Goal: Answer question/provide support: Share knowledge or assist other users

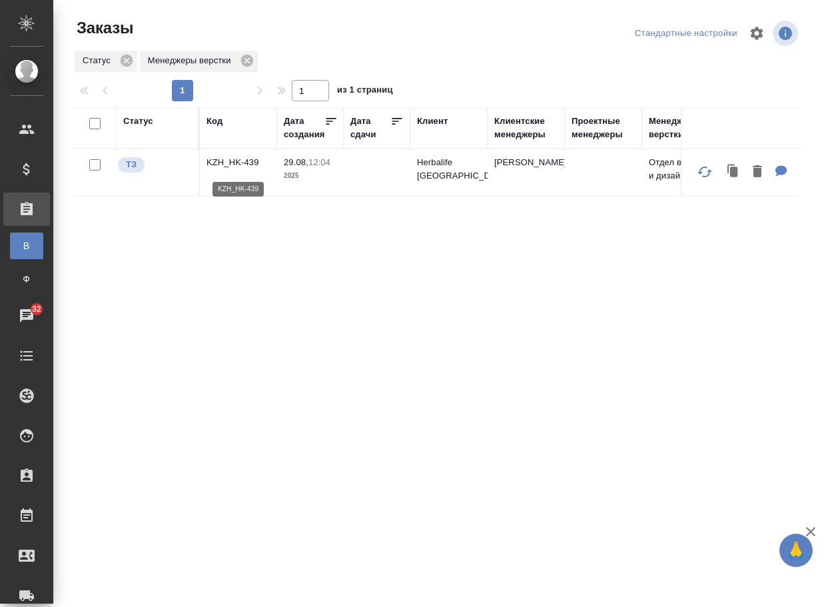
click at [242, 169] on p "KZH_HK-439" at bounding box center [239, 162] width 64 height 13
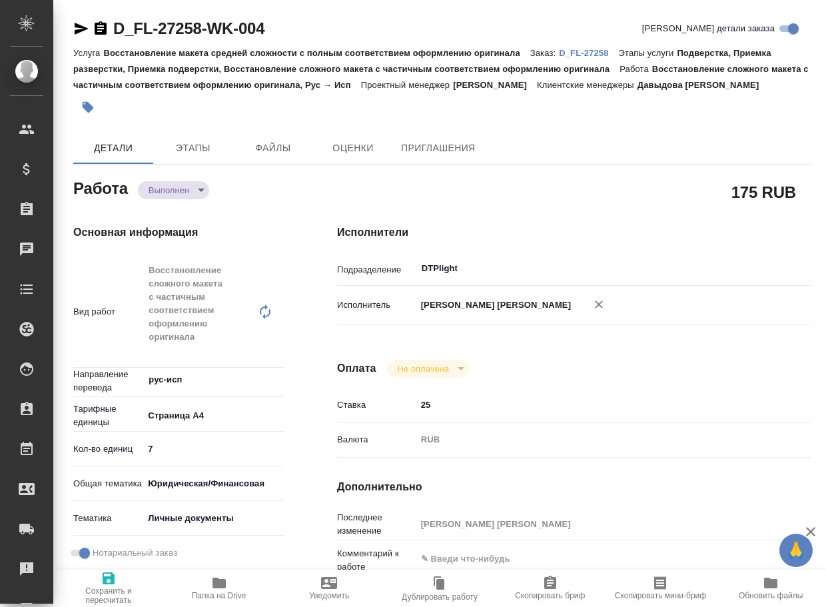
type textarea "x"
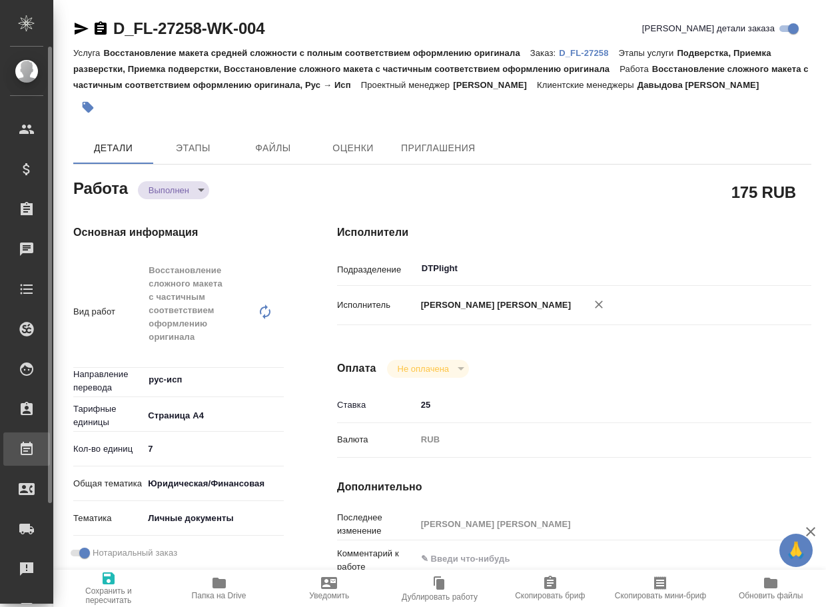
type textarea "x"
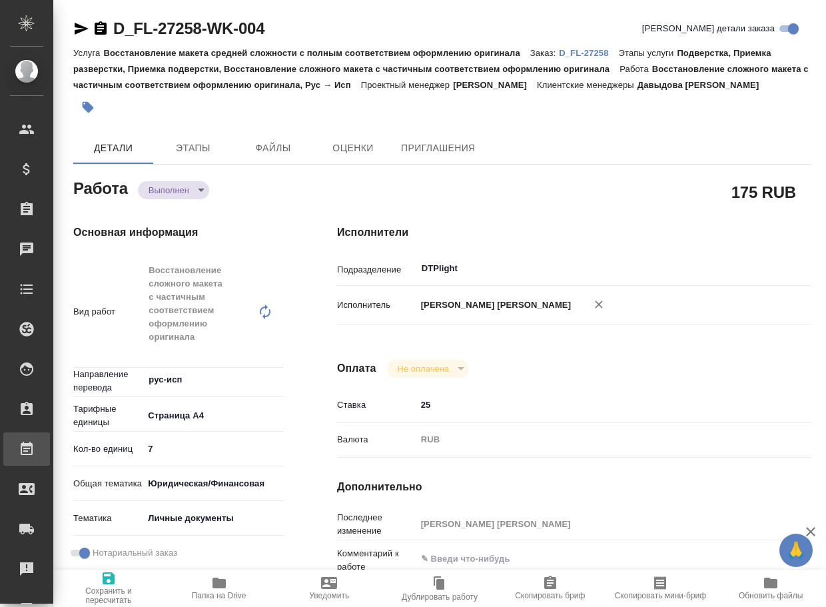
type textarea "x"
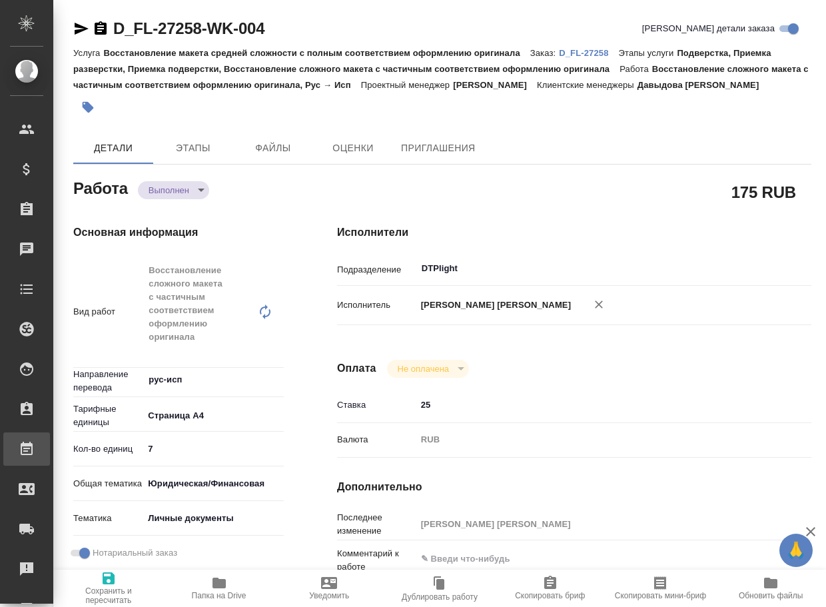
type textarea "x"
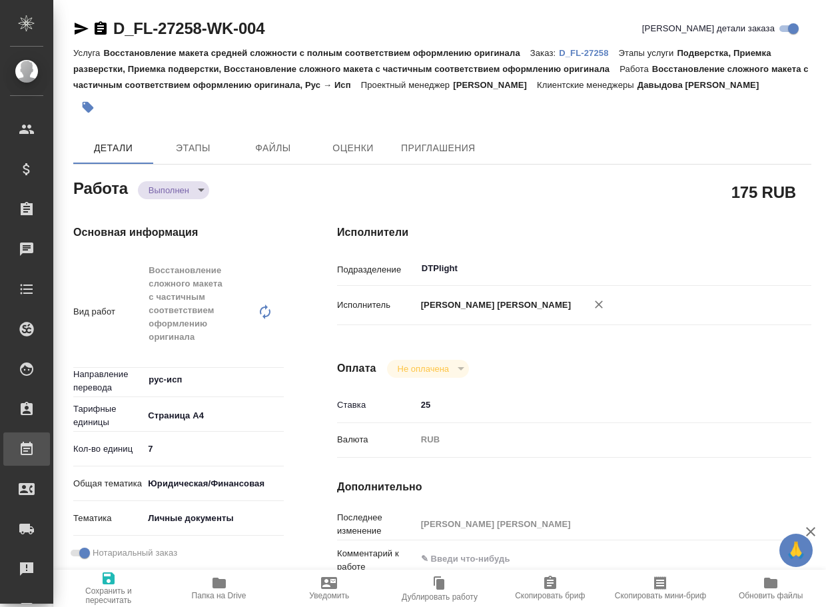
type textarea "x"
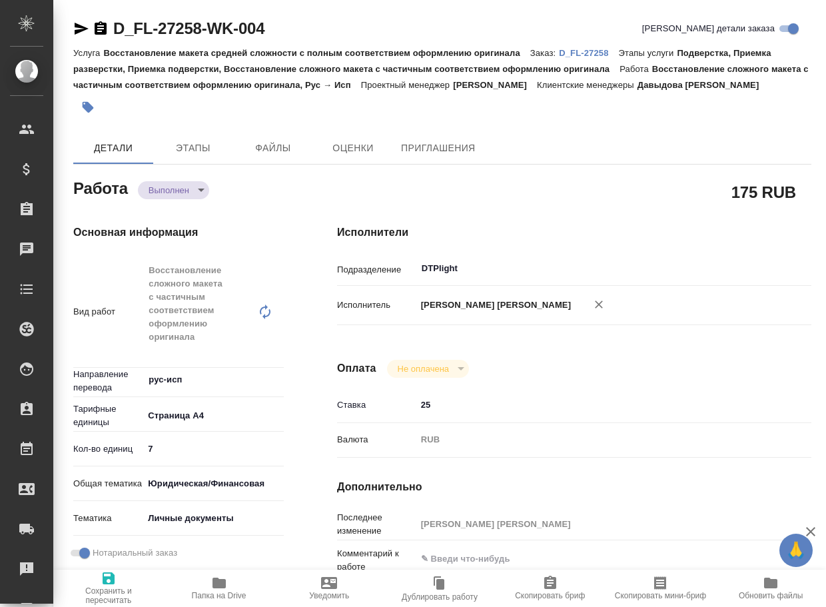
type textarea "x"
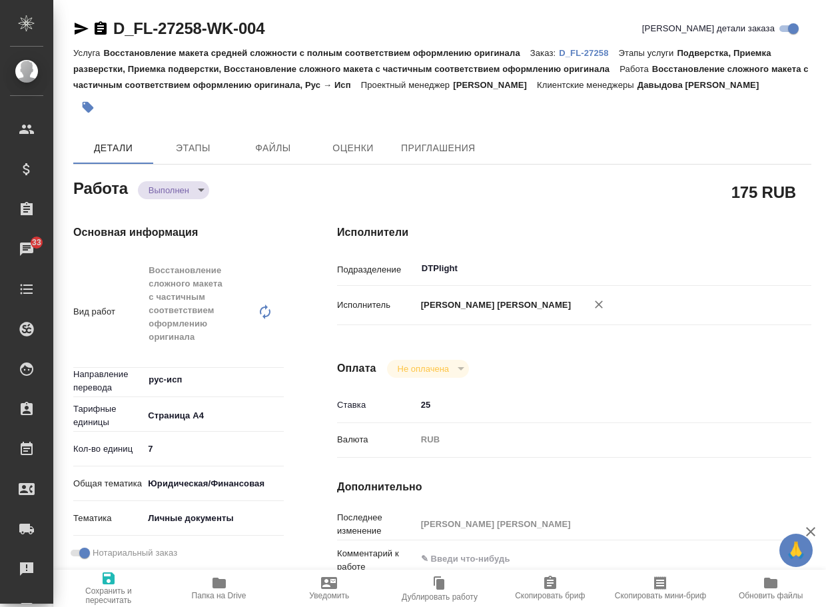
click at [224, 582] on icon "button" at bounding box center [219, 583] width 13 height 11
type textarea "x"
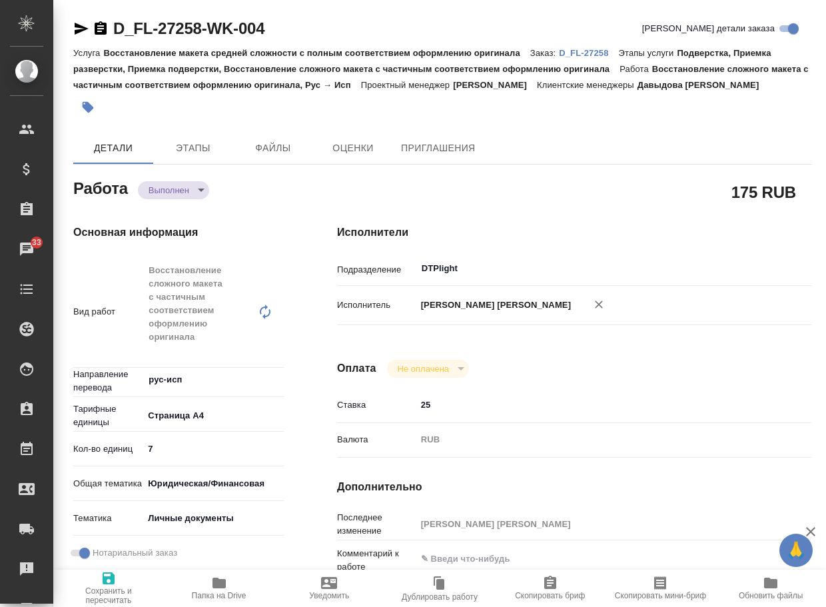
type textarea "x"
click at [195, 183] on body "🙏 .cls-1 fill:#fff; AWATERA Arsenyeva Vera Клиенты Спецификации Заказы 33 Чаты …" at bounding box center [413, 303] width 826 height 607
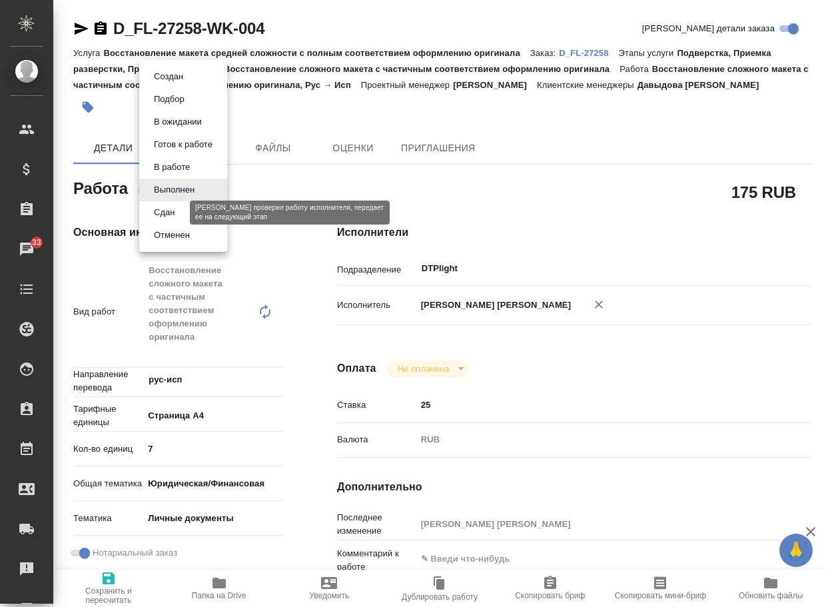
click at [179, 215] on button "Сдан" at bounding box center [164, 212] width 29 height 15
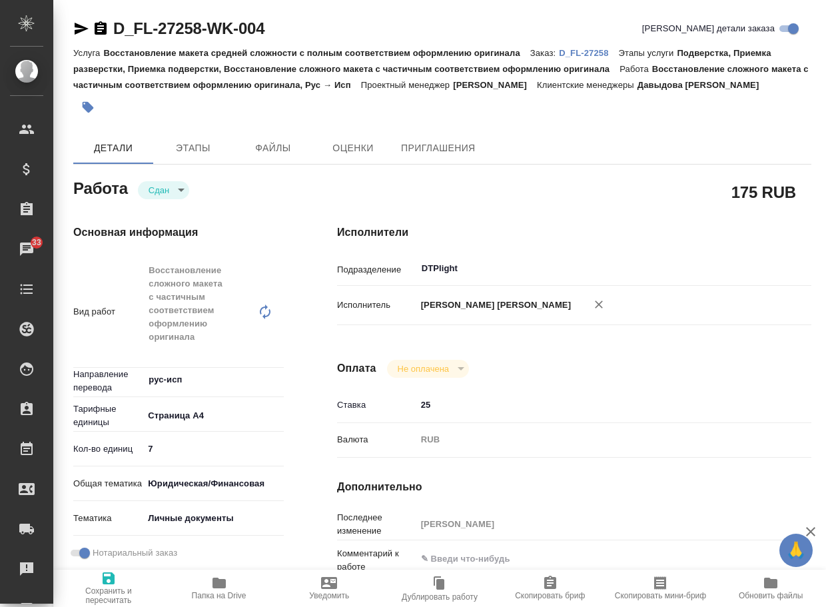
type textarea "x"
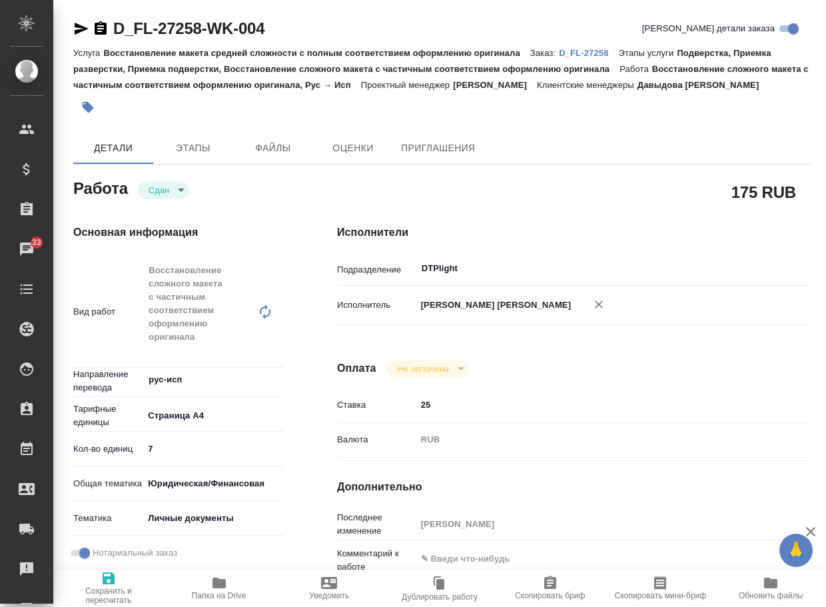
type textarea "x"
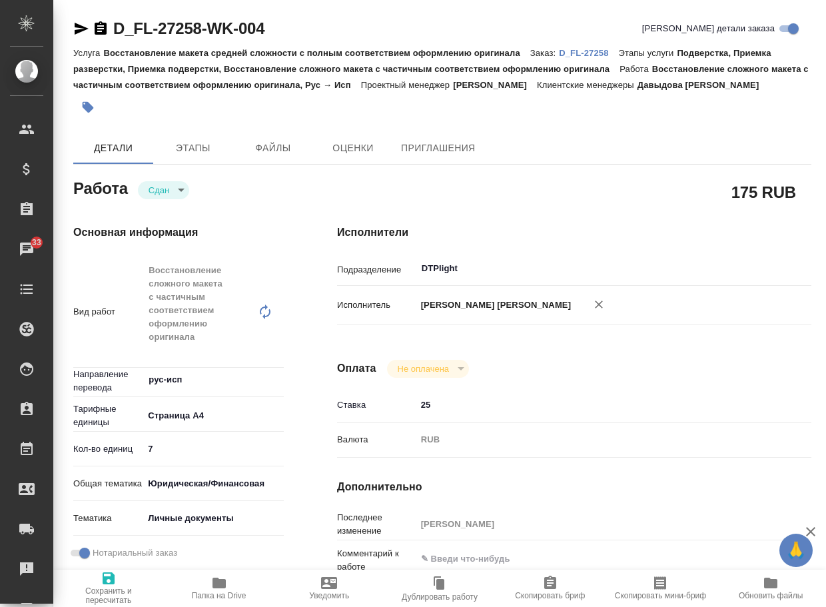
type textarea "x"
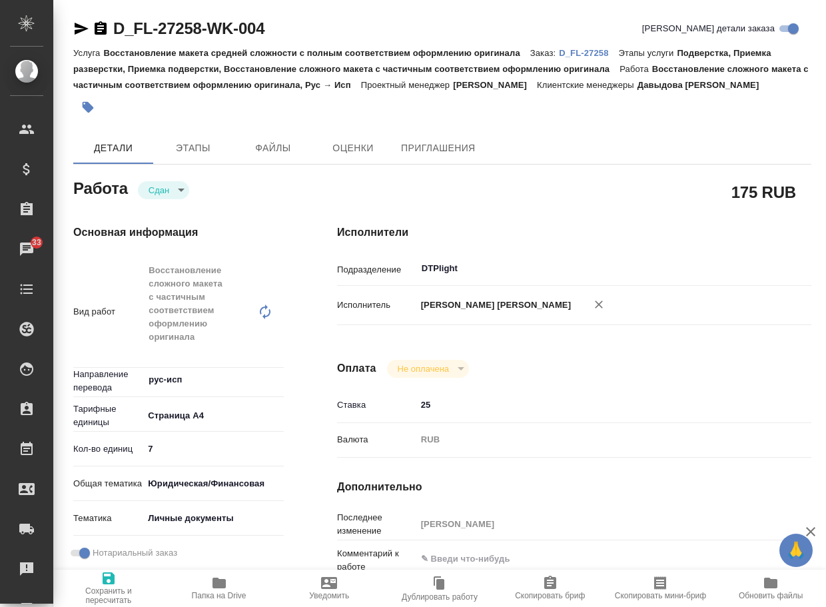
click at [586, 49] on p "D_FL-27258" at bounding box center [588, 53] width 59 height 10
type textarea "x"
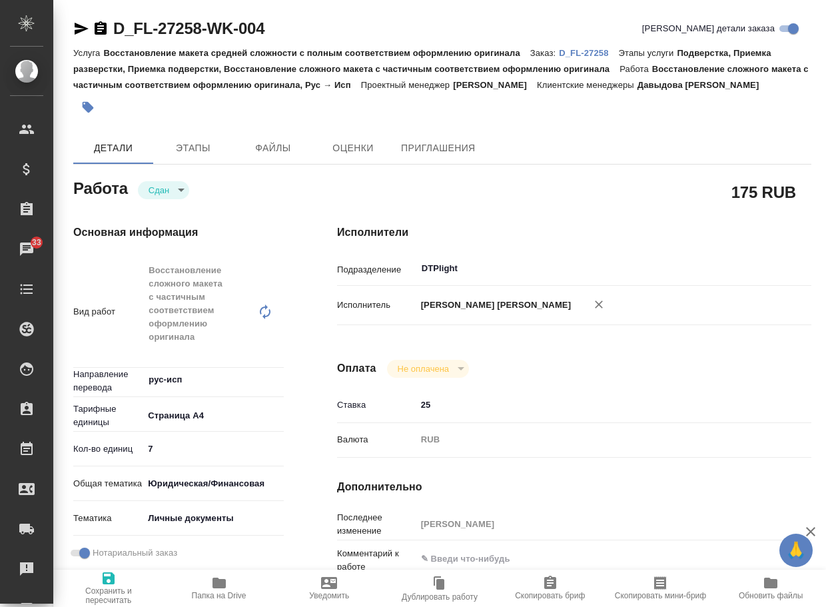
type textarea "x"
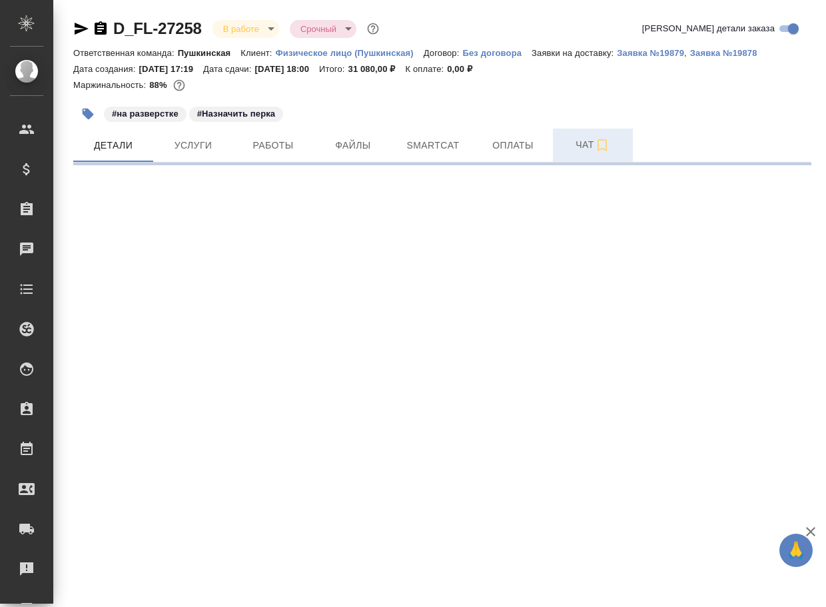
click at [579, 149] on span "Чат" at bounding box center [593, 145] width 64 height 17
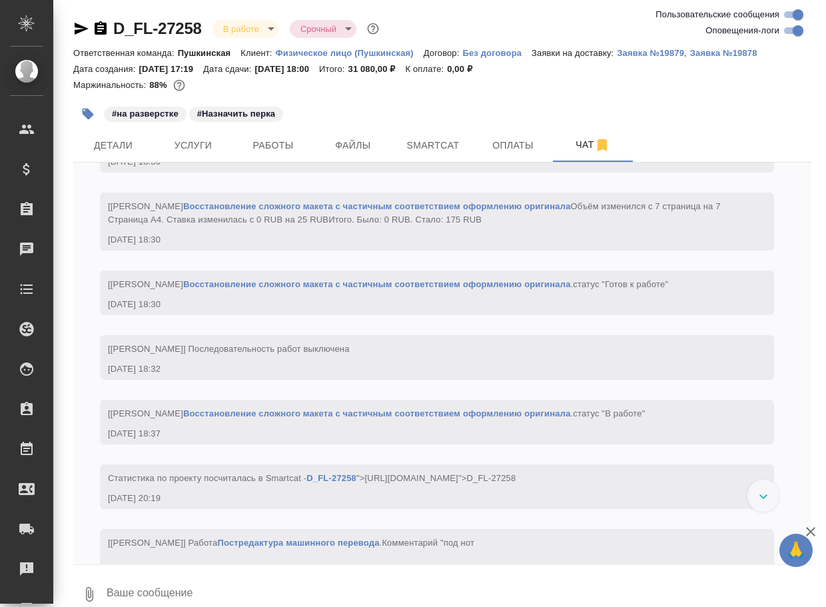
drag, startPoint x: 201, startPoint y: 594, endPoint x: 201, endPoint y: 584, distance: 9.3
click at [201, 593] on textarea at bounding box center [458, 594] width 706 height 45
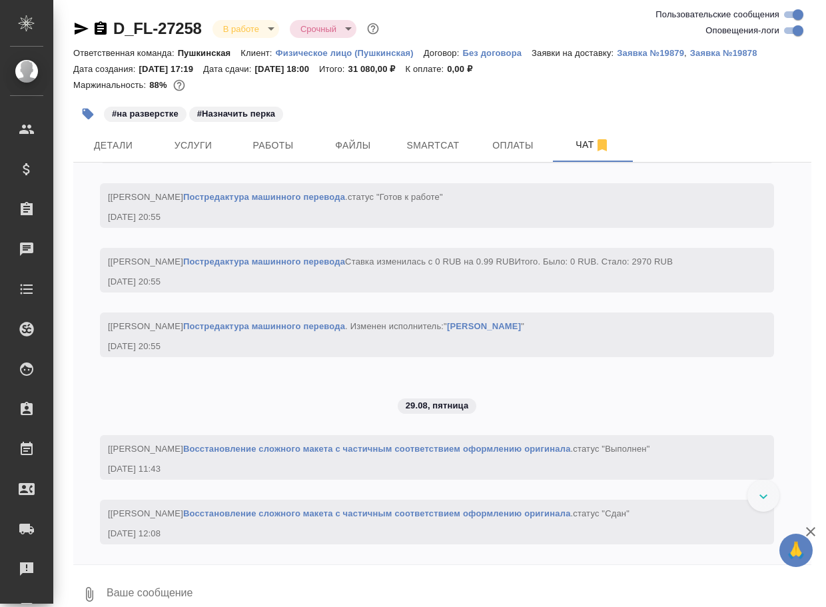
paste textarea "https://drive.awatera.com/apps/files/files/10233049?dir=/Shares/FL_D/Orders/D_F…"
type textarea "https://drive.awatera.com/apps/files/files/10233049?dir=/Shares/FL_D/Orders/D_F…"
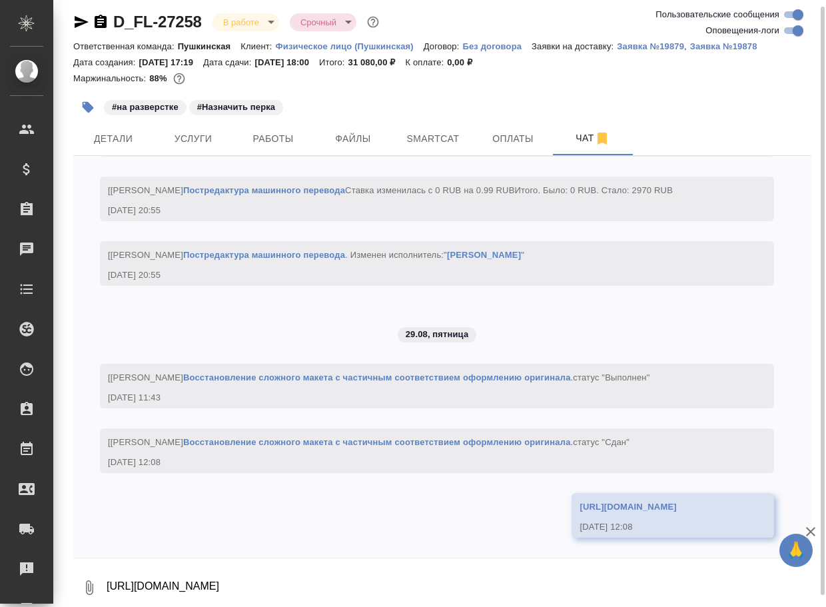
scroll to position [3451, 0]
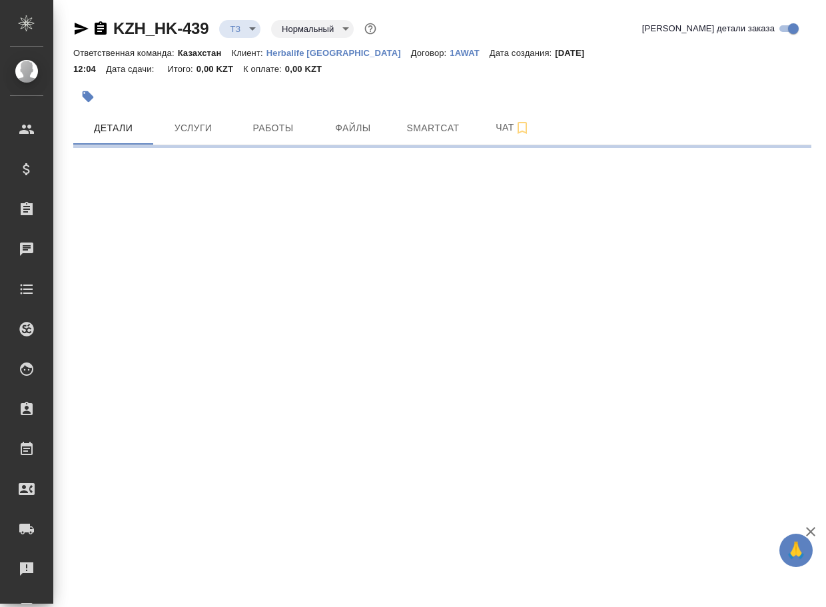
select select "RU"
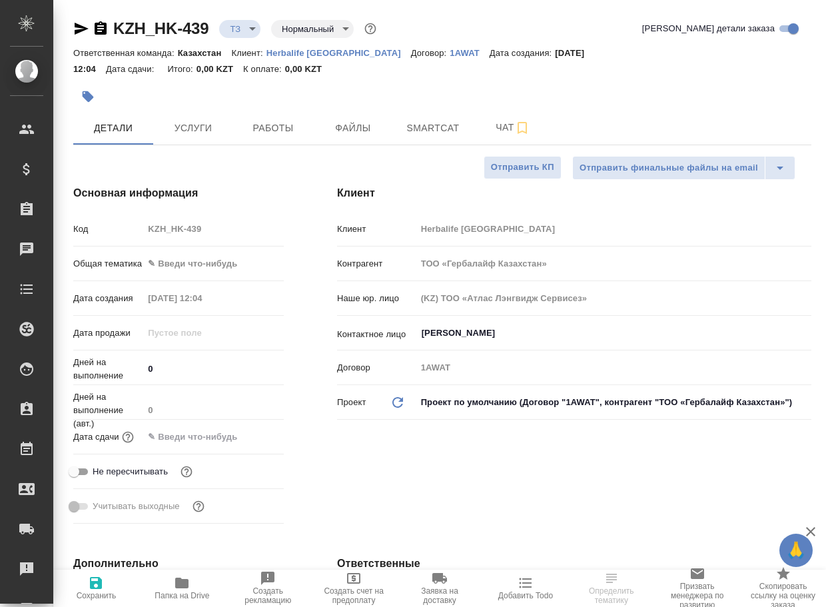
type textarea "x"
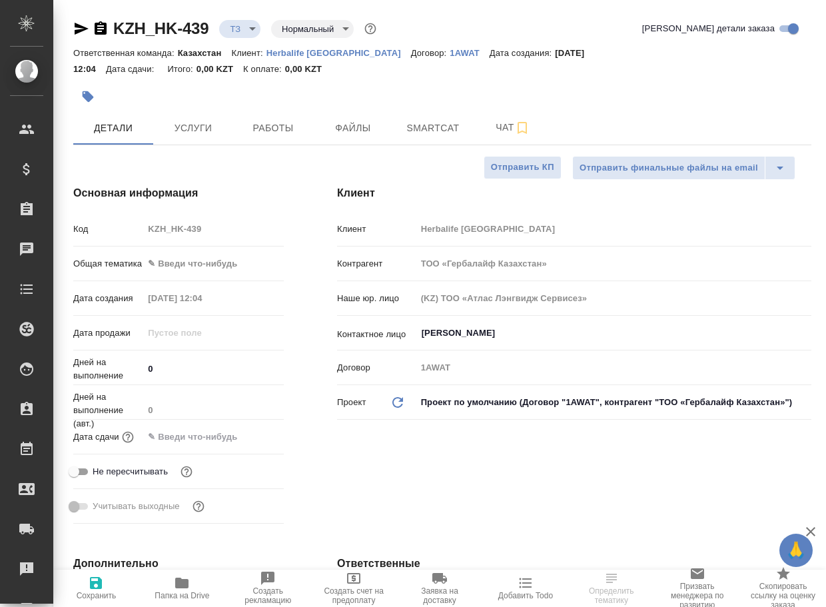
type textarea "x"
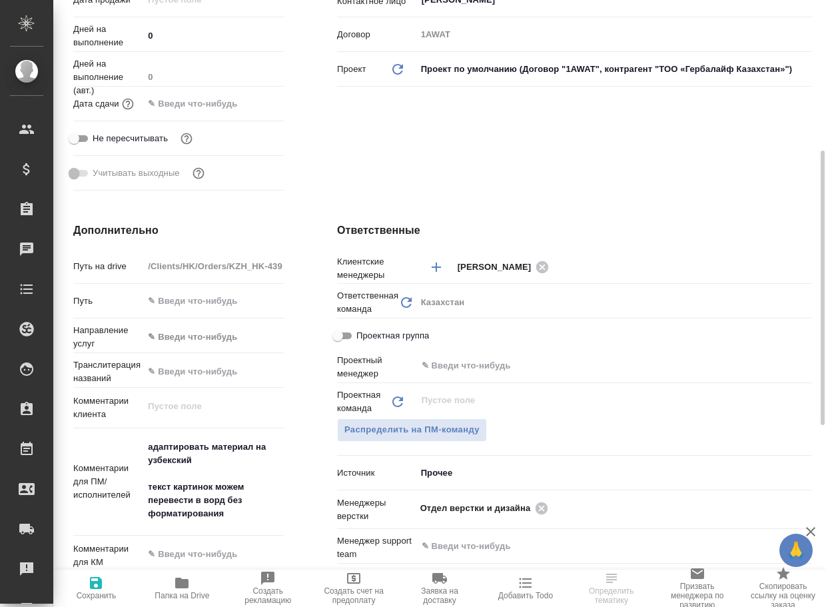
scroll to position [467, 0]
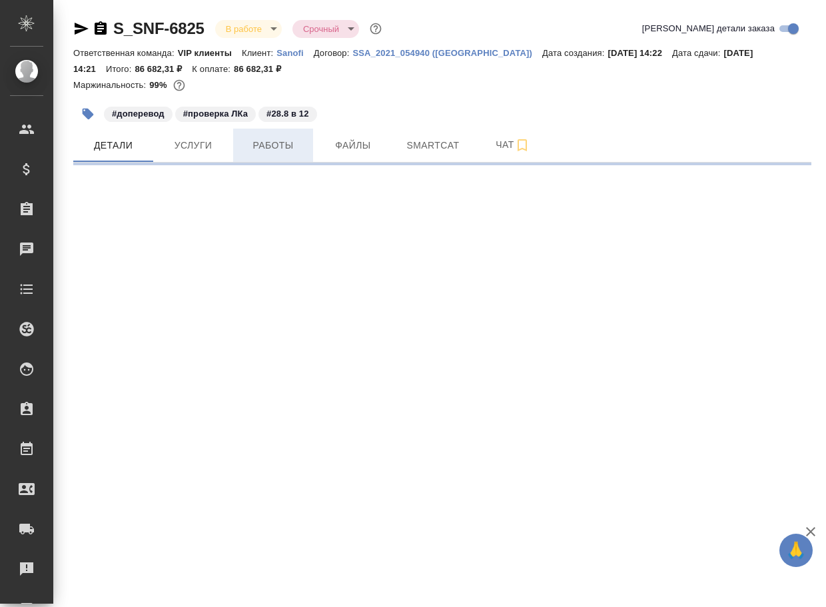
click at [278, 149] on span "Работы" at bounding box center [273, 145] width 64 height 17
select select "RU"
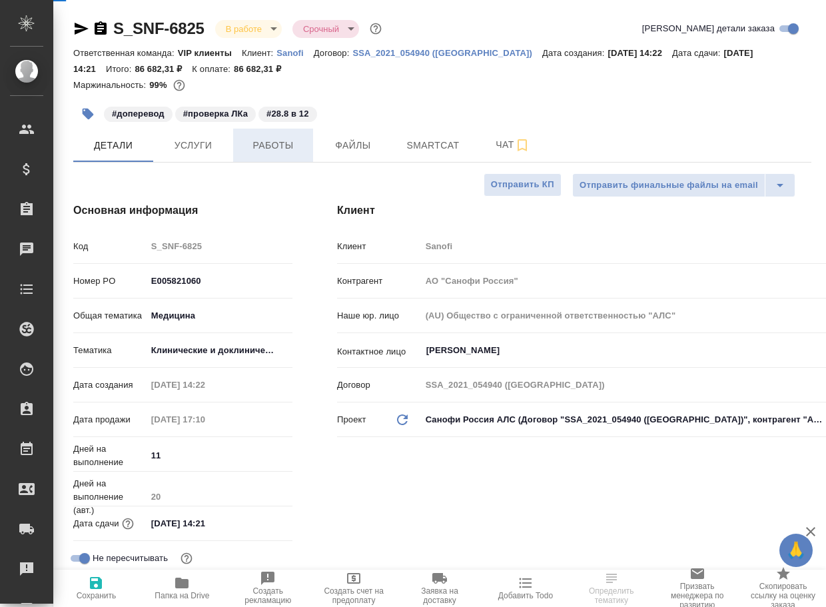
type textarea "x"
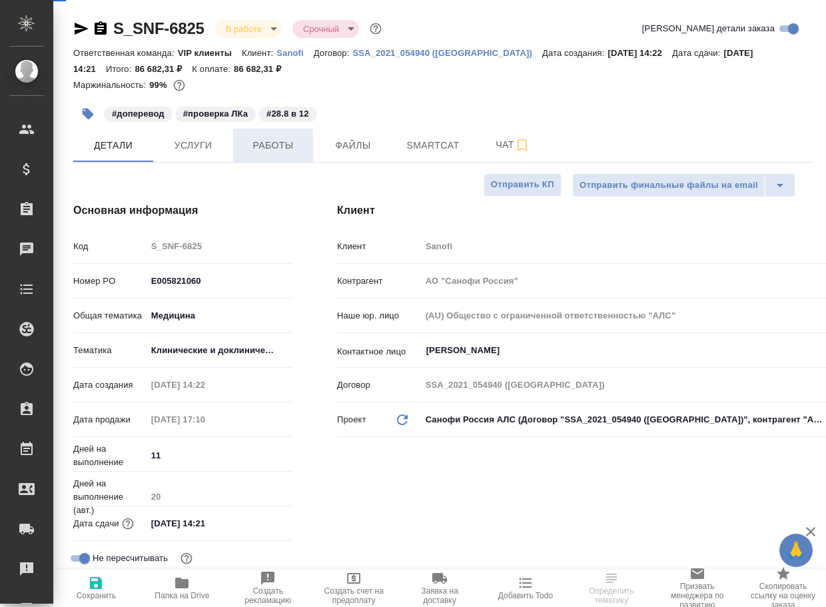
type textarea "x"
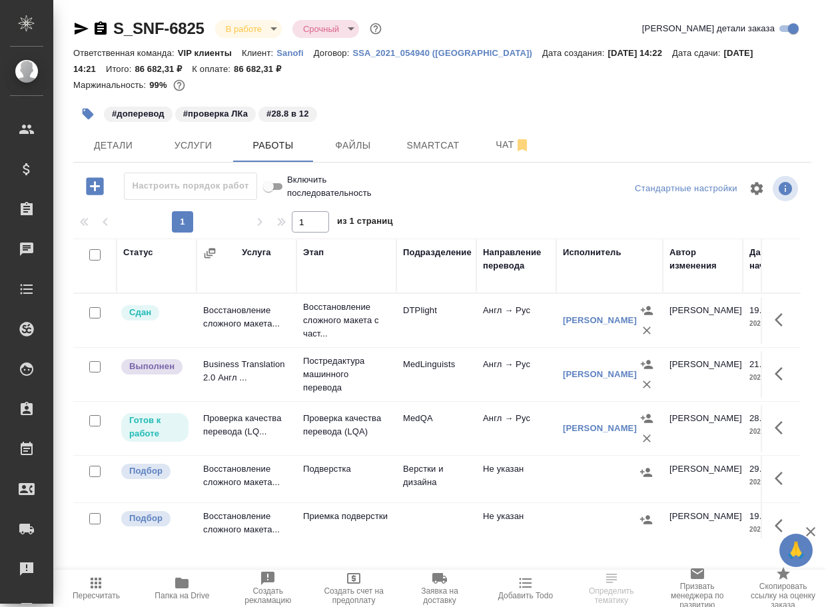
click at [349, 347] on td "Подверстка" at bounding box center [347, 320] width 100 height 53
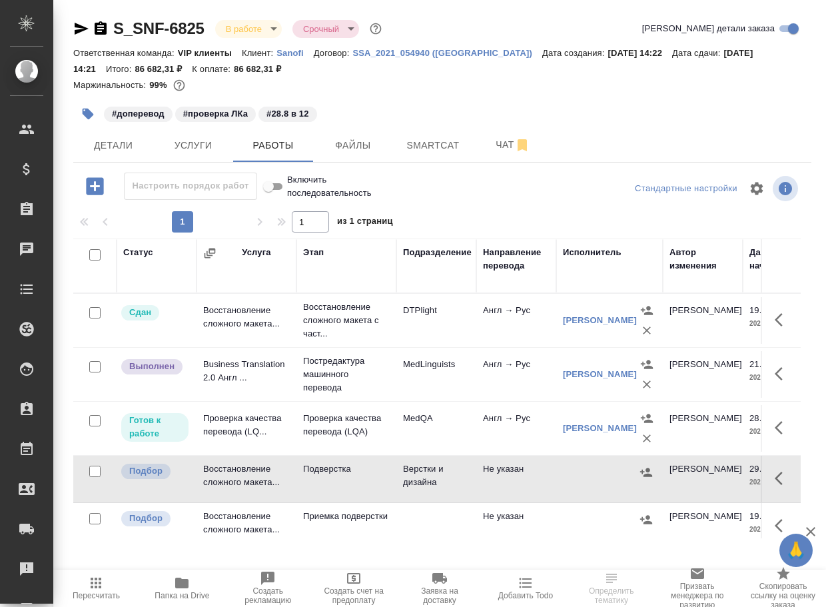
click at [349, 347] on td "Подверстка" at bounding box center [347, 320] width 100 height 53
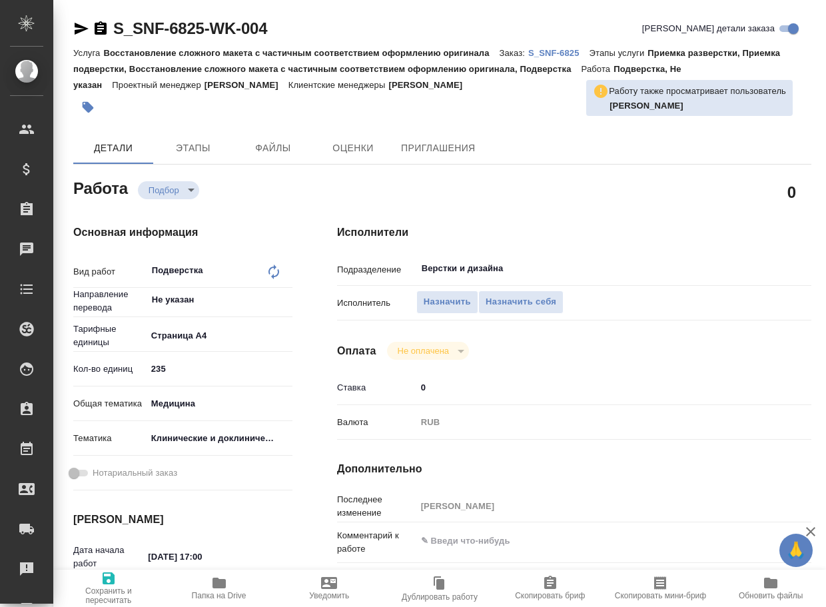
type textarea "x"
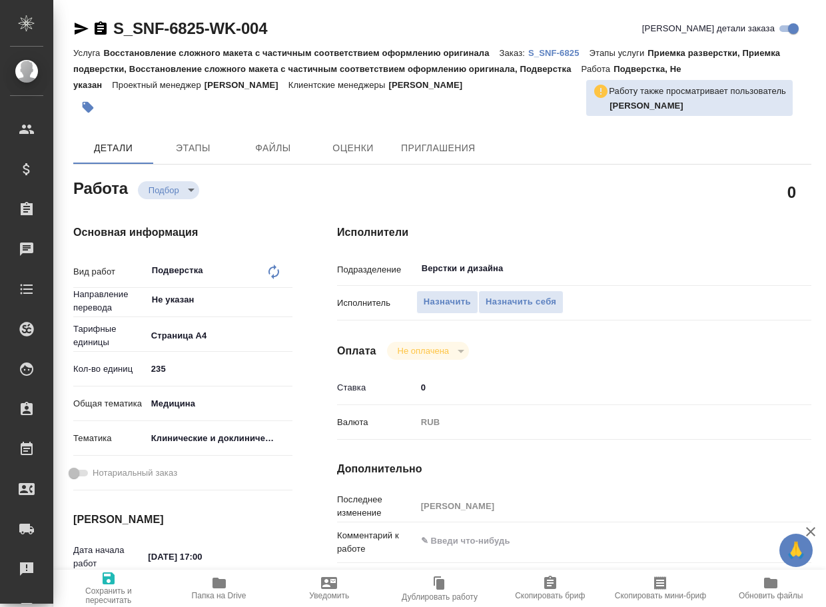
type textarea "x"
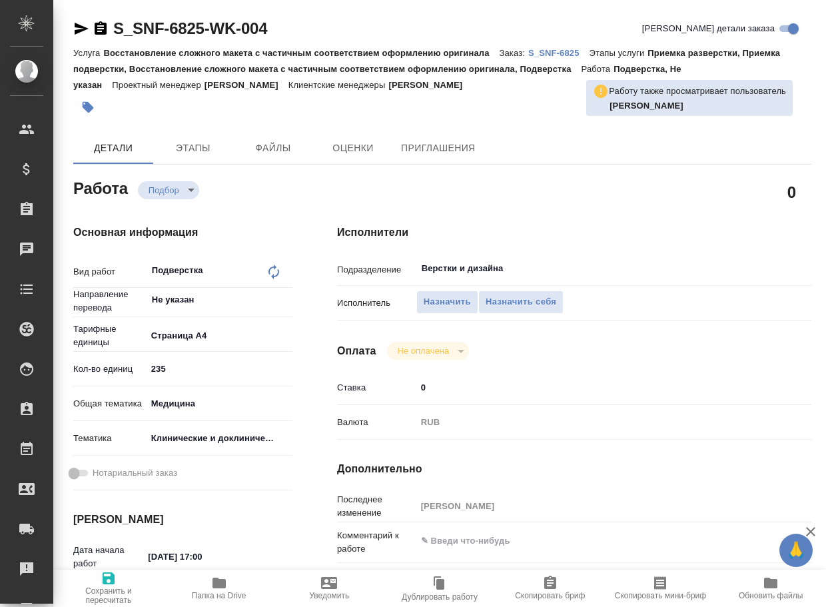
type textarea "x"
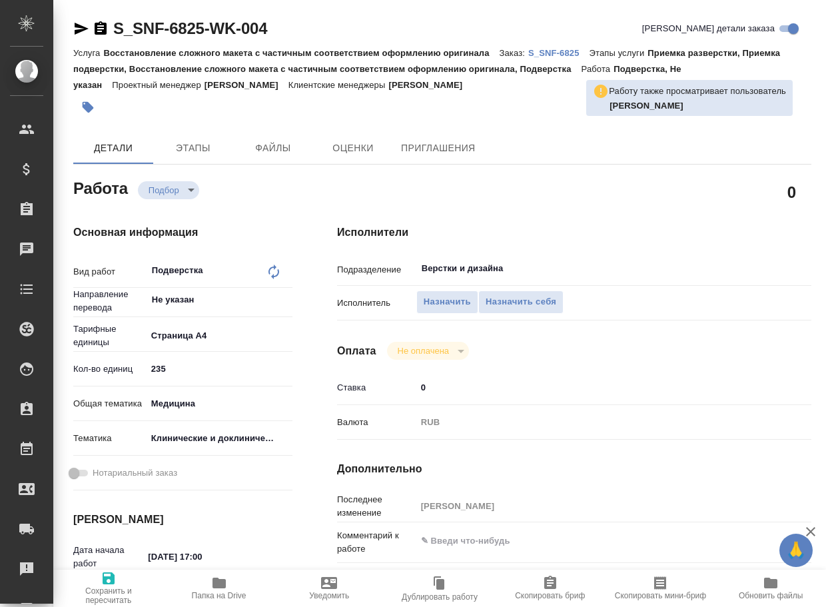
type textarea "x"
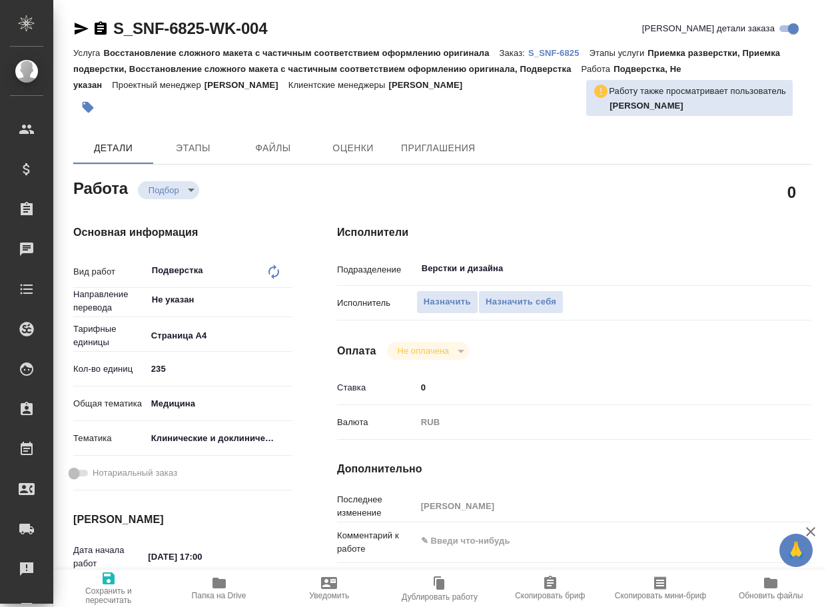
type textarea "x"
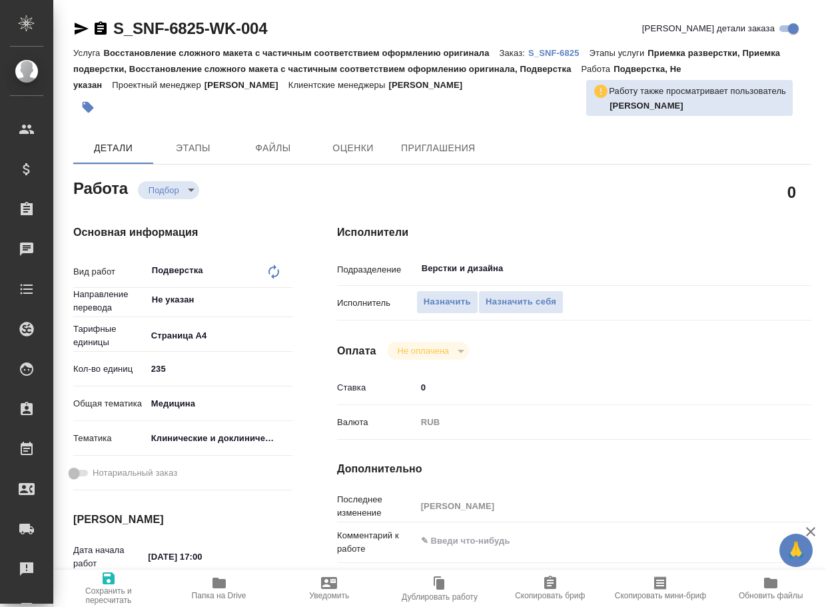
type textarea "x"
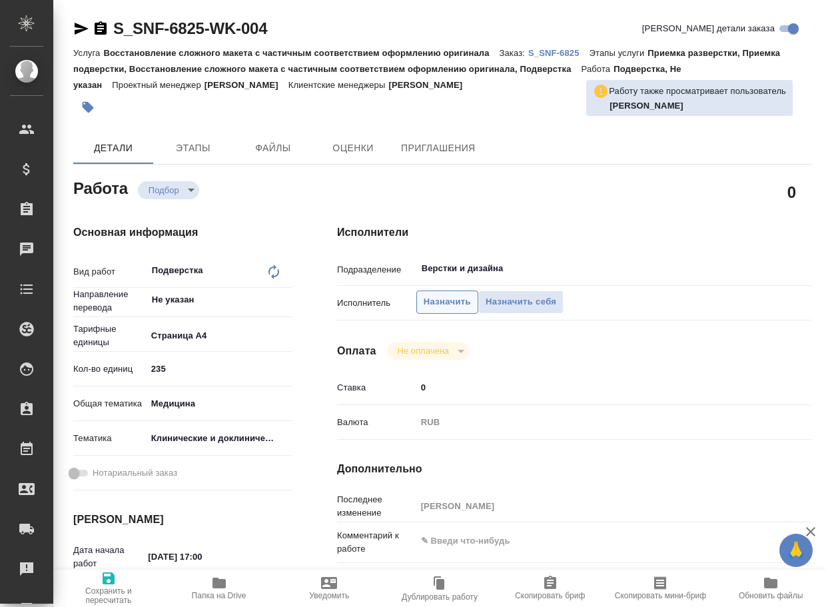
click at [443, 303] on span "Назначить" at bounding box center [447, 302] width 47 height 15
type textarea "x"
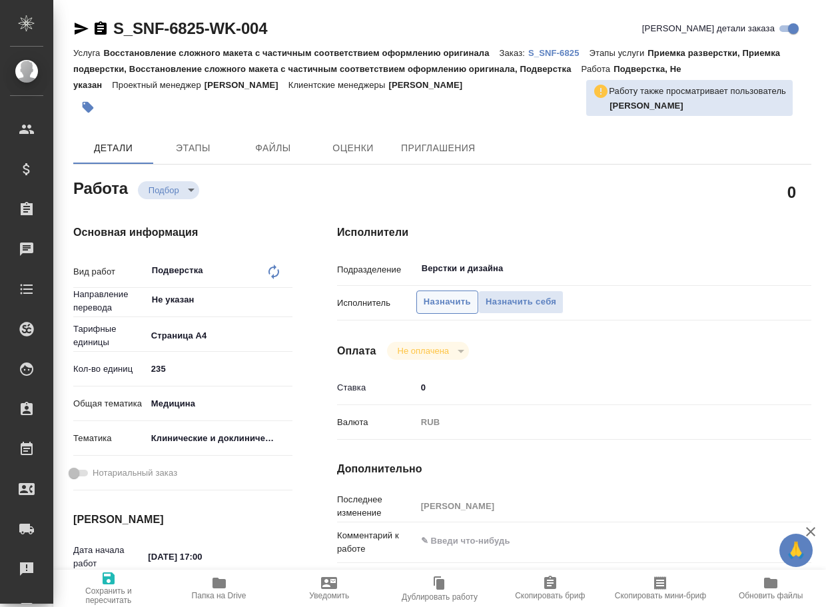
type textarea "x"
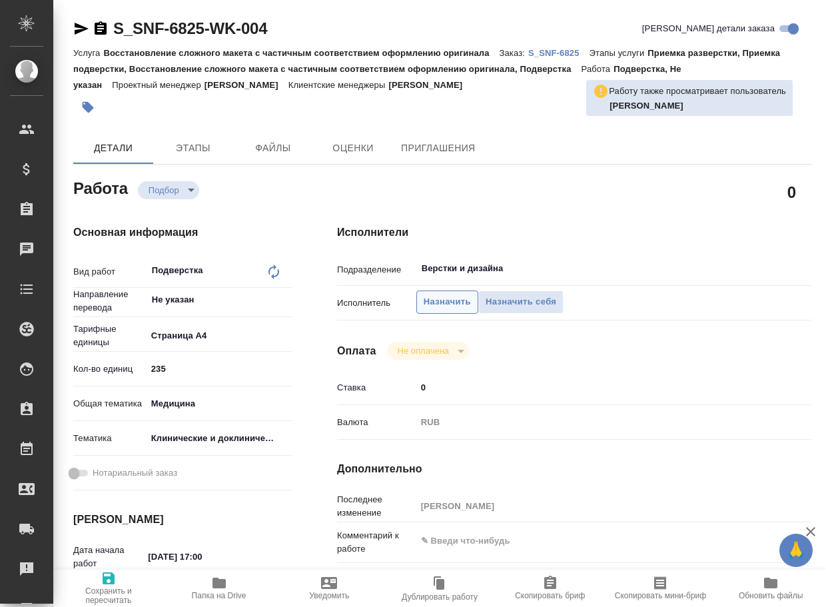
type textarea "x"
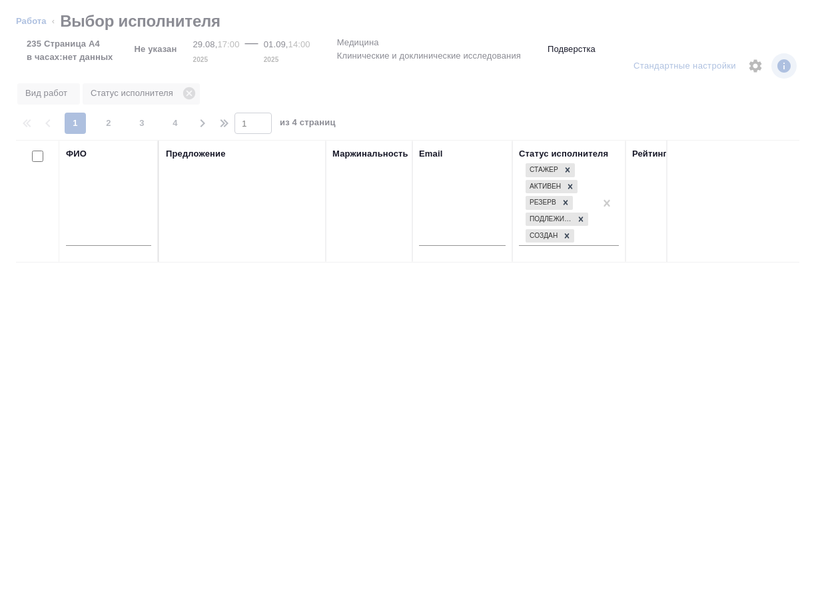
click at [91, 243] on input "text" at bounding box center [108, 237] width 85 height 17
type input "гусе"
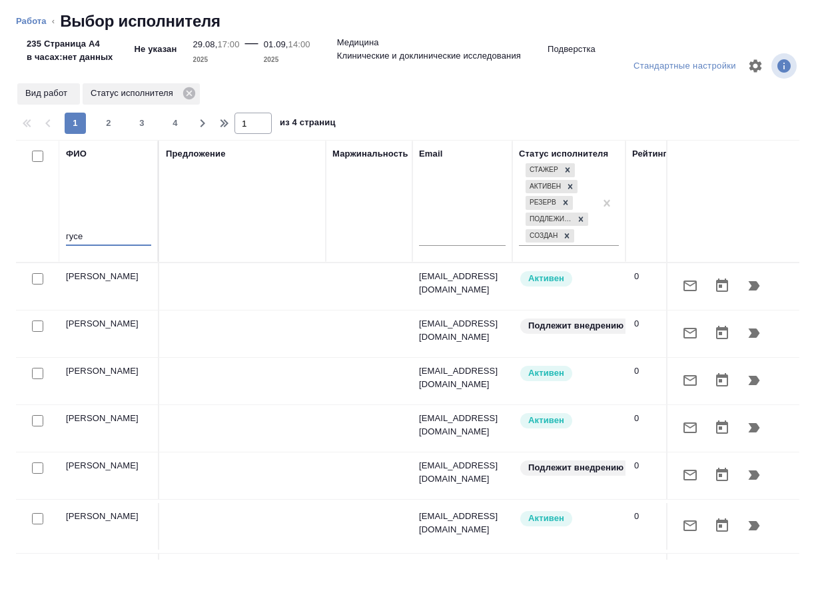
type textarea "x"
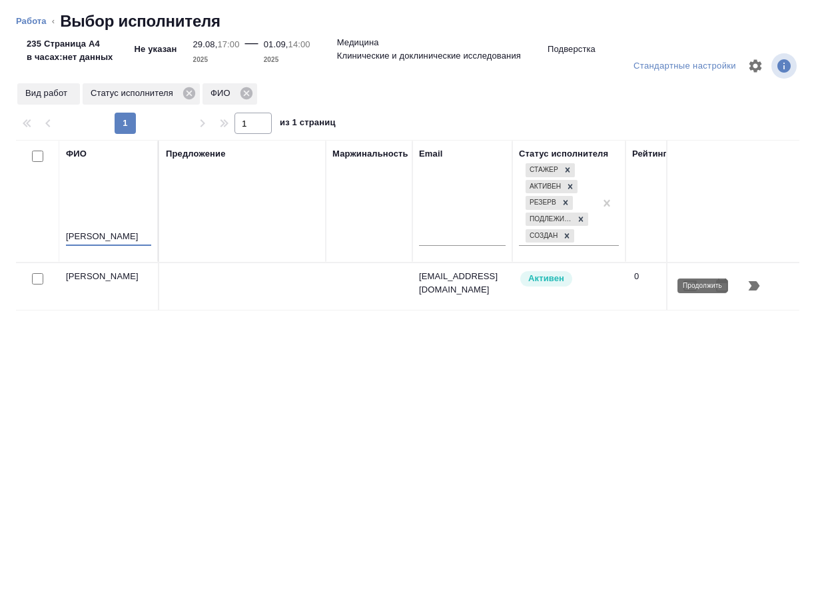
type input "гусельников"
click at [751, 279] on icon "button" at bounding box center [754, 286] width 16 height 16
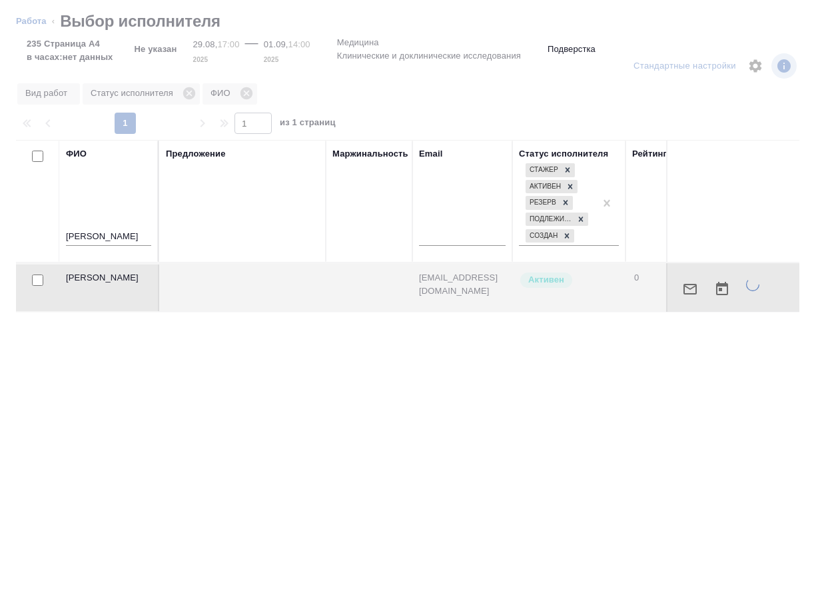
type textarea "x"
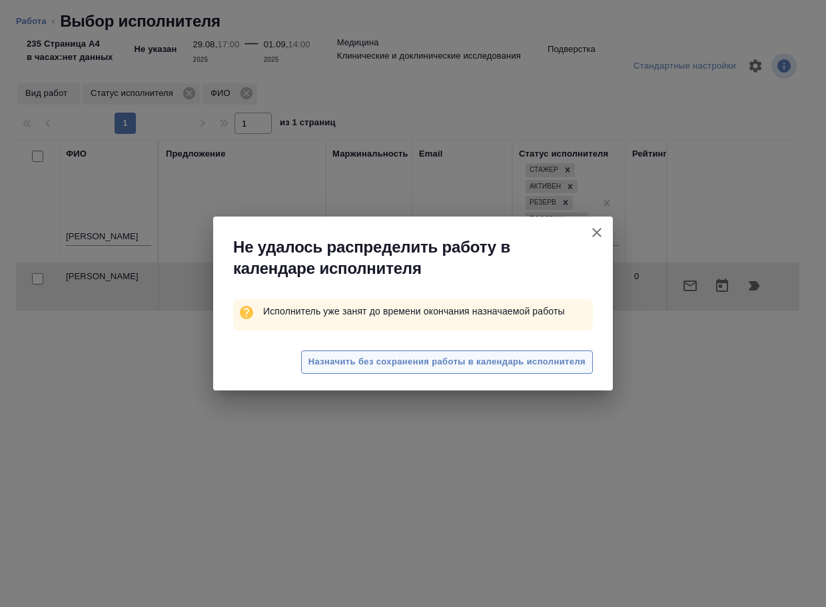
click at [576, 363] on span "Назначить без сохранения работы в календарь исполнителя" at bounding box center [447, 362] width 277 height 15
type textarea "x"
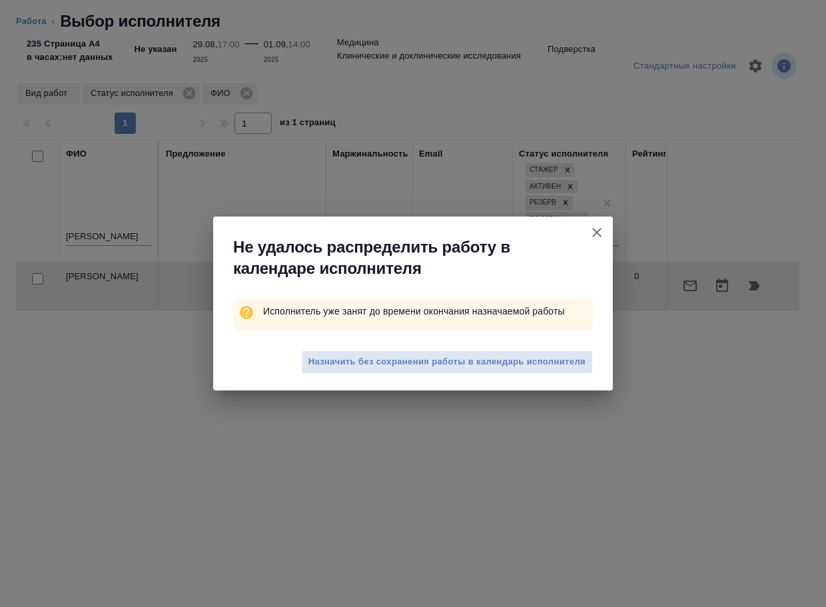
type textarea "x"
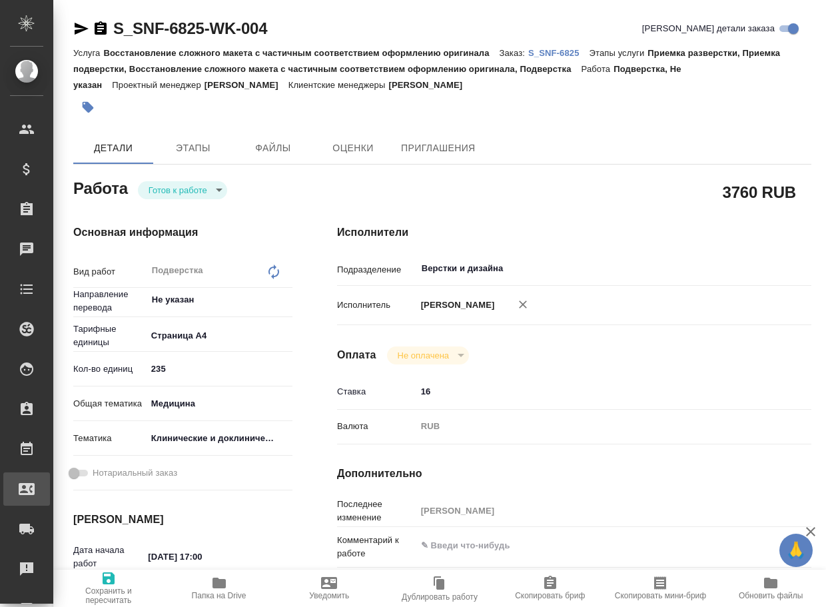
type textarea "x"
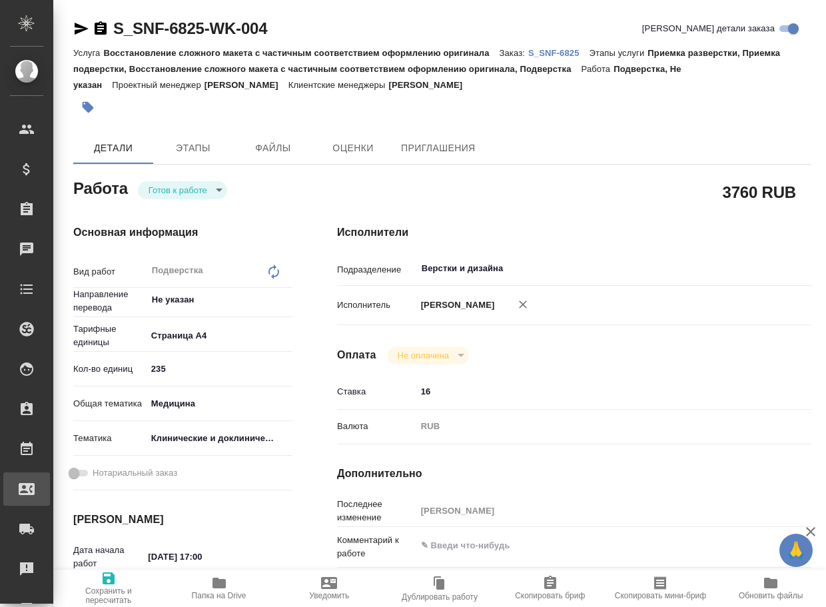
type textarea "x"
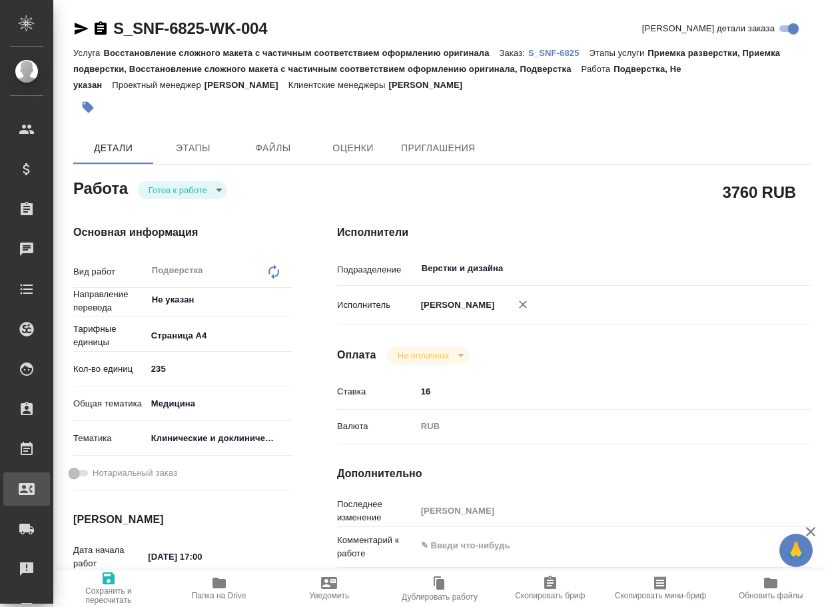
type textarea "x"
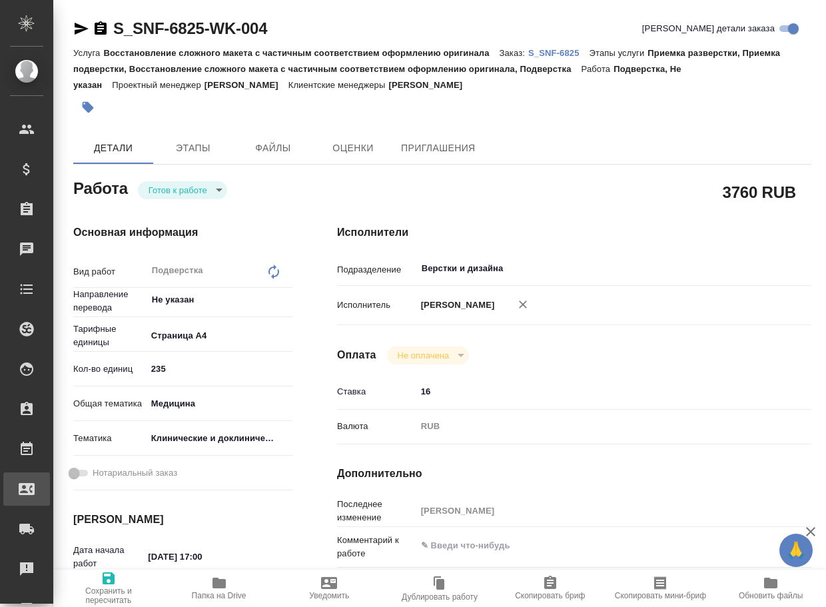
type textarea "x"
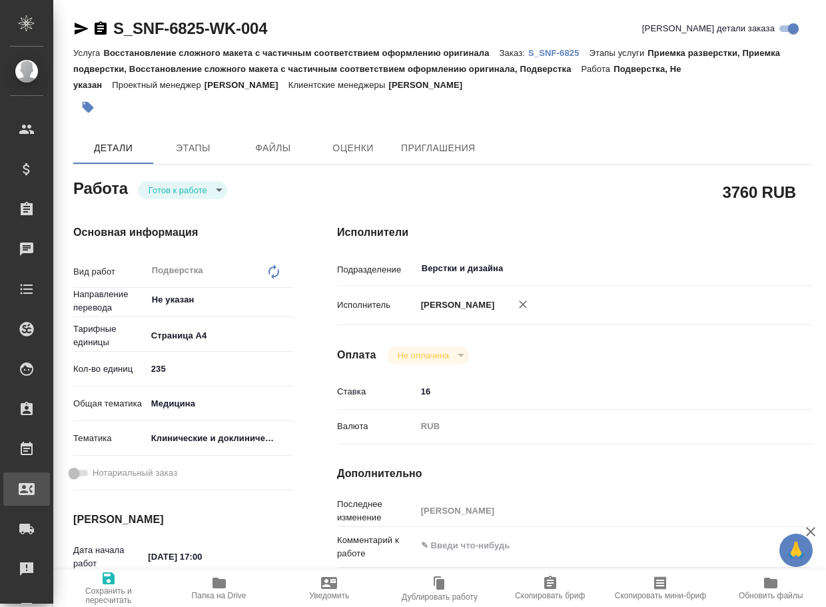
type textarea "x"
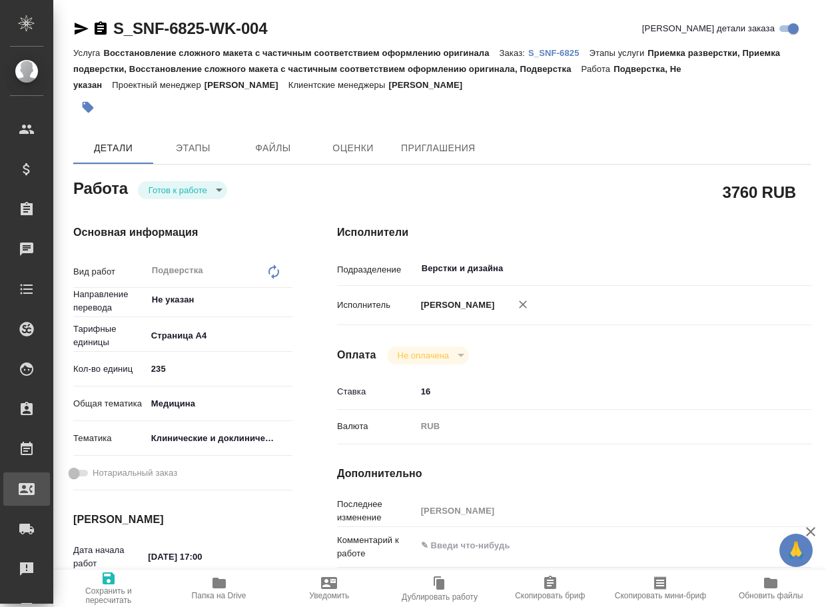
type textarea "x"
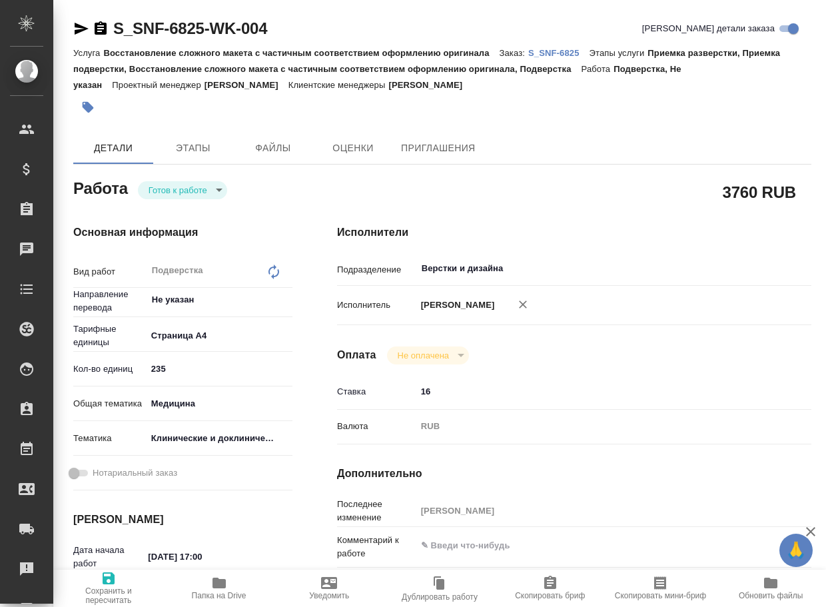
type textarea "x"
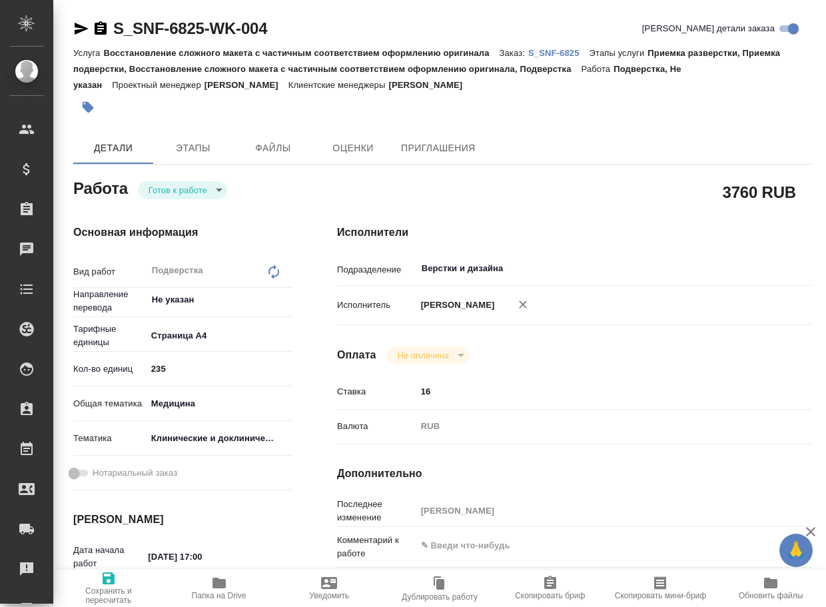
type textarea "x"
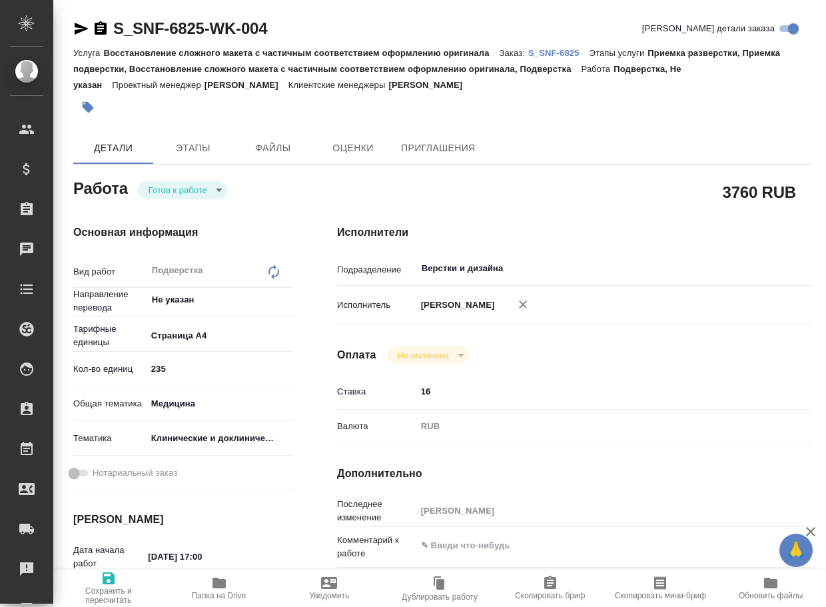
type textarea "x"
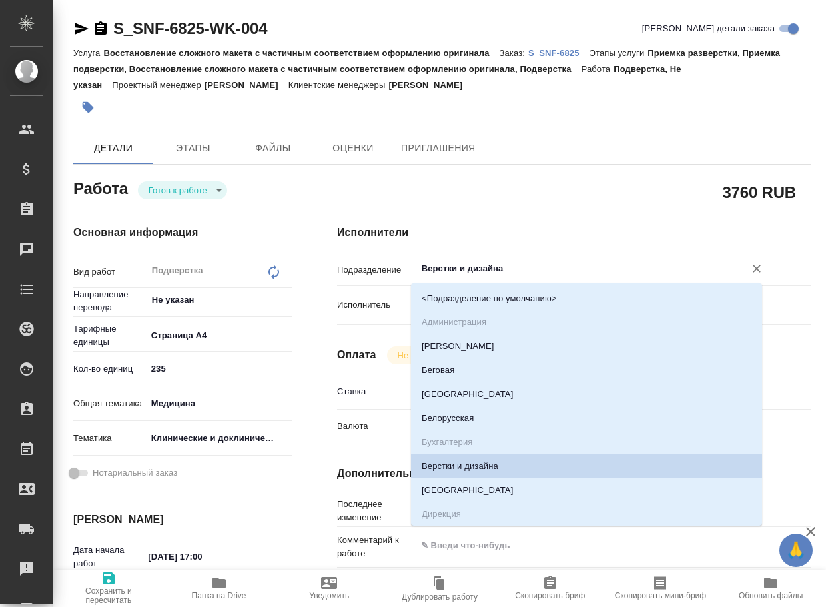
click at [562, 271] on input "Верстки и дизайна" at bounding box center [572, 269] width 303 height 16
type textarea "x"
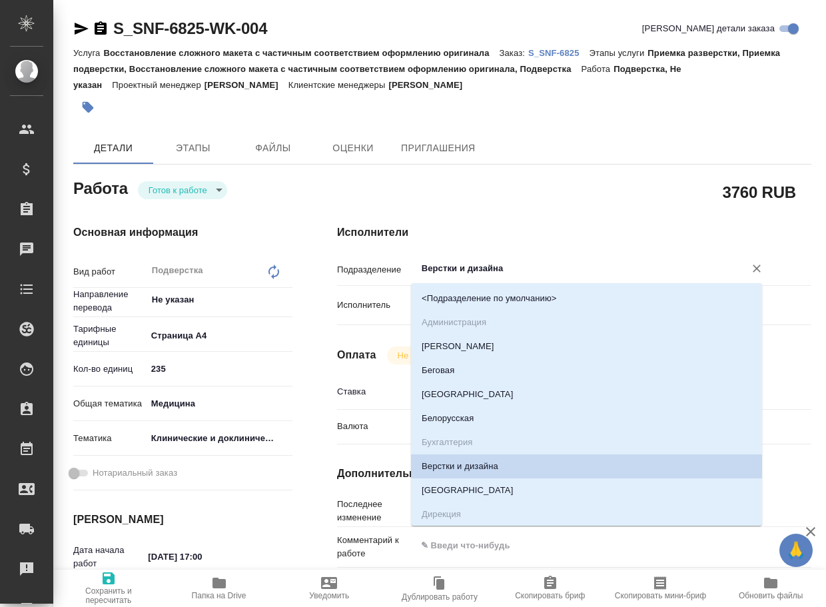
type textarea "x"
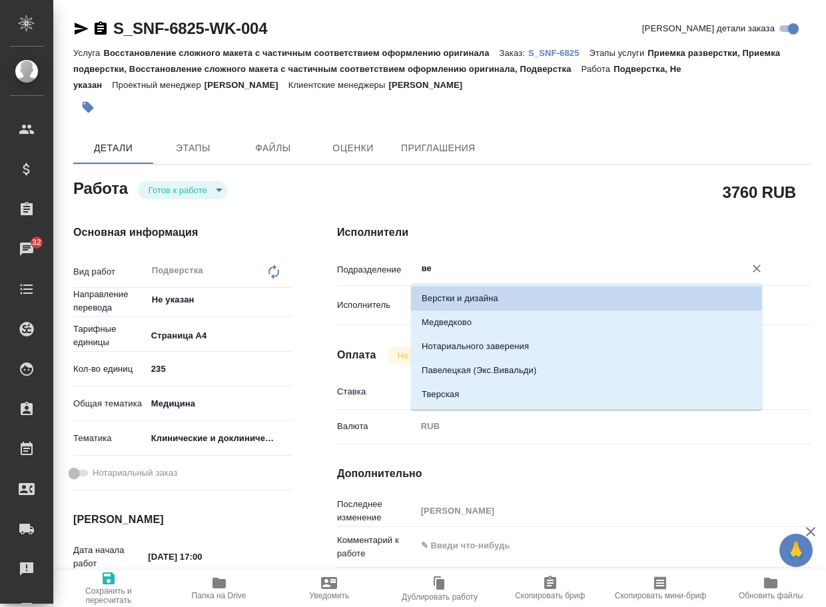
drag, startPoint x: 468, startPoint y: 263, endPoint x: 401, endPoint y: 262, distance: 67.3
click at [401, 262] on div "Подразделение ве ​" at bounding box center [574, 268] width 475 height 23
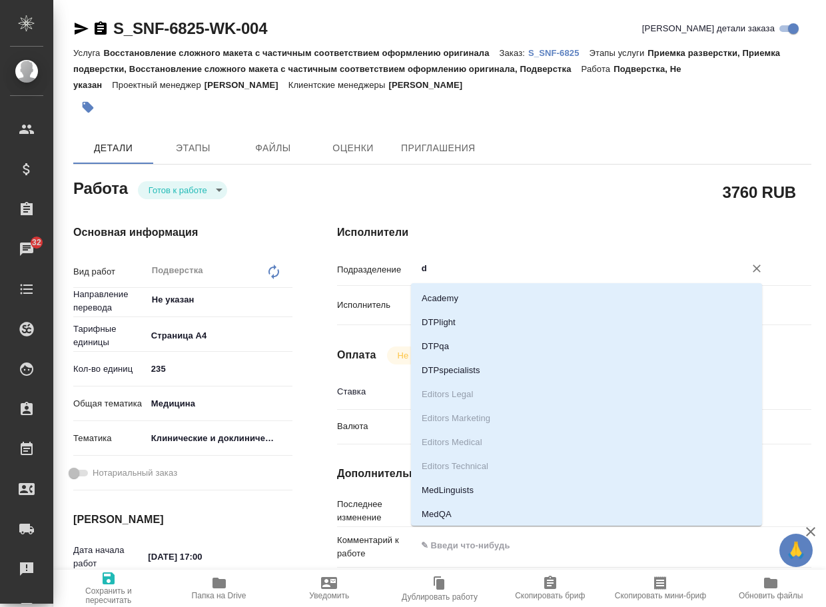
type input "dt"
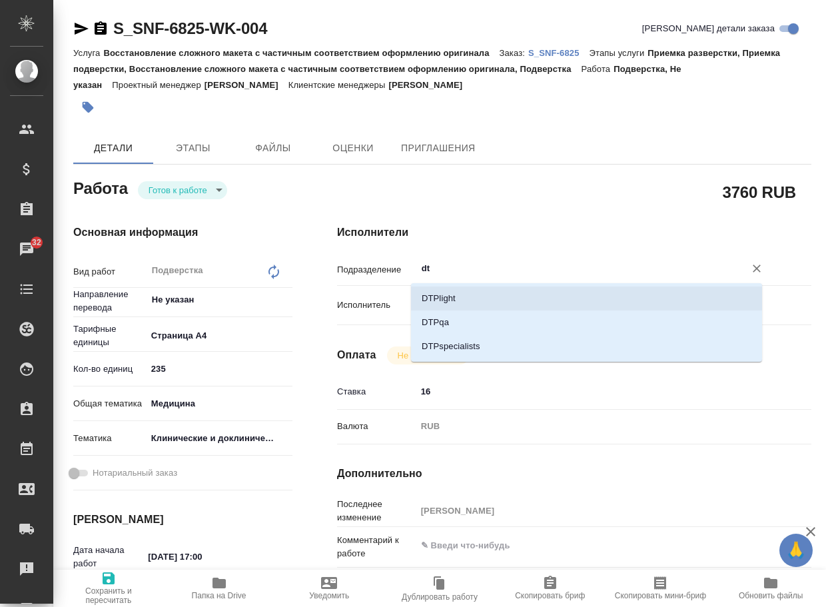
click at [455, 298] on li "DTPlight" at bounding box center [586, 299] width 351 height 24
type textarea "x"
type input "DTPlight"
type textarea "x"
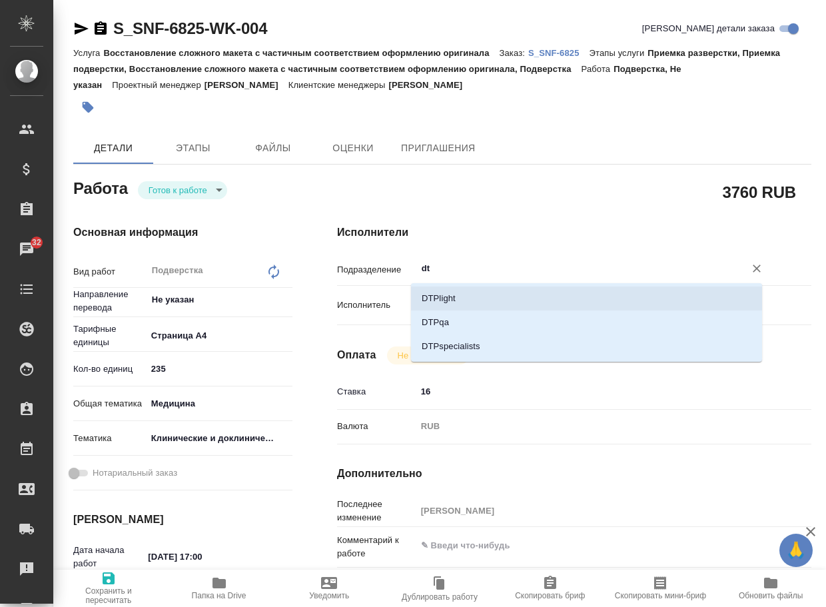
type textarea "x"
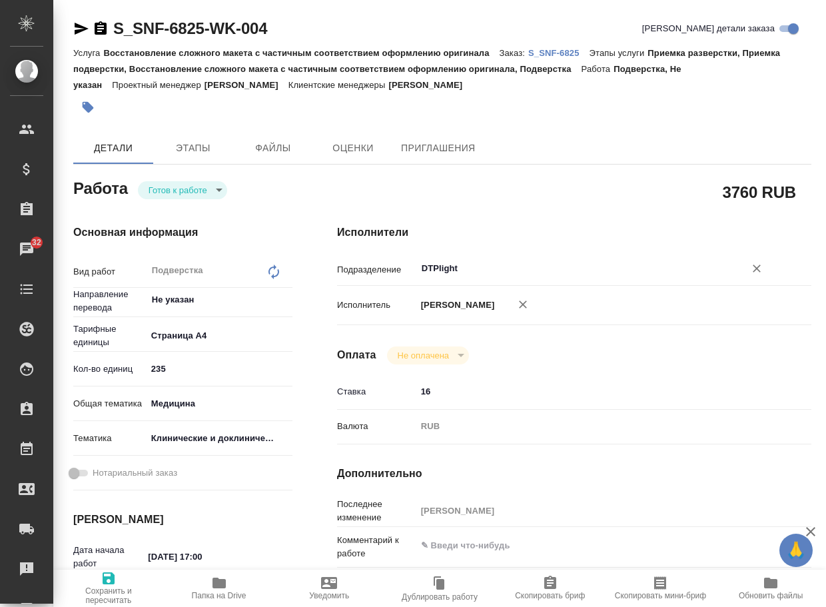
type input "DTPlight"
click at [113, 584] on icon "button" at bounding box center [109, 578] width 16 height 16
type textarea "x"
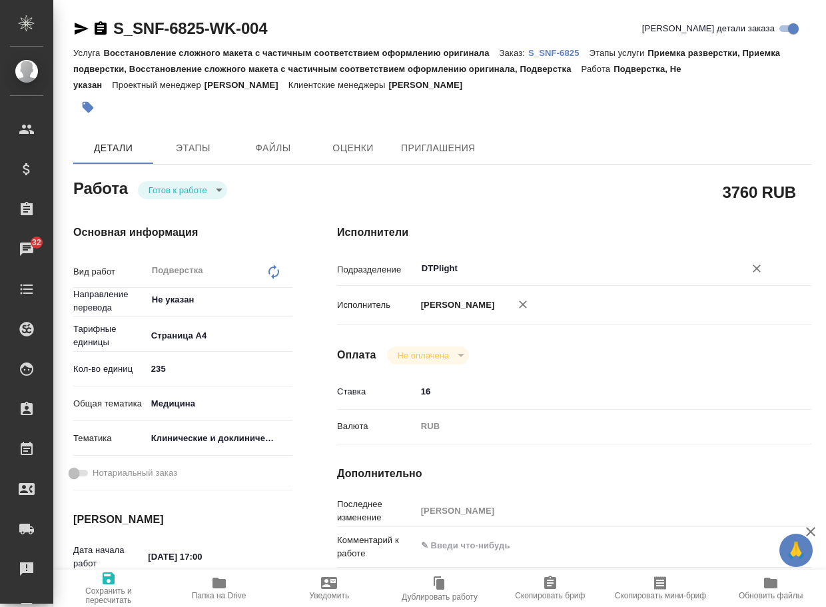
type textarea "x"
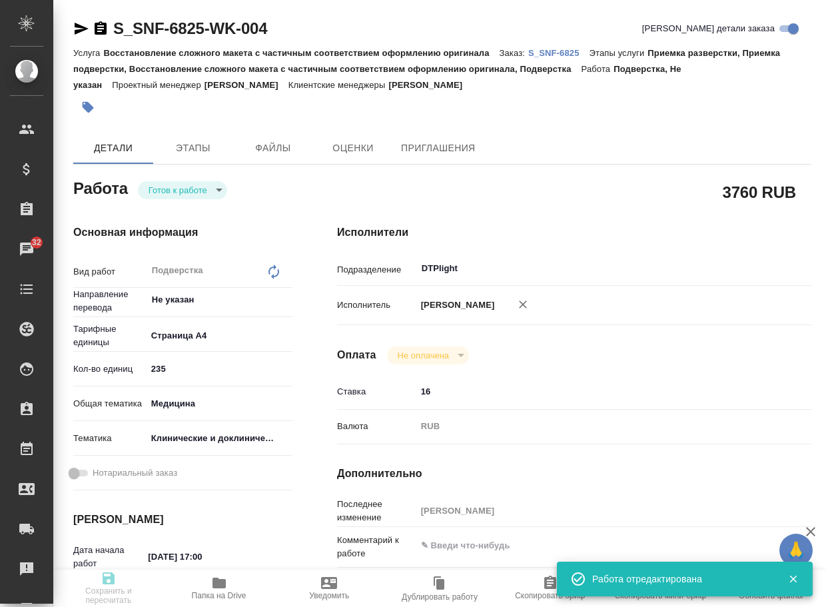
type textarea "x"
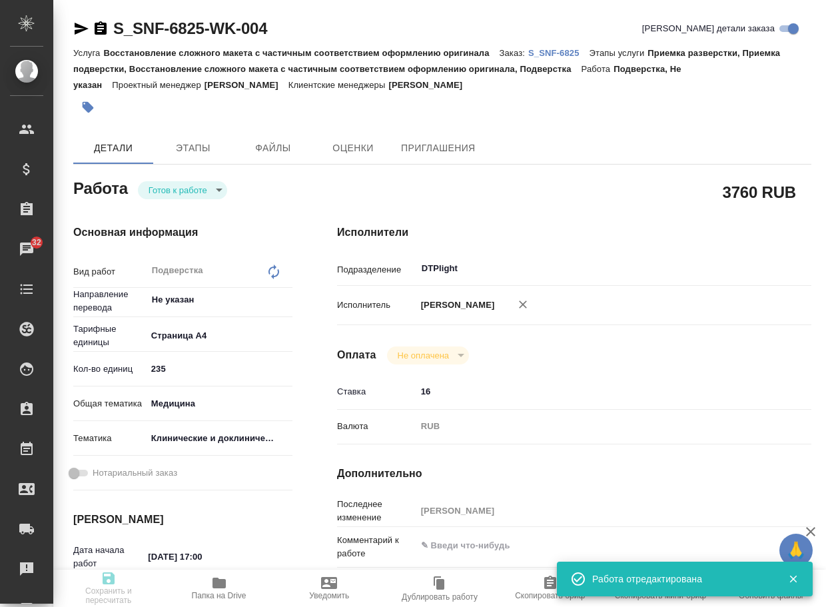
type textarea "x"
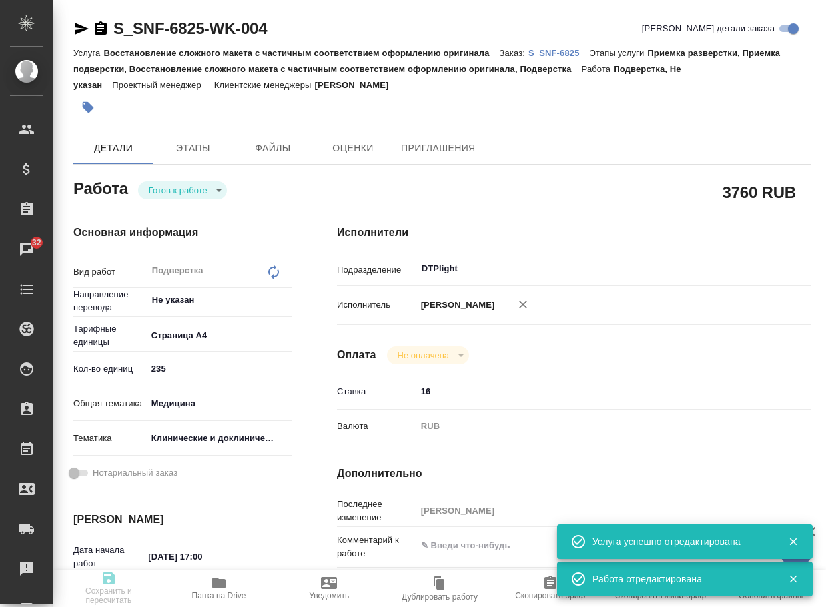
type input "readyForWork"
type textarea "Подверстка"
type textarea "x"
type input "Не указан"
type input "5f036ec4e16dec2d6b59c8ff"
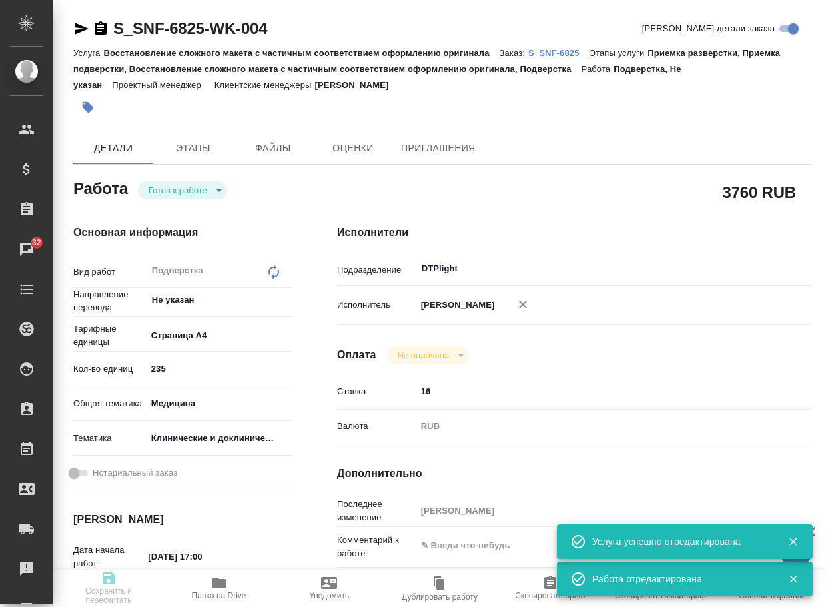
type input "235"
type input "med"
type input "5a8b8b956a9677013d343d9e"
type input "29.08.2025 17:00"
type input "01.09.2025 14:00"
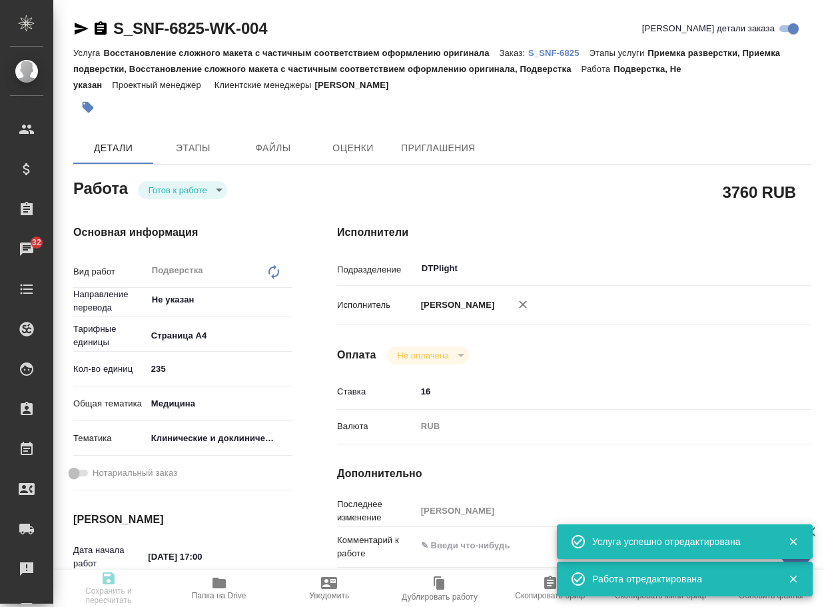
type input "01.09.2025 14:21"
type input "DTPlight"
type input "notPayed"
type input "16"
type input "RUB"
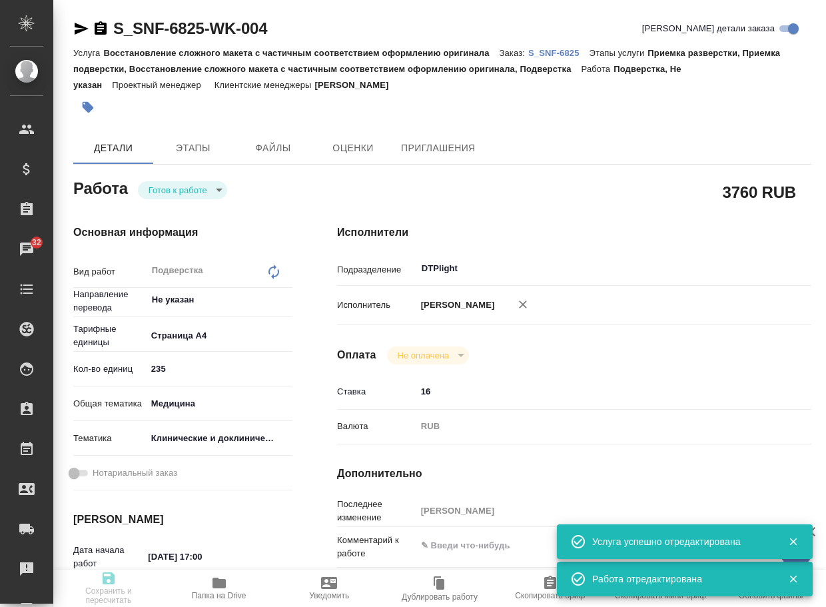
type input "[PERSON_NAME]"
type textarea "x"
type textarea "/Clients/Sanofi/Orders/S_SNF-6825/DTP/S_SNF-6825-WK-004"
type textarea "x"
type input "S_SNF-6825"
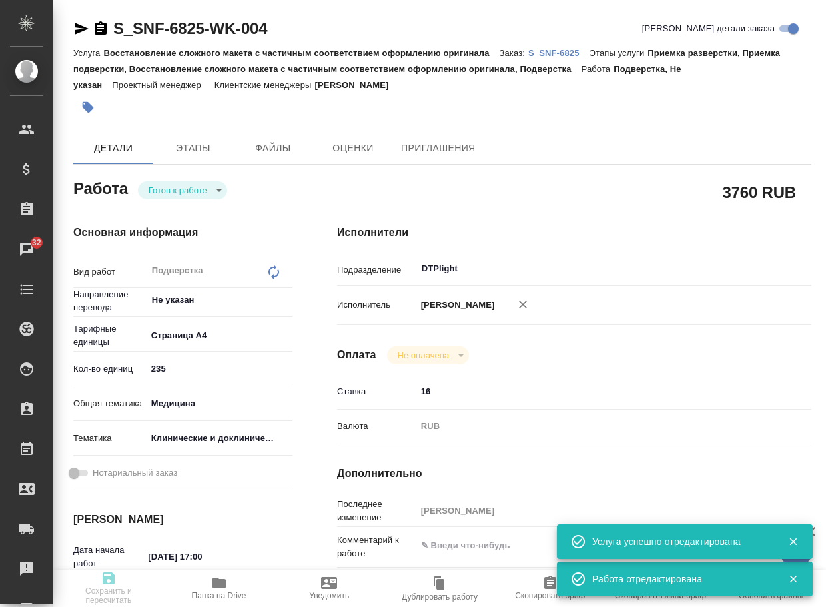
type input "E005821060"
type input "Восстановление сложного макета с частичным соответствием оформлению оригинала"
type input "Приемка разверстки, Приемка подверстки, Восстановление сложного макета с частич…"
type input "Сайдашева Диляра"
type input "[PERSON_NAME]"
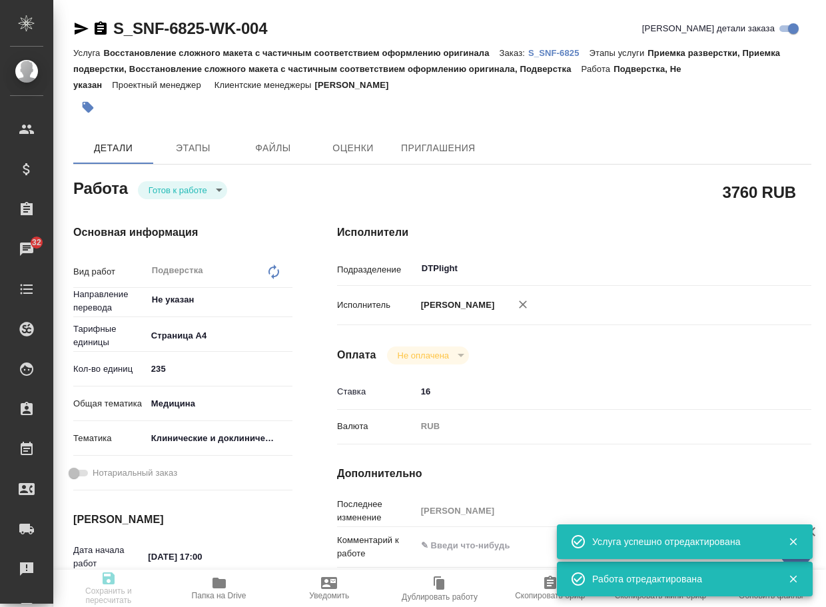
type input "/Clients/Sanofi/Orders/S_SNF-6825"
type textarea "x"
type textarea "обновите, пожалуйста, перевод документа на основании новой версии на англ, номе…"
type textarea "x"
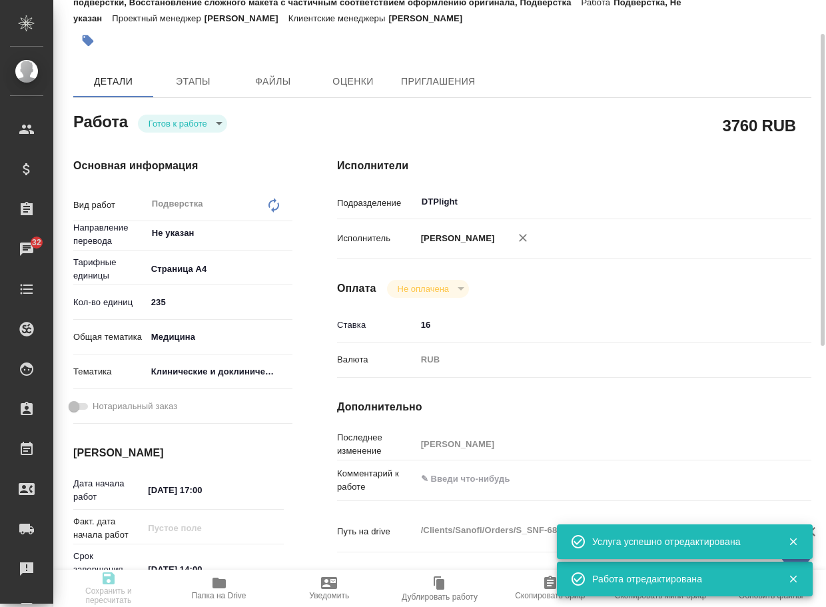
type textarea "x"
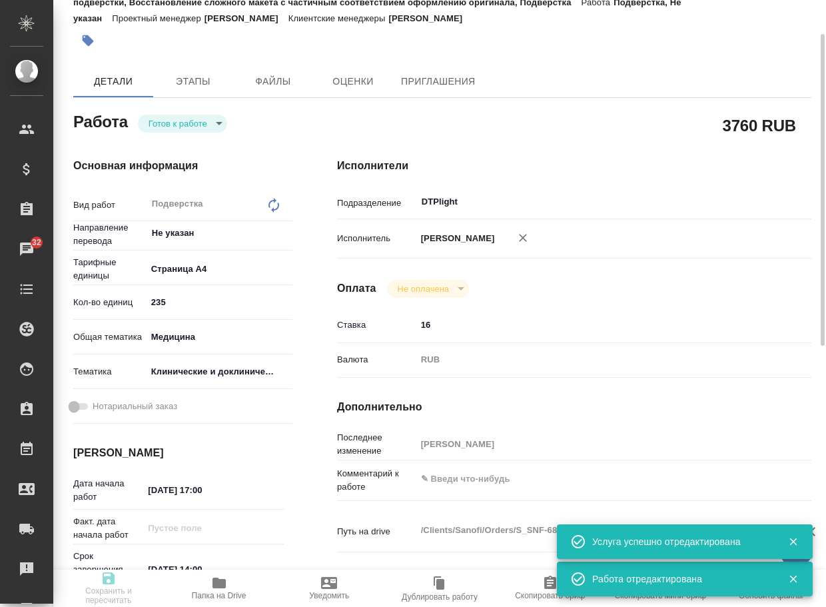
type textarea "x"
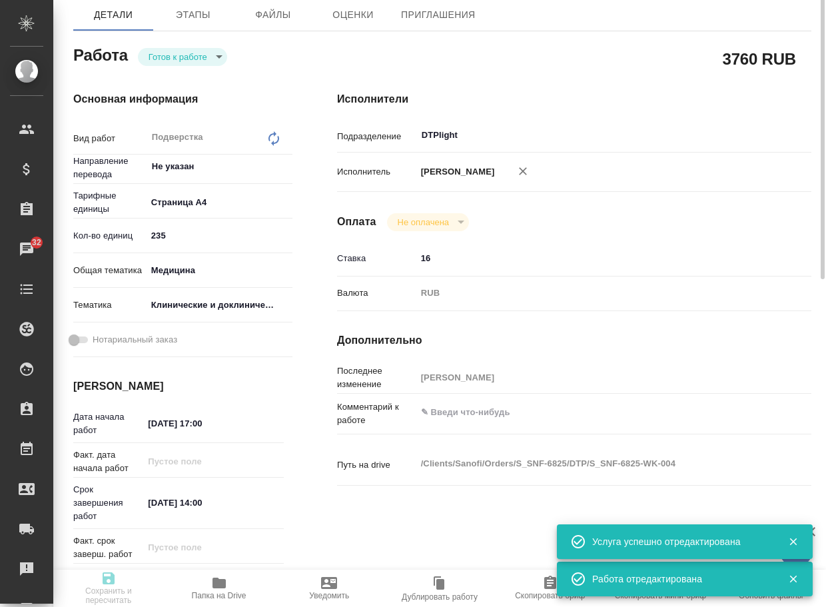
type textarea "x"
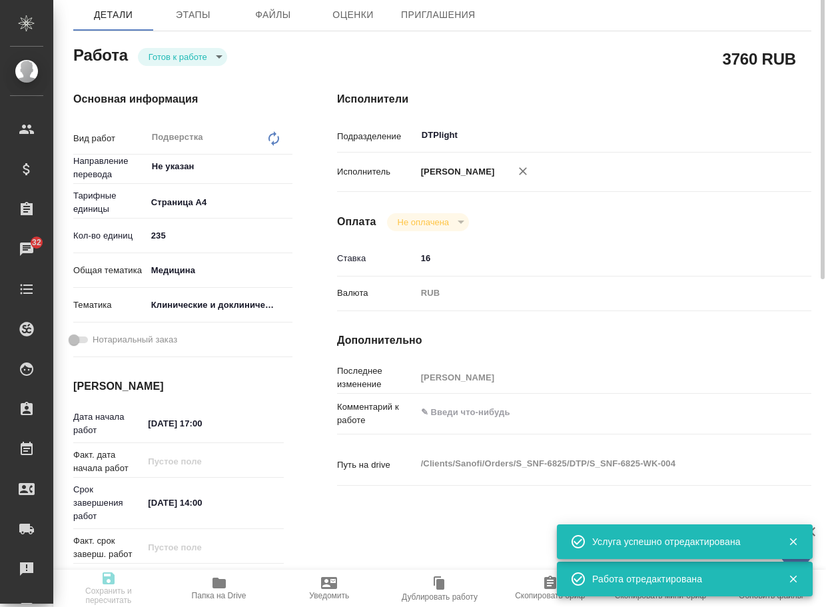
scroll to position [200, 0]
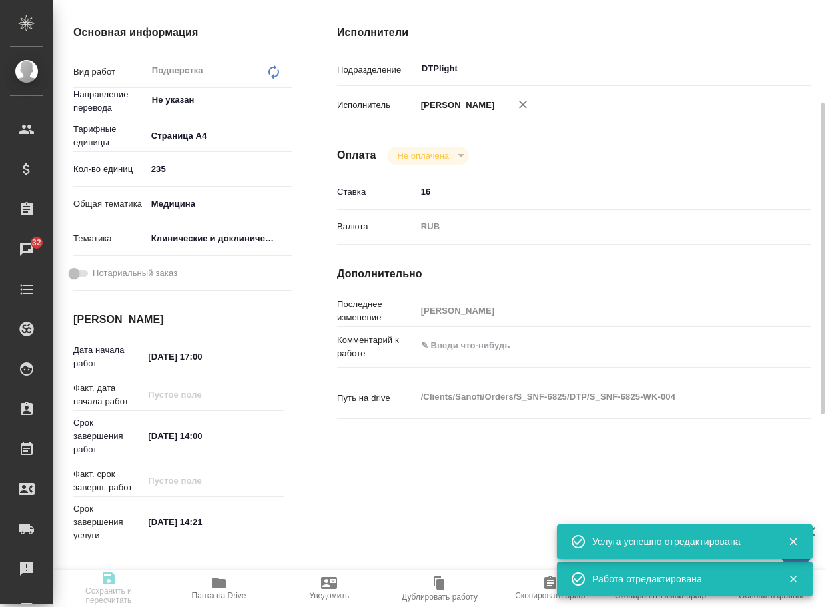
type textarea "x"
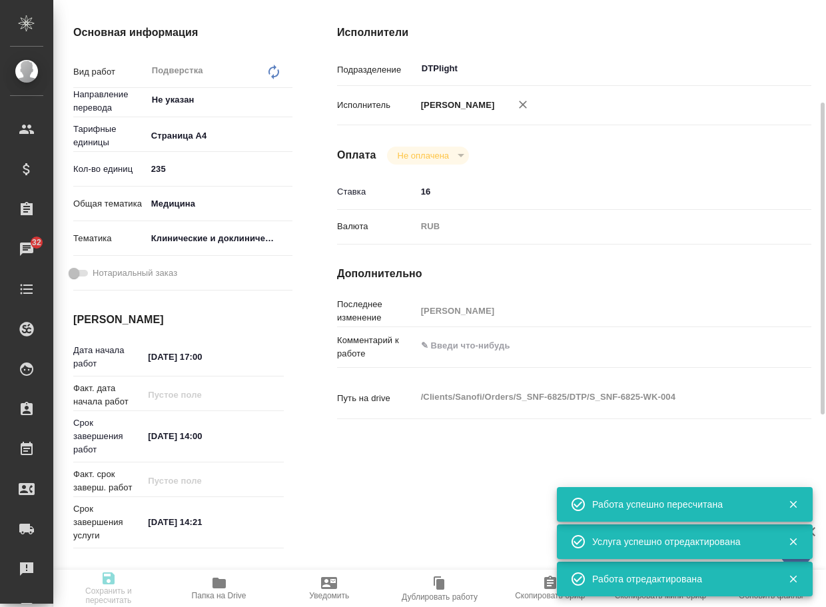
type input "readyForWork"
type textarea "Подверстка"
type textarea "x"
type input "Не указан"
type input "5f036ec4e16dec2d6b59c8ff"
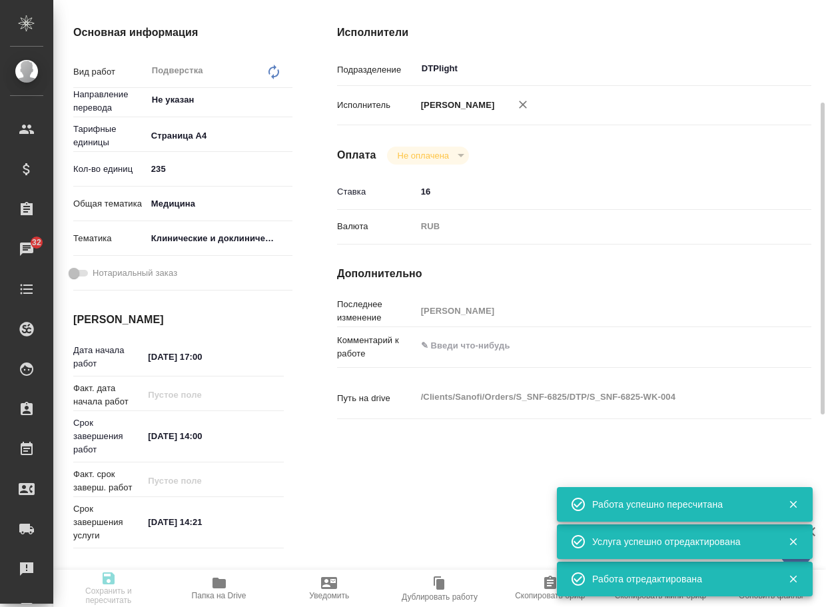
type input "235"
type input "med"
type input "5a8b8b956a9677013d343d9e"
type input "29.08.2025 17:00"
type input "01.09.2025 14:00"
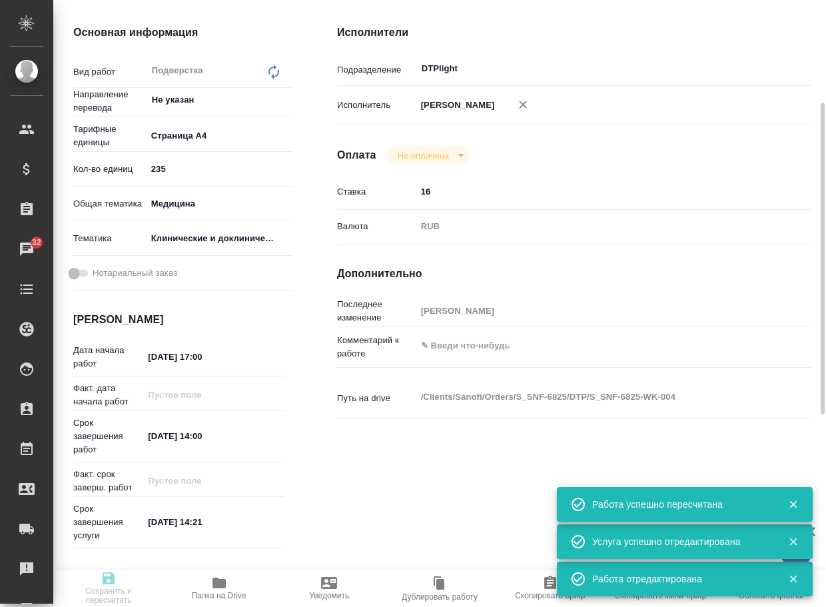
type input "01.09.2025 14:21"
type input "DTPlight"
type input "notPayed"
type input "16"
type input "RUB"
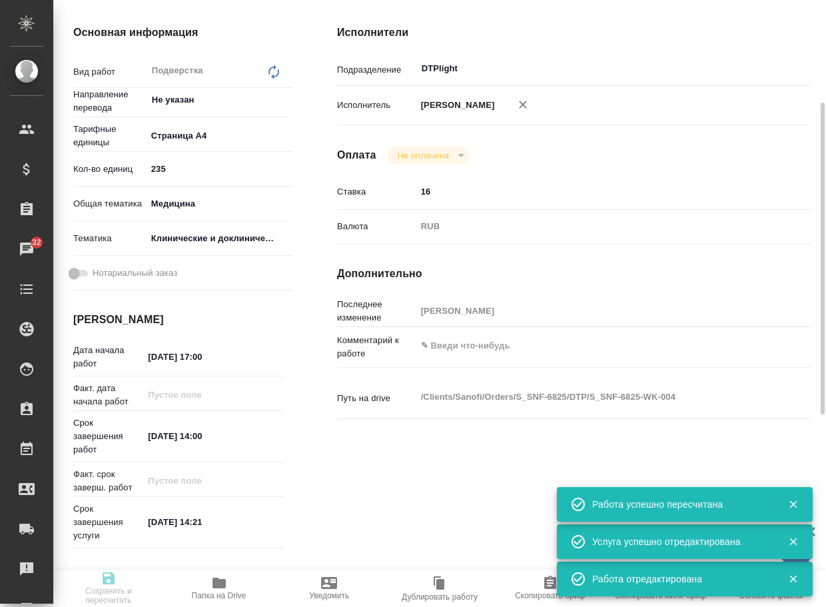
type input "[PERSON_NAME]"
type textarea "x"
type textarea "/Clients/Sanofi/Orders/S_SNF-6825/DTP/S_SNF-6825-WK-004"
type textarea "x"
type input "S_SNF-6825"
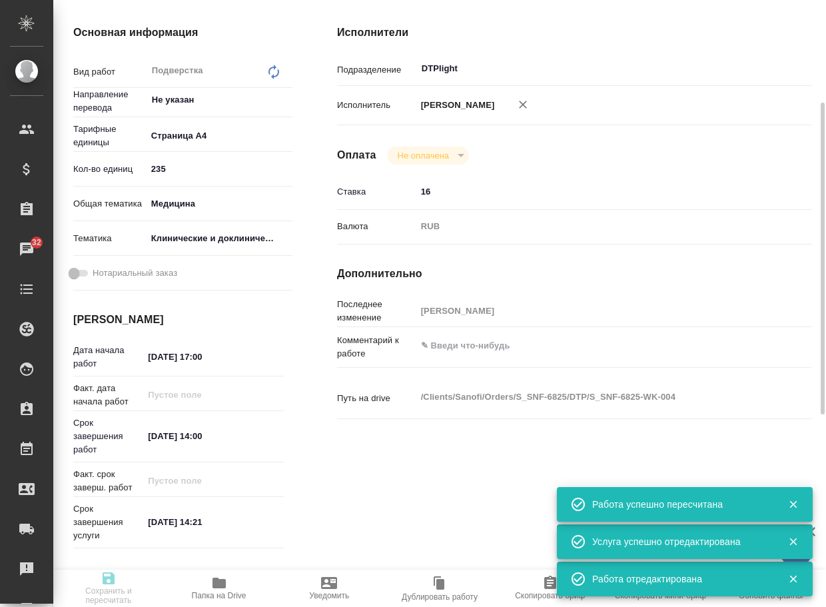
type input "E005821060"
type input "Восстановление сложного макета с частичным соответствием оформлению оригинала"
type input "Приемка разверстки, Приемка подверстки, Восстановление сложного макета с частич…"
type input "Сайдашева Диляра"
type input "[PERSON_NAME]"
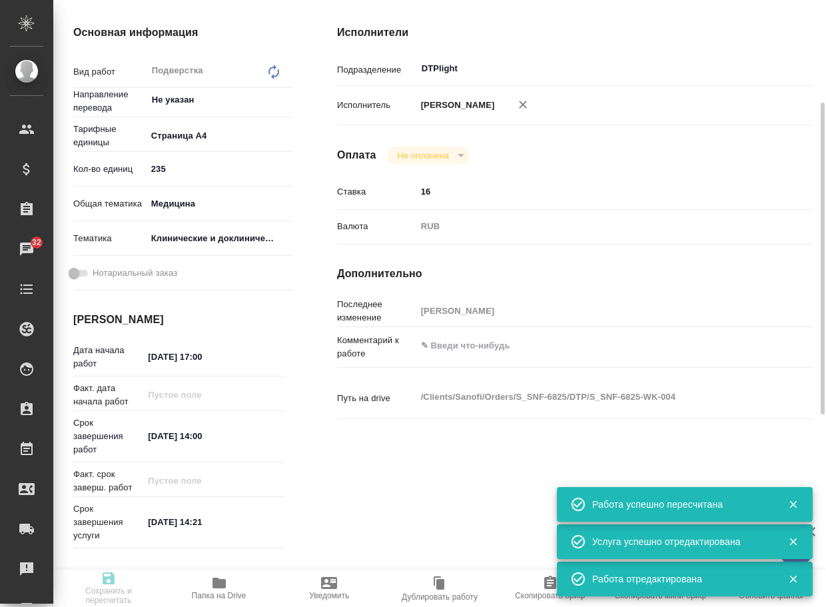
type input "/Clients/Sanofi/Orders/S_SNF-6825"
type textarea "x"
type textarea "обновите, пожалуйста, перевод документа на основании новой версии на англ, номе…"
type textarea "x"
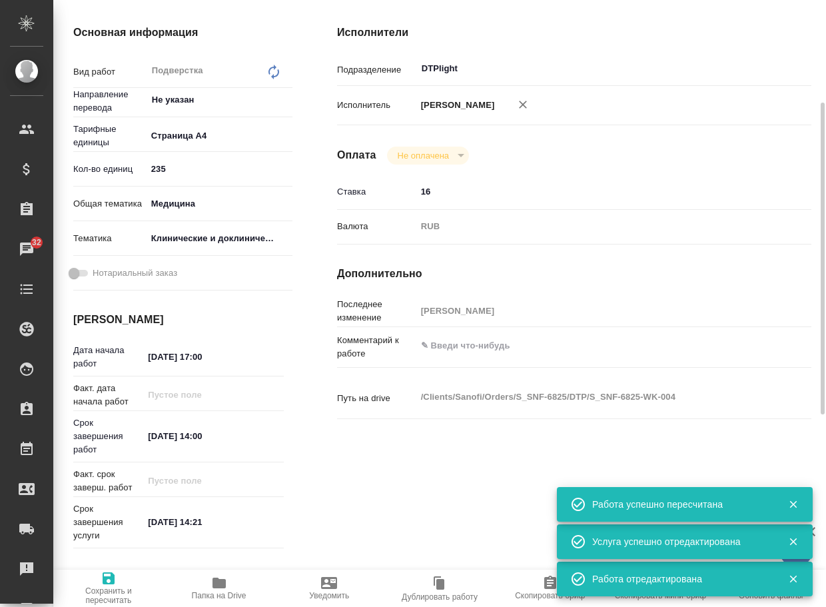
type textarea "x"
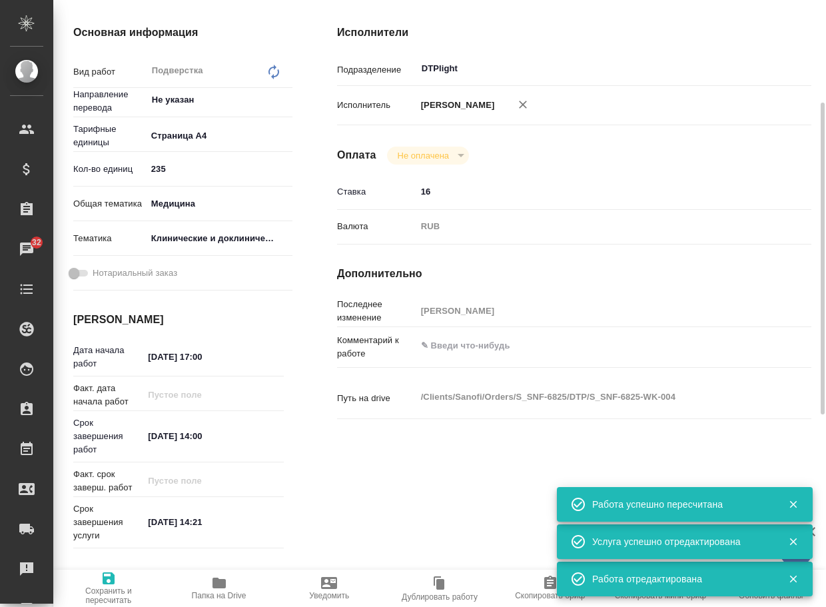
type textarea "x"
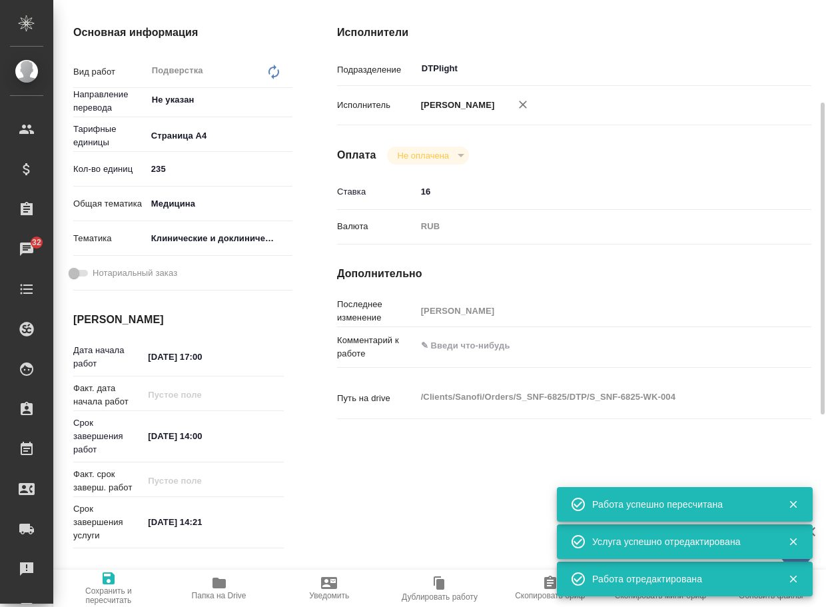
type textarea "x"
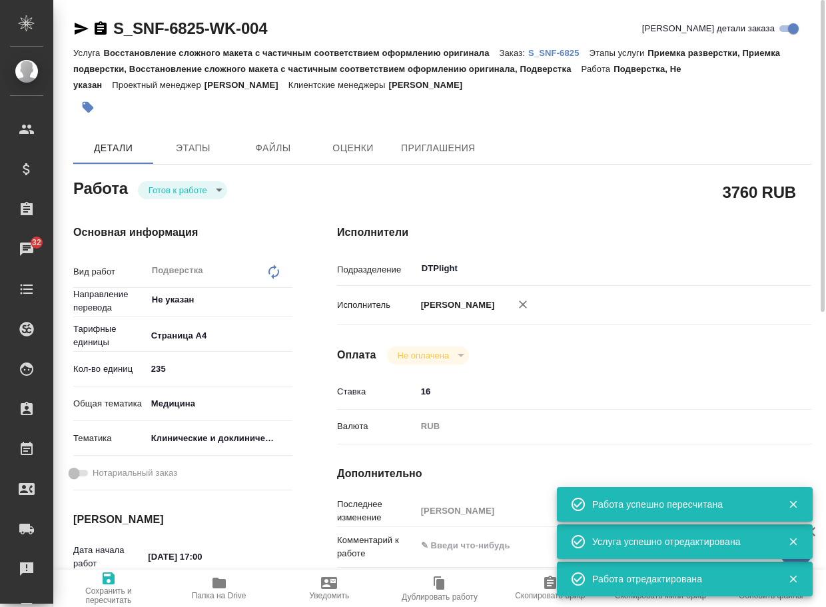
type textarea "x"
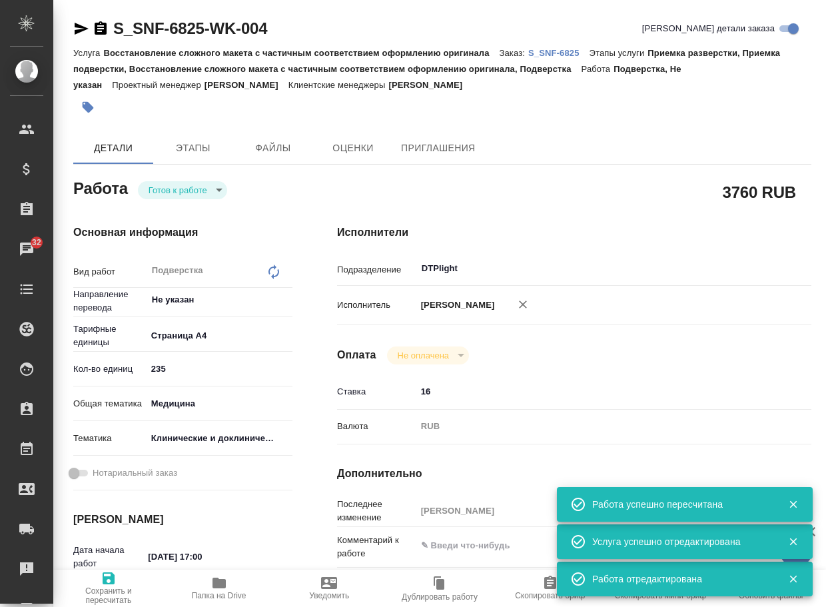
click at [175, 189] on body "🙏 .cls-1 fill:#fff; AWATERA Arsenyeva Vera Клиенты Спецификации Заказы 32 Чаты …" at bounding box center [413, 303] width 826 height 607
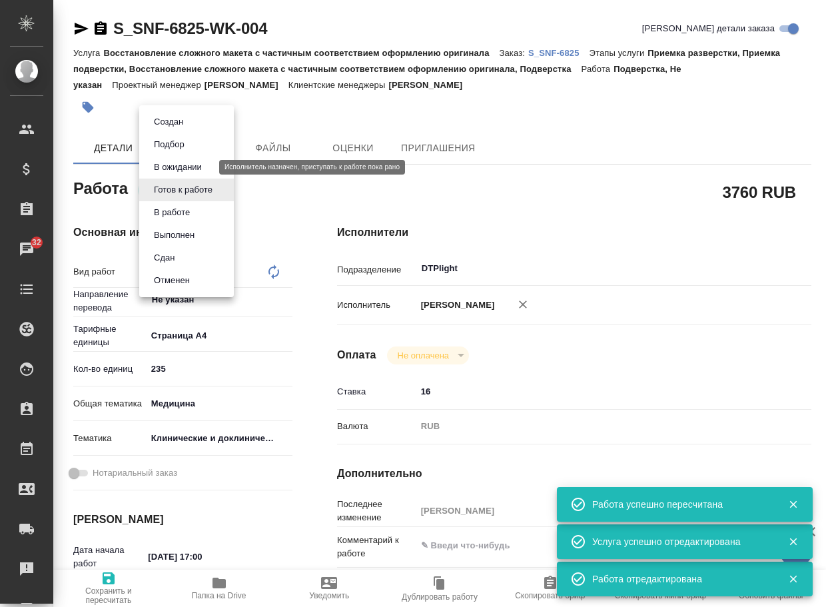
click at [187, 167] on button "В ожидании" at bounding box center [178, 167] width 56 height 15
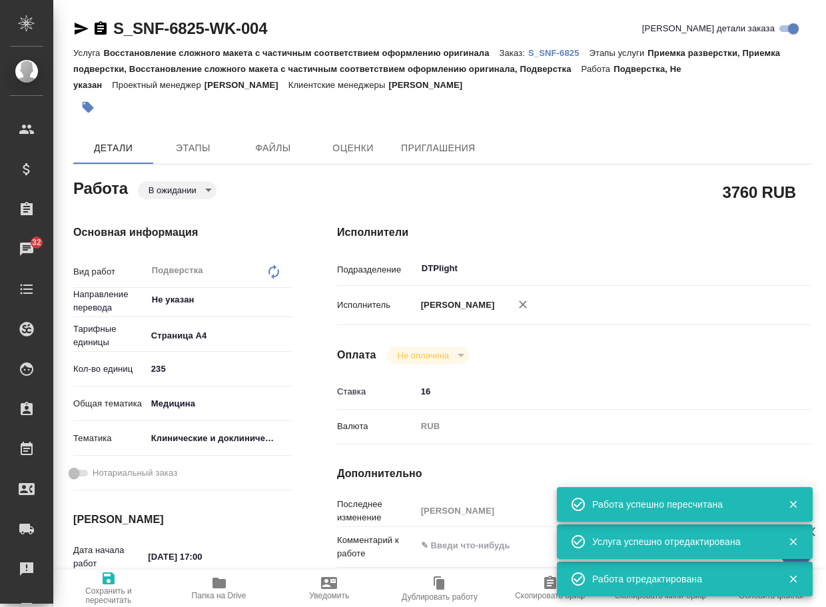
type textarea "x"
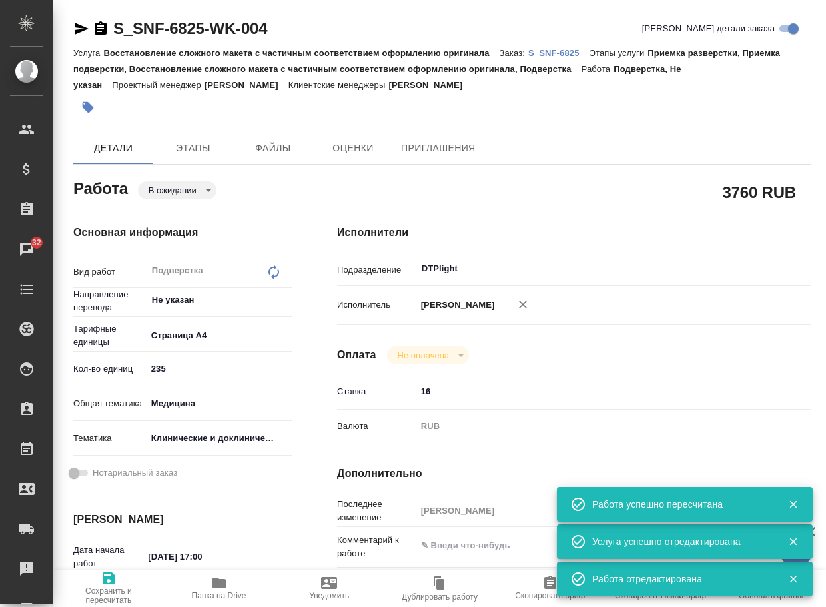
type textarea "x"
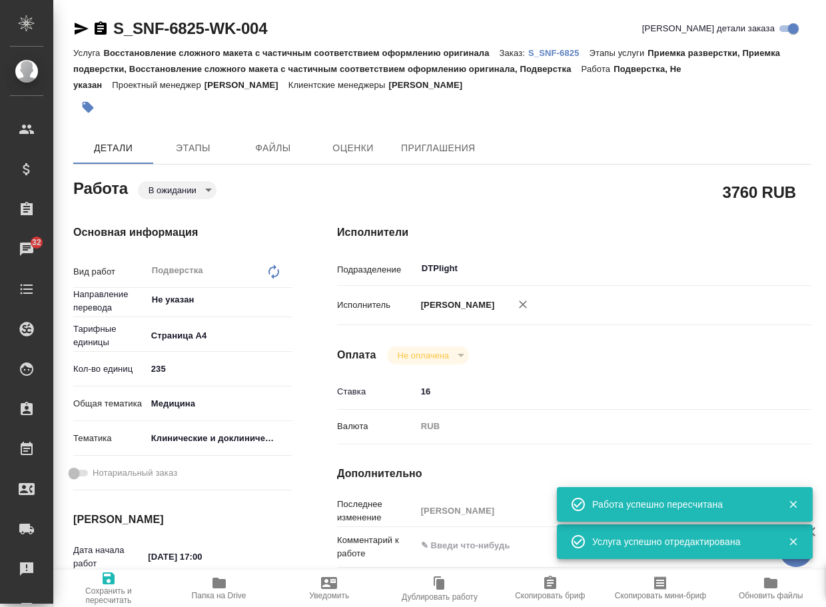
type textarea "x"
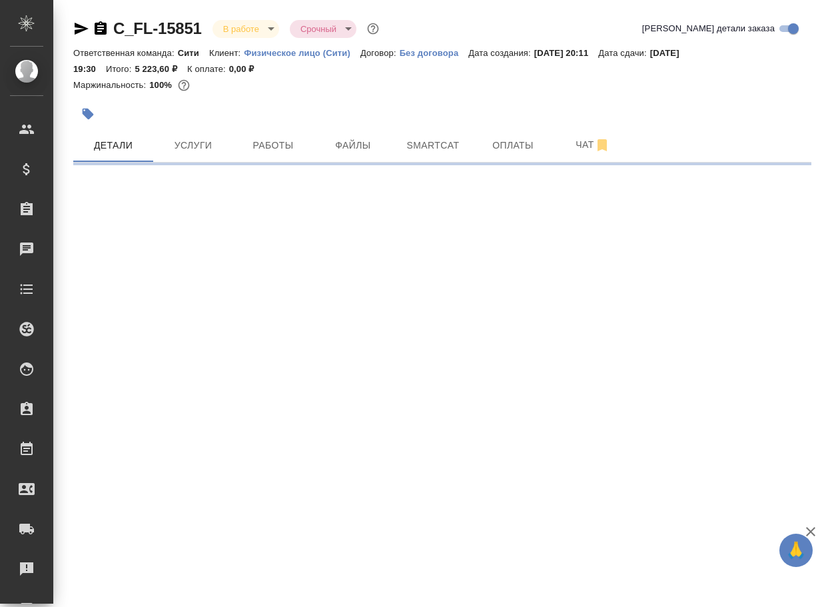
select select "RU"
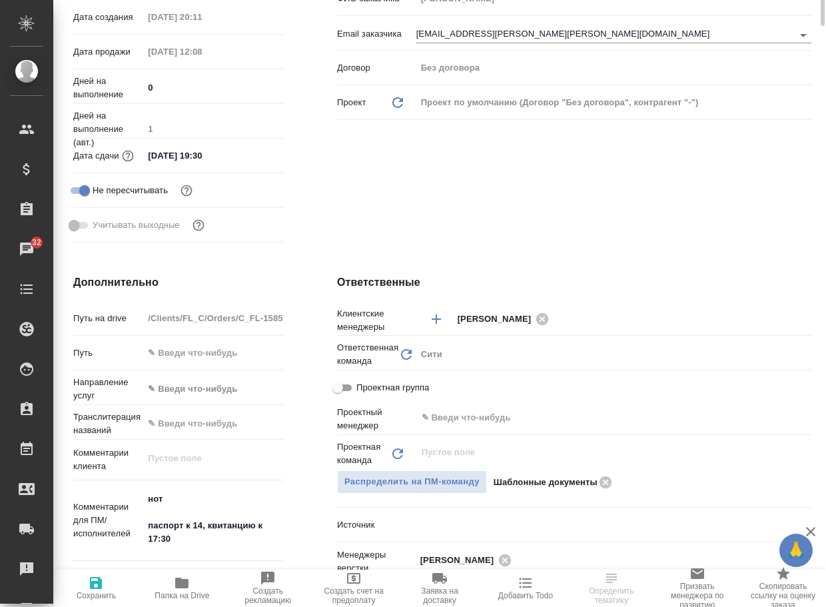
scroll to position [67, 0]
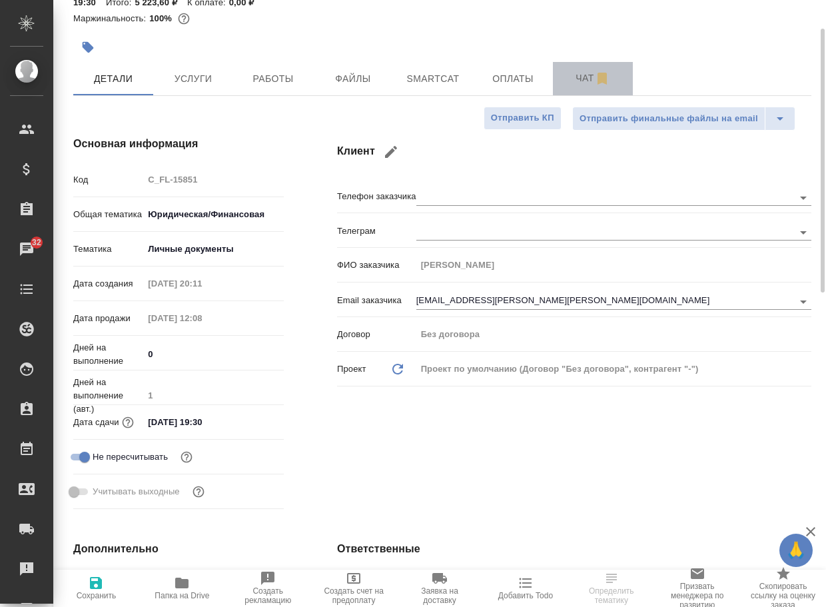
click at [588, 77] on span "Чат" at bounding box center [593, 78] width 64 height 17
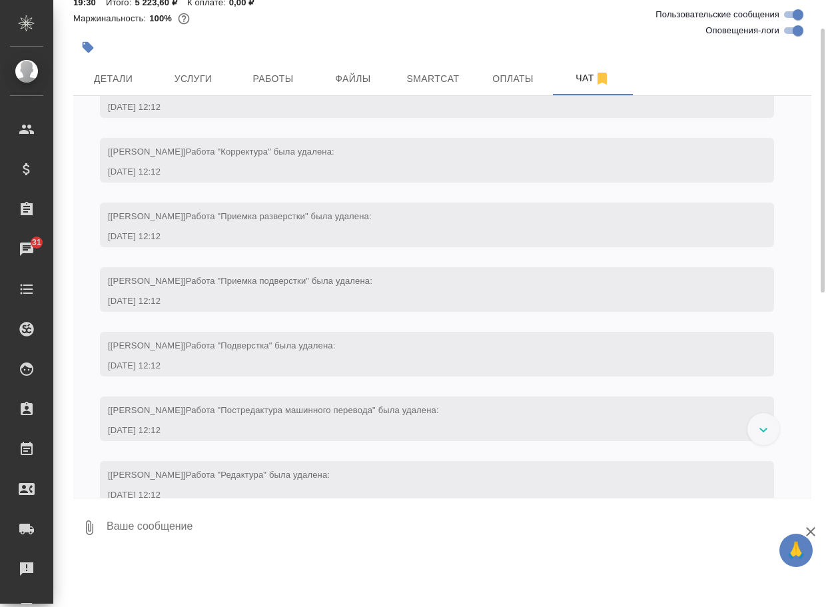
scroll to position [2651, 0]
click at [787, 33] on input "Оповещения-логи" at bounding box center [798, 31] width 48 height 16
checkbox input "false"
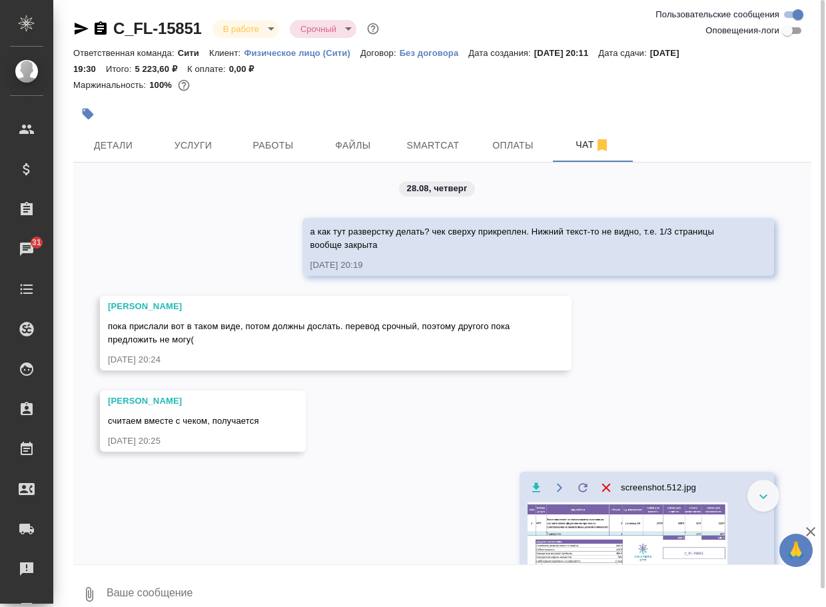
scroll to position [0, 0]
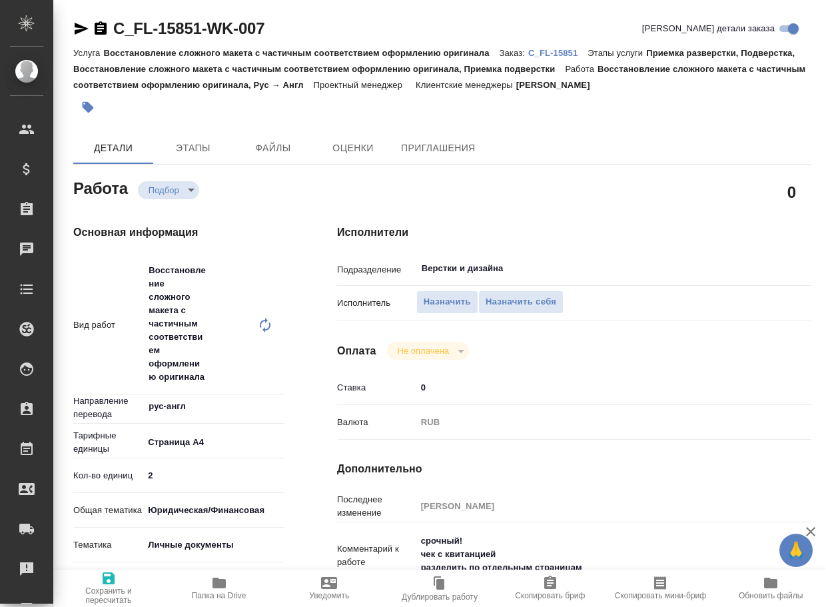
type textarea "x"
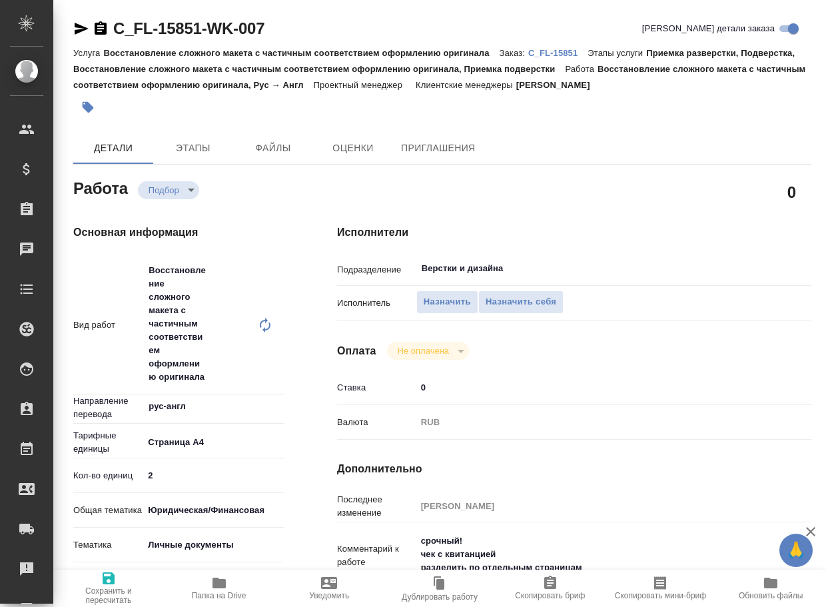
type textarea "x"
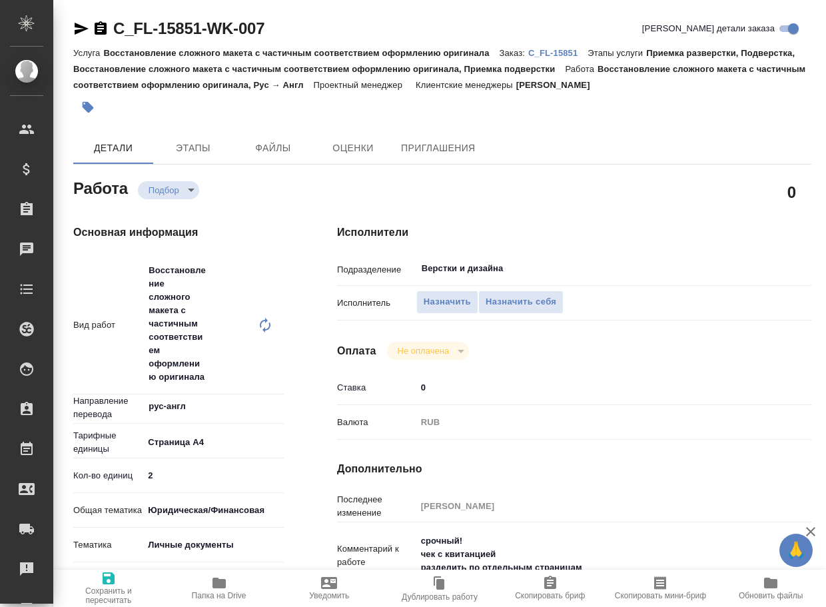
type textarea "x"
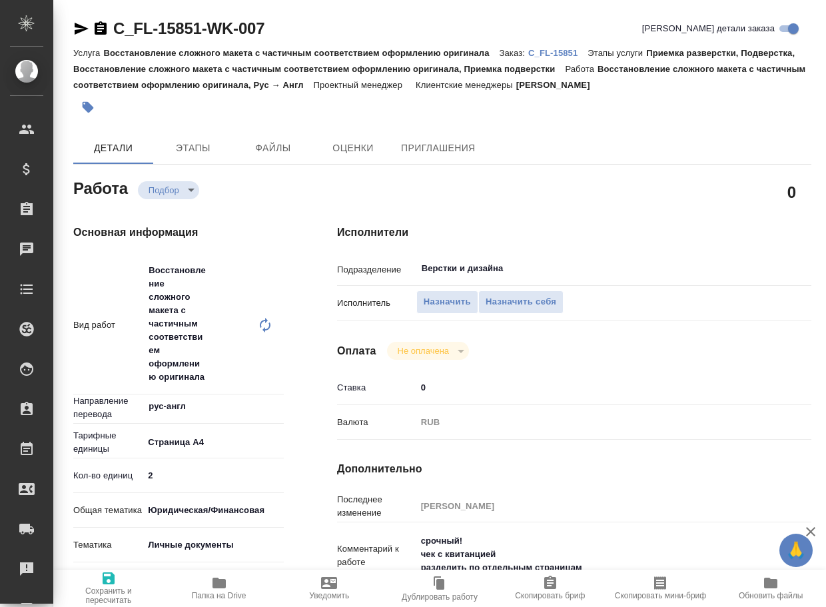
type textarea "x"
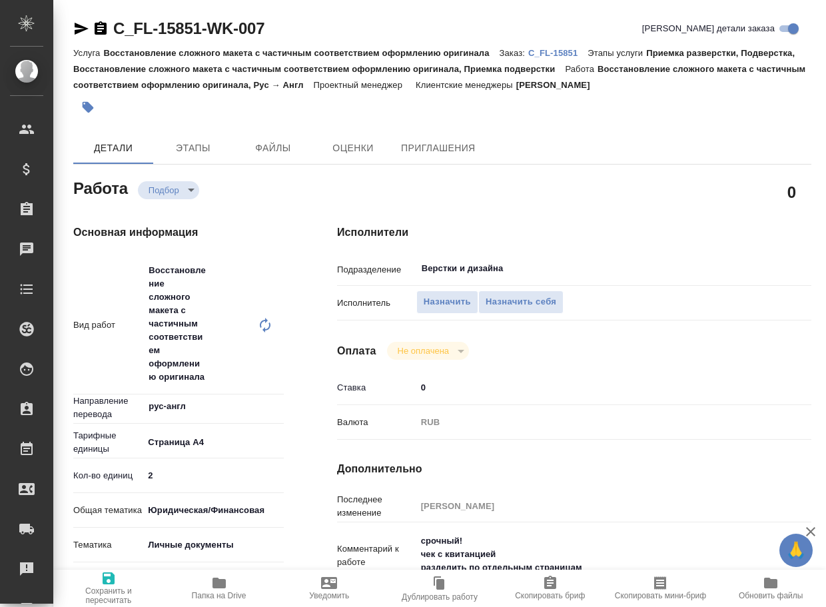
type textarea "x"
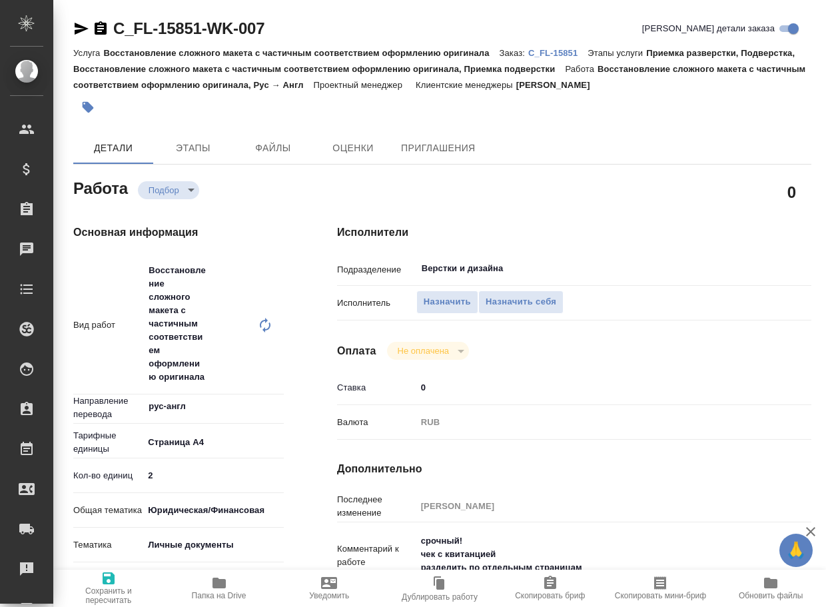
type textarea "x"
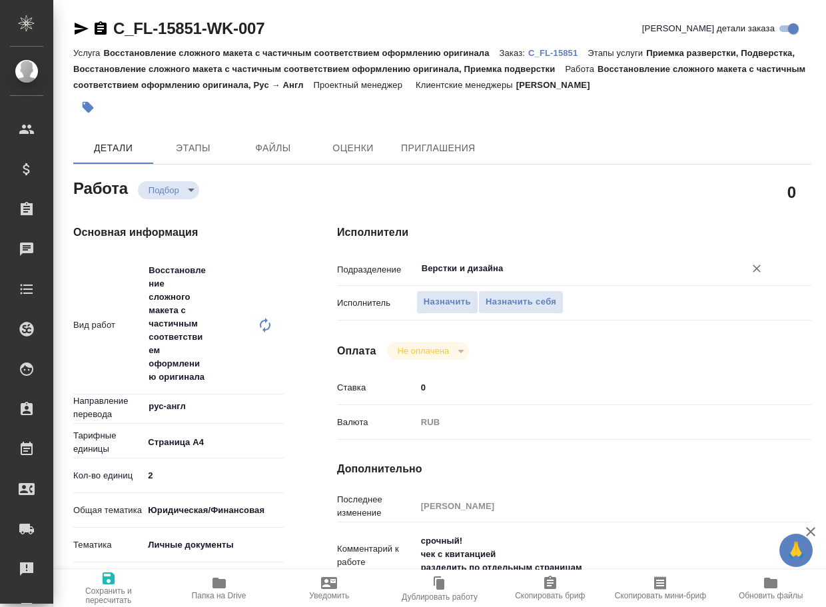
type textarea "x"
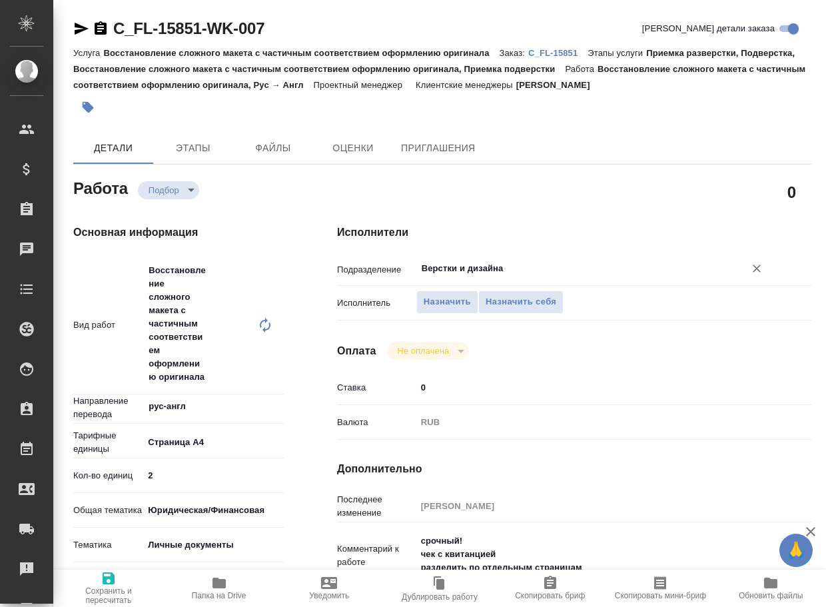
type textarea "x"
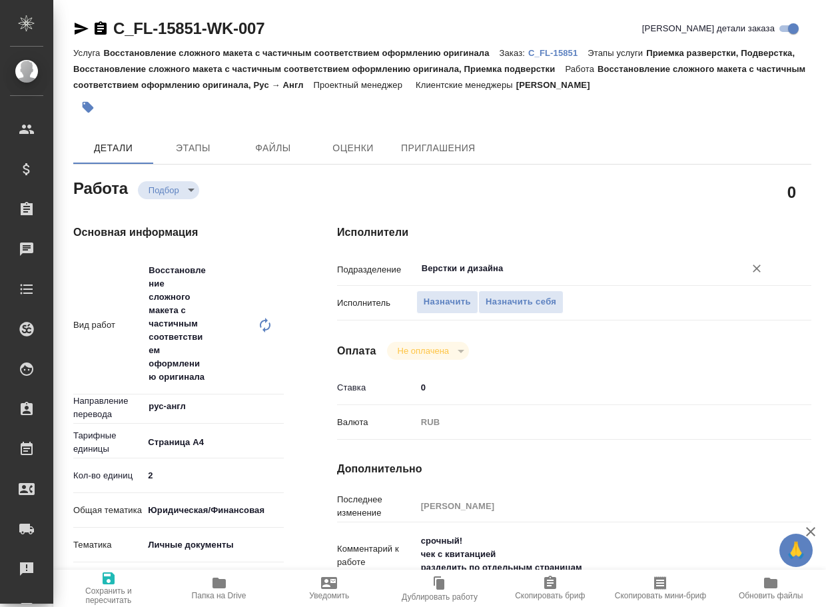
click at [551, 267] on input "Верстки и дизайна" at bounding box center [572, 269] width 303 height 16
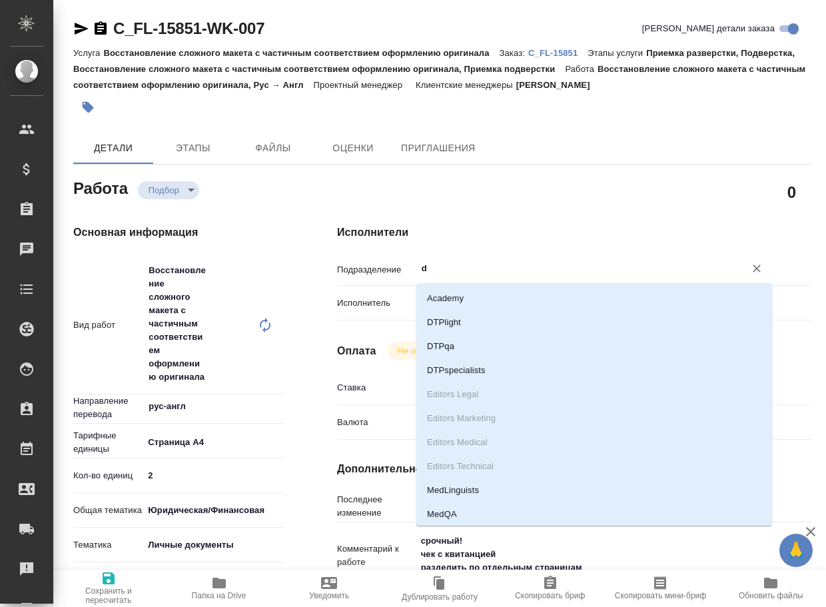
type input "dt"
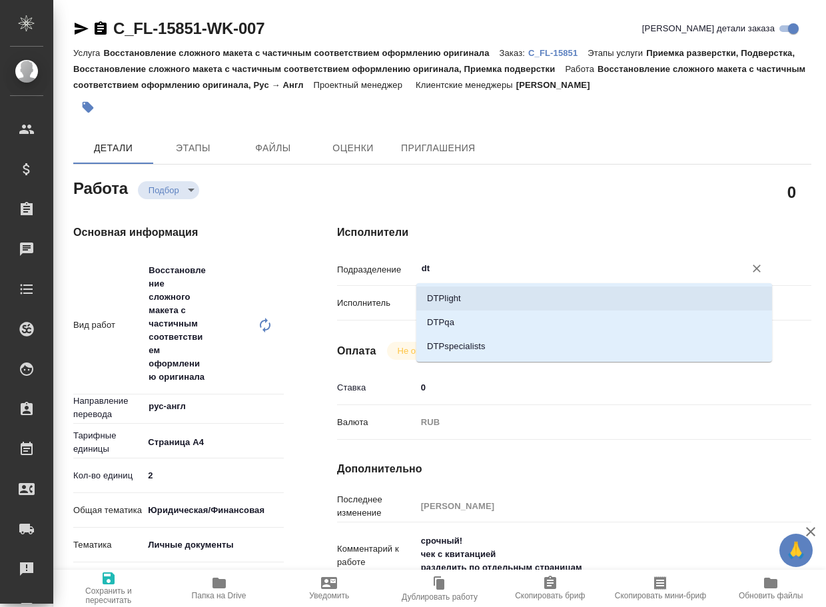
click at [511, 291] on li "DTPlight" at bounding box center [595, 299] width 356 height 24
type textarea "x"
type input "DTPlight"
type textarea "x"
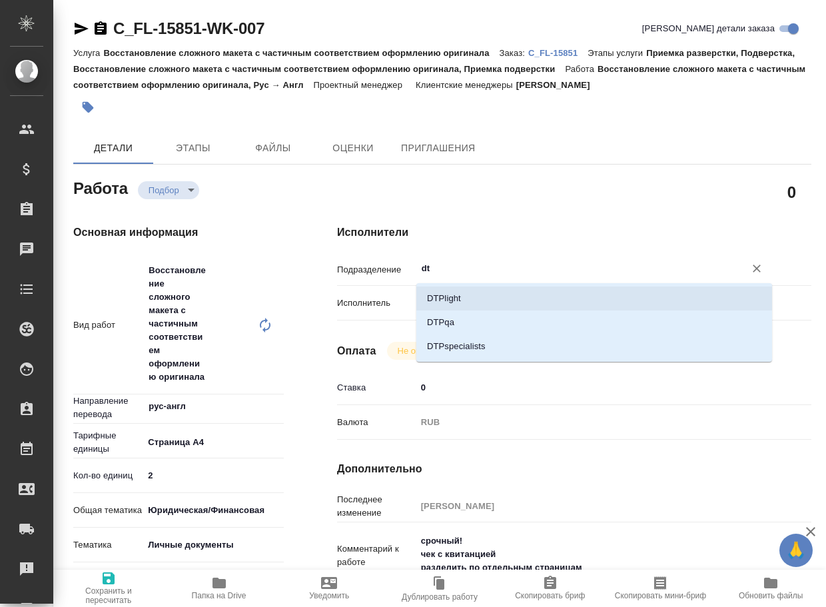
type textarea "x"
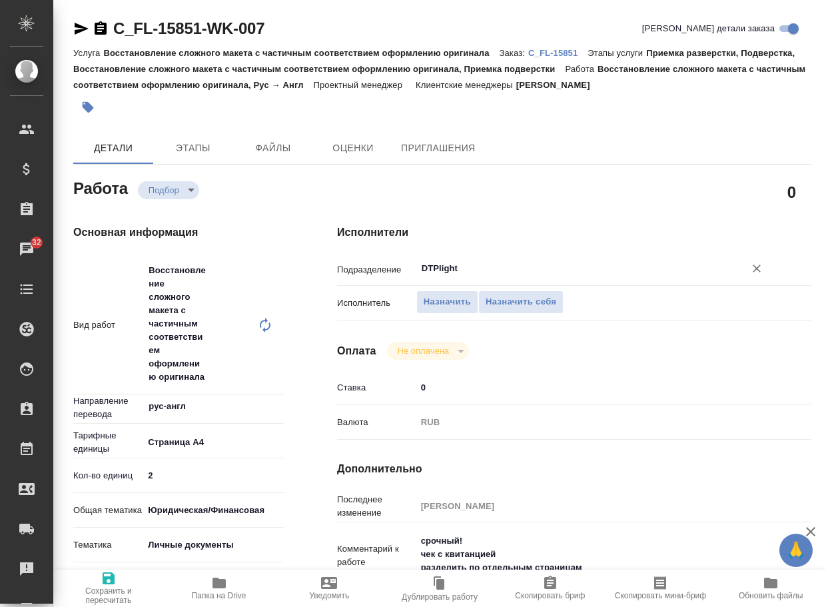
type input "DTPlight"
click at [99, 590] on span "Сохранить и пересчитать" at bounding box center [108, 595] width 95 height 19
type textarea "x"
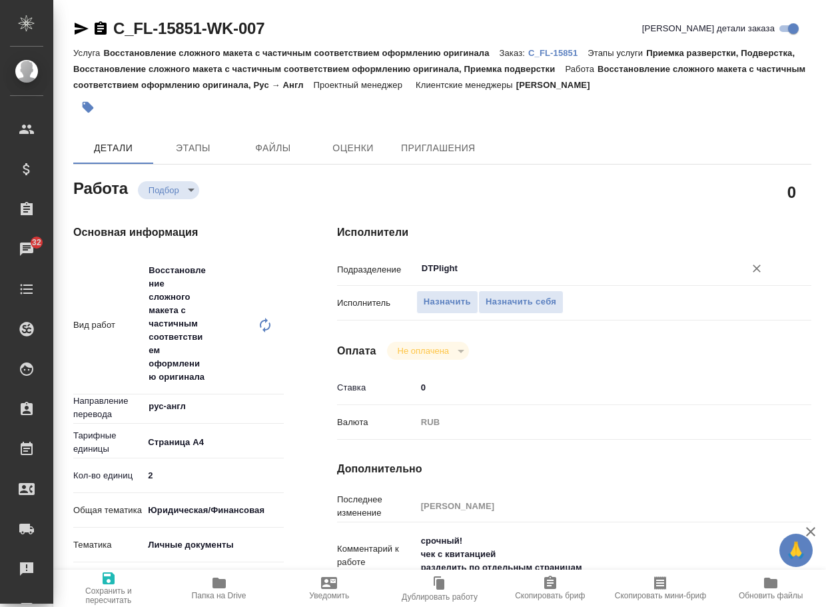
type textarea "x"
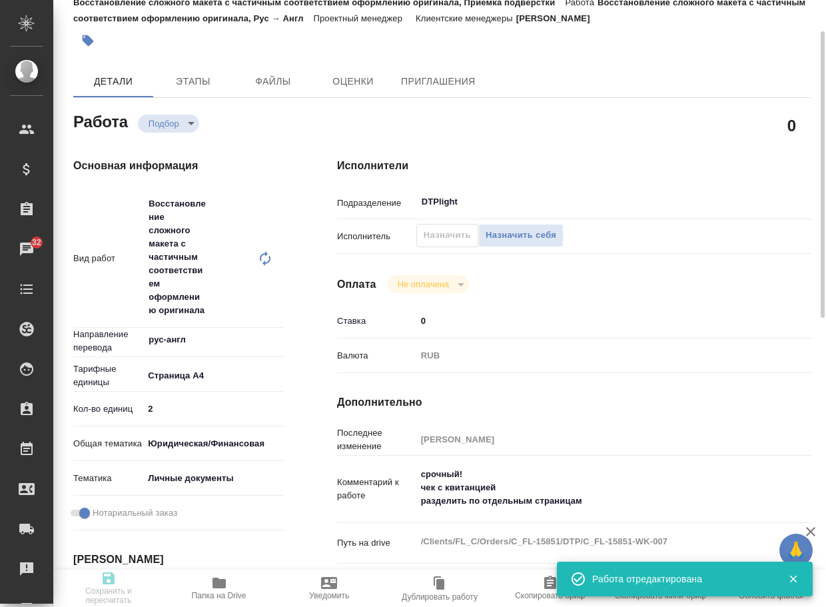
type textarea "x"
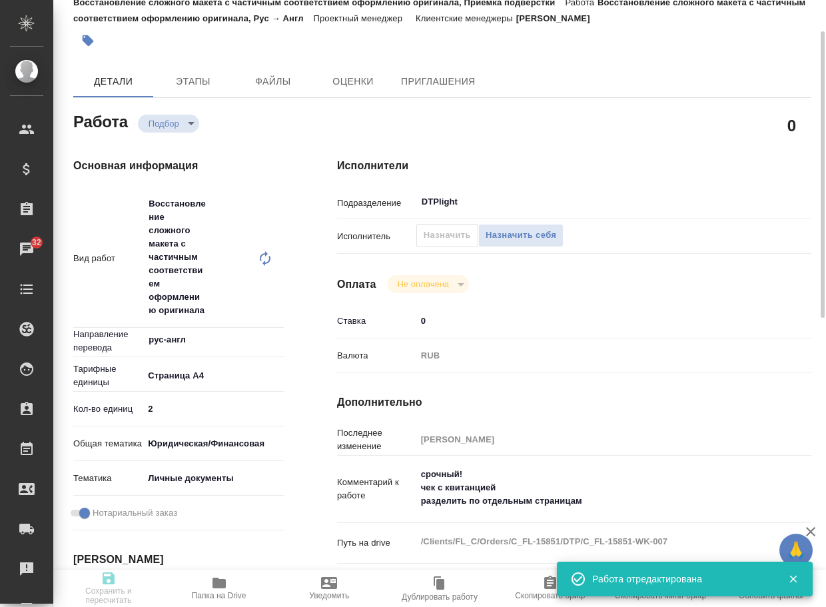
type input "recruiting"
type textarea "Восстановление сложного макета с частичным соответствием оформлению оригинала"
type textarea "x"
type input "рус-англ"
type input "5f036ec4e16dec2d6b59c8ff"
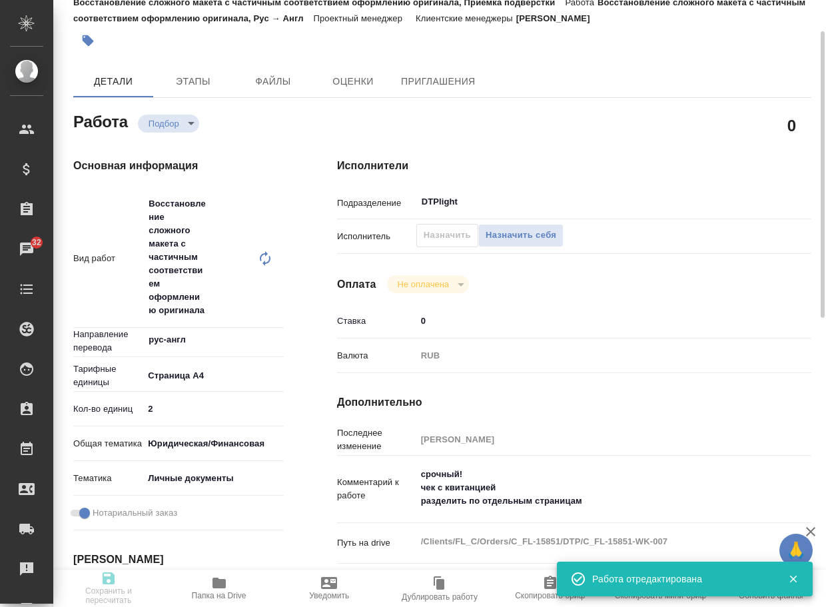
type input "2"
type input "yr-fn"
type input "5a8b8b956a9677013d343cfe"
checkbox input "true"
type input "29.08.2025 12:15"
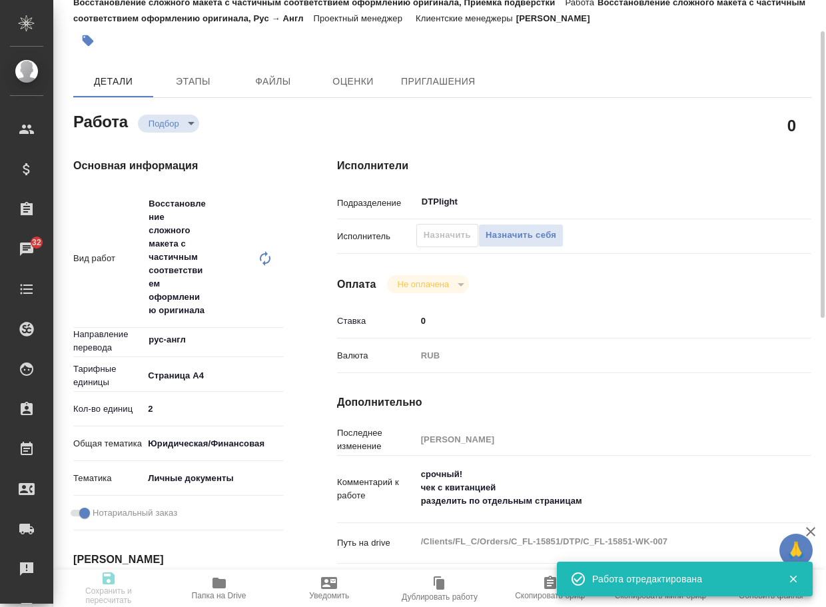
type input "29.08.2025 14:15"
type input "29.08.2025 19:30"
type input "DTPlight"
type input "notPayed"
type input "0"
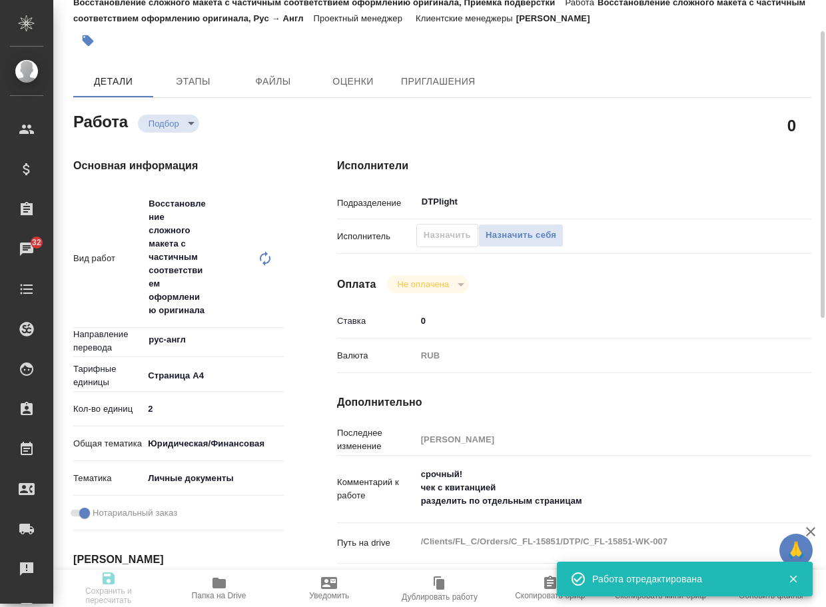
type input "RUB"
type input "[PERSON_NAME]"
type textarea "срочный! чек с квитанцией разделить по отдельным страницам"
type textarea "x"
type textarea "/Clients/FL_C/Orders/C_FL-15851/DTP/C_FL-15851-WK-007"
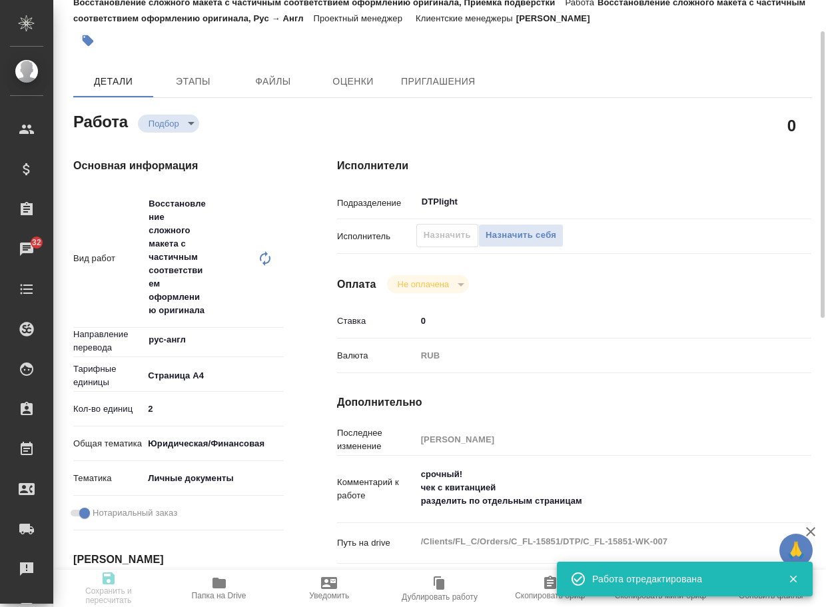
type textarea "x"
type input "C_FL-15851"
type input "Восстановление сложного макета с частичным соответствием оформлению оригинала"
type input "Приемка разверстки, Подверстка, Восстановление сложного макета с частичным соот…"
type input "Лямина Надежда"
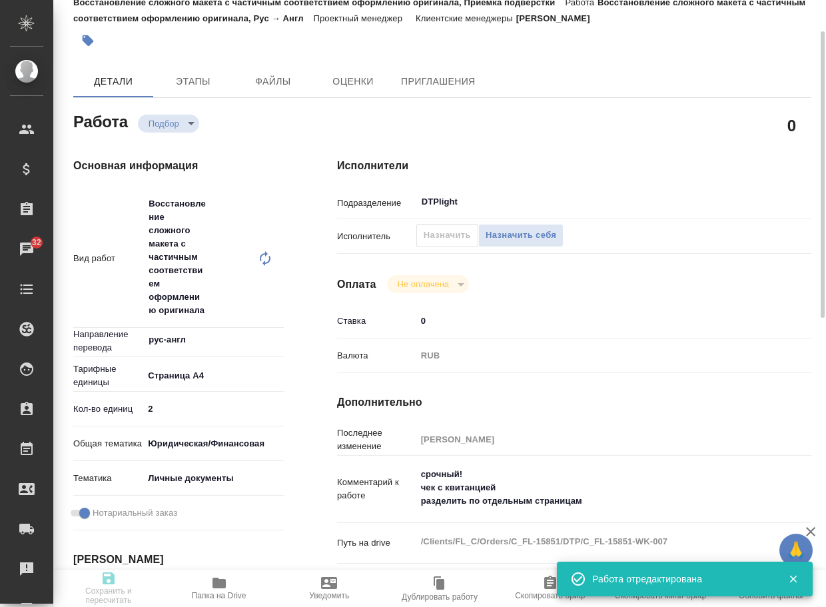
type input "[PERSON_NAME]"
type input "/Clients/FL_C/Orders/C_FL-15851"
type textarea "x"
type textarea "нот паспорт к 14, квитанцию к 17:30"
type textarea "x"
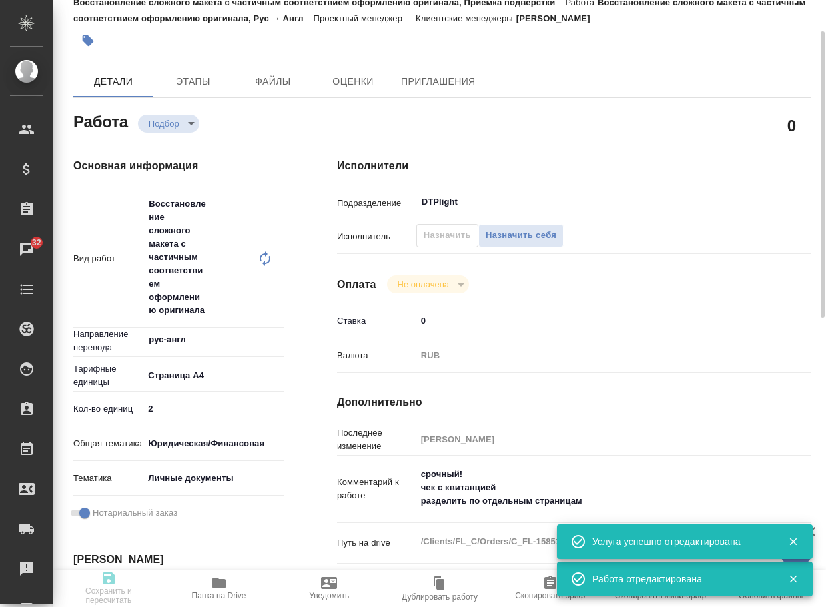
type textarea "x"
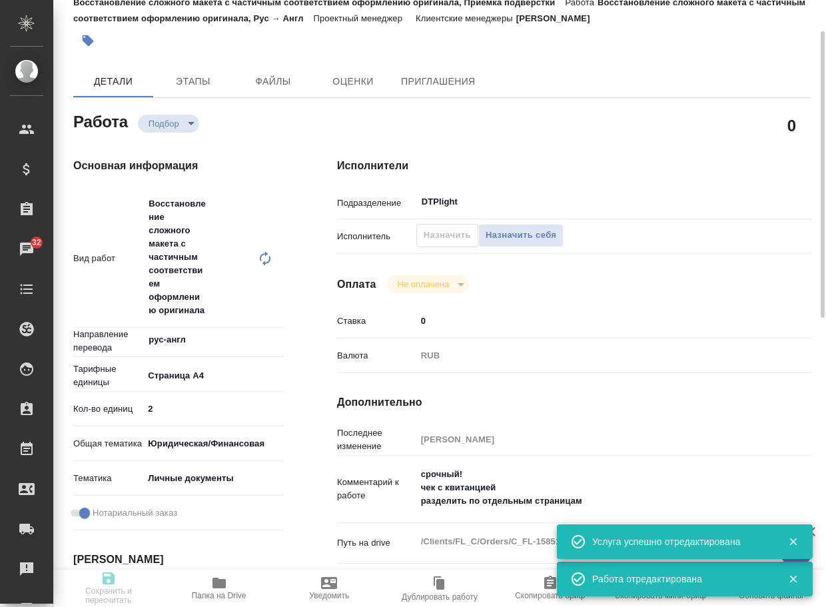
type textarea "x"
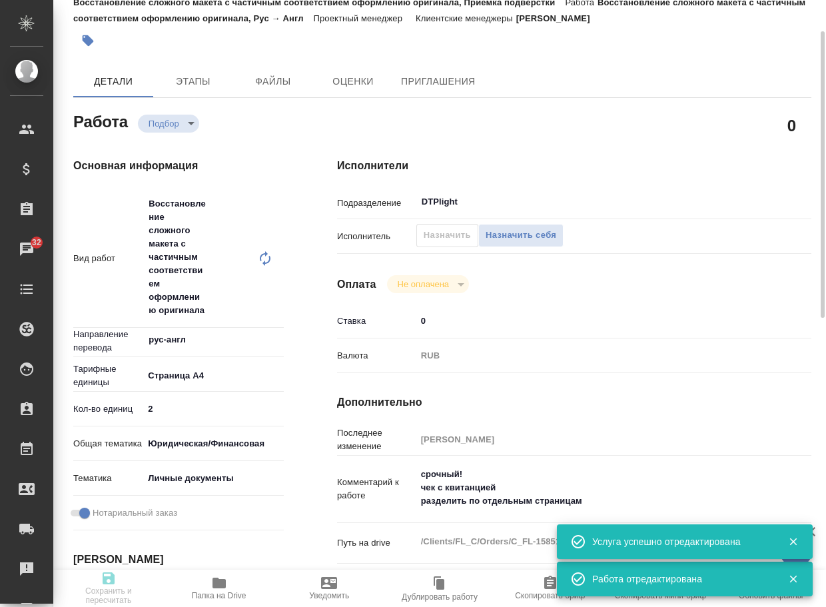
type textarea "x"
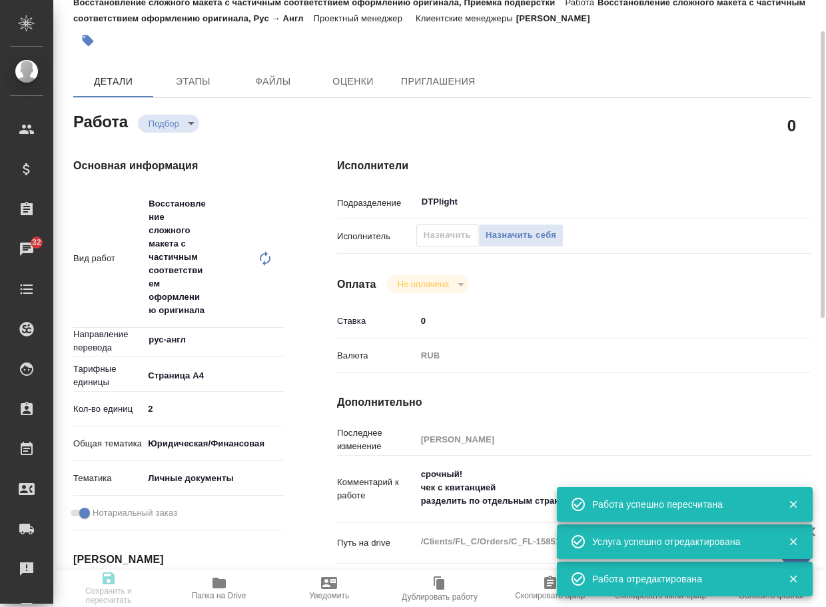
type input "recruiting"
type textarea "Восстановление сложного макета с частичным соответствием оформлению оригинала"
type textarea "x"
type input "рус-англ"
type input "5f036ec4e16dec2d6b59c8ff"
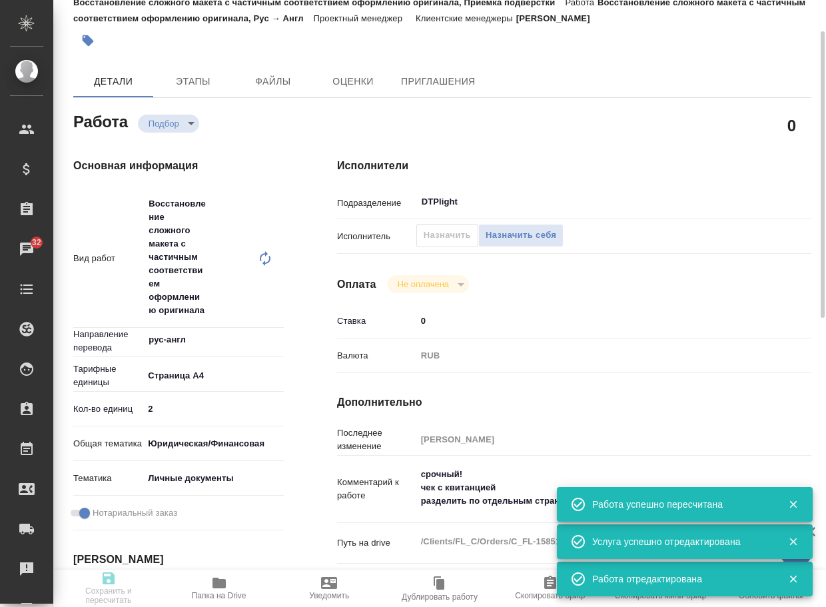
type input "2"
type input "yr-fn"
type input "5a8b8b956a9677013d343cfe"
checkbox input "true"
type input "29.08.2025 12:15"
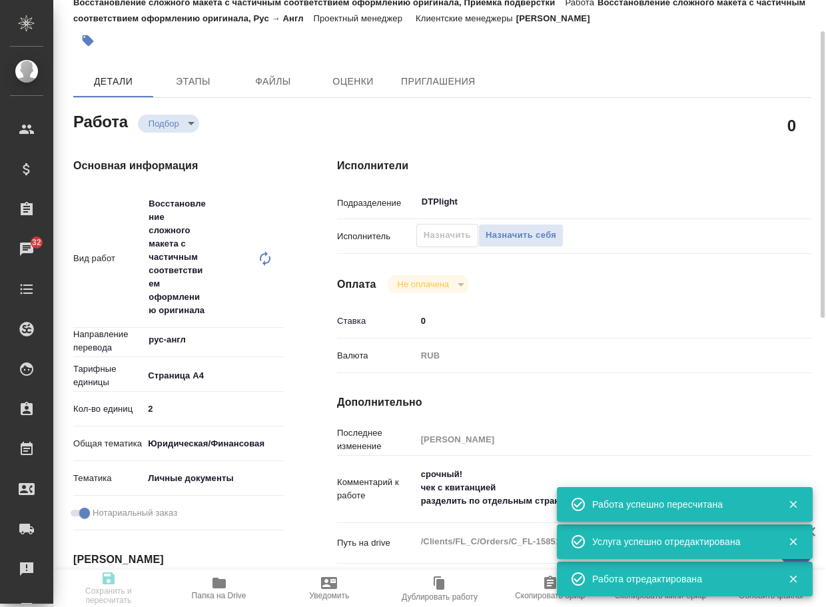
type input "29.08.2025 14:15"
type input "29.08.2025 19:30"
type input "DTPlight"
type input "notPayed"
type input "0"
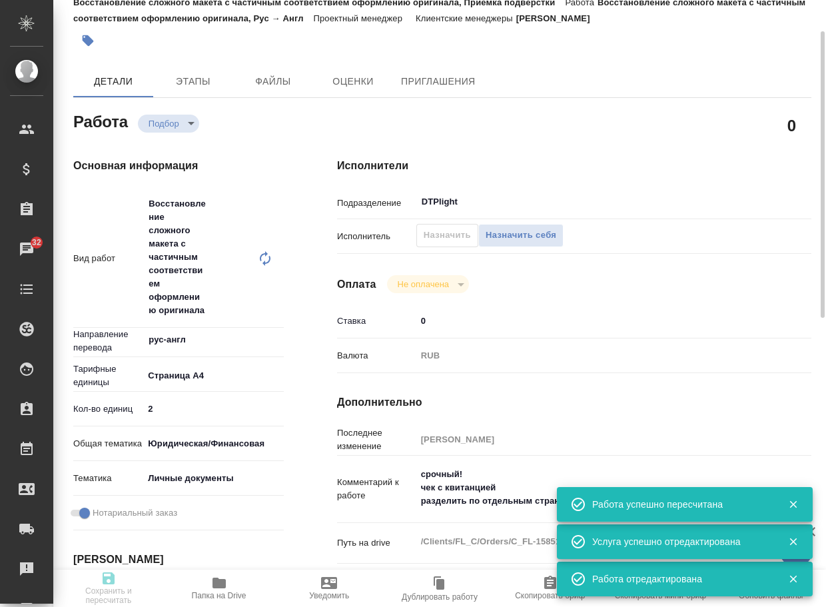
type input "RUB"
type input "[PERSON_NAME]"
type textarea "срочный! чек с квитанцией разделить по отдельным страницам"
type textarea "x"
type textarea "/Clients/FL_C/Orders/C_FL-15851/DTP/C_FL-15851-WK-007"
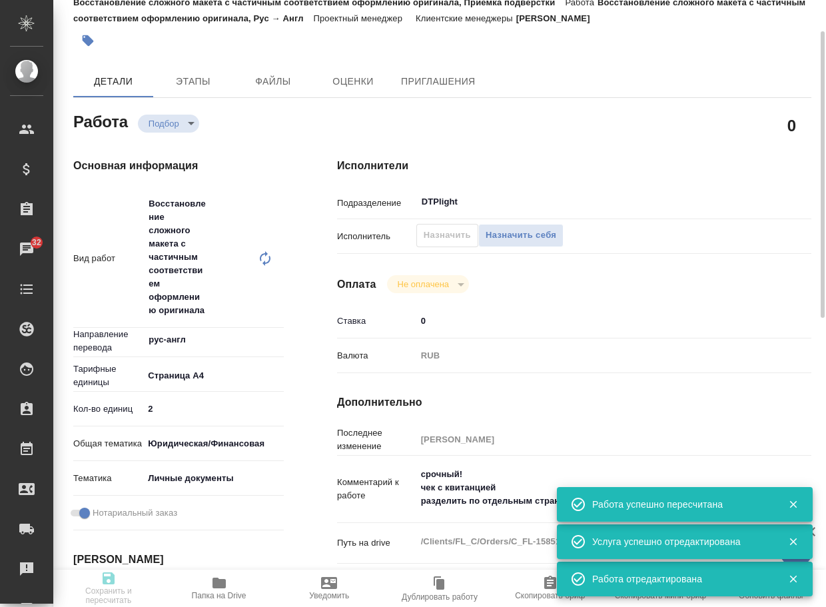
type textarea "x"
type input "C_FL-15851"
type input "Восстановление сложного макета с частичным соответствием оформлению оригинала"
type input "Приемка разверстки, Подверстка, Восстановление сложного макета с частичным соот…"
type input "Лямина Надежда"
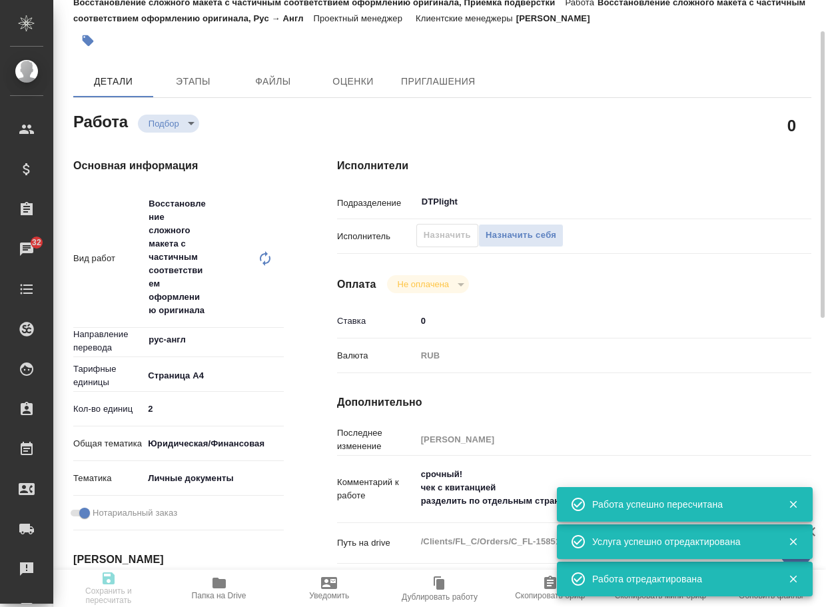
type input "[PERSON_NAME]"
type input "/Clients/FL_C/Orders/C_FL-15851"
type textarea "x"
type textarea "нот паспорт к 14, квитанцию к 17:30"
type textarea "x"
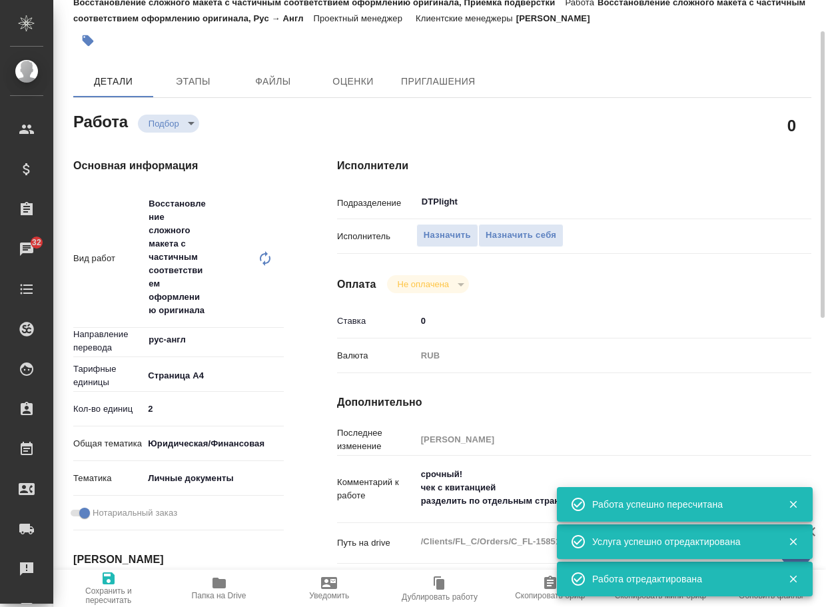
type textarea "x"
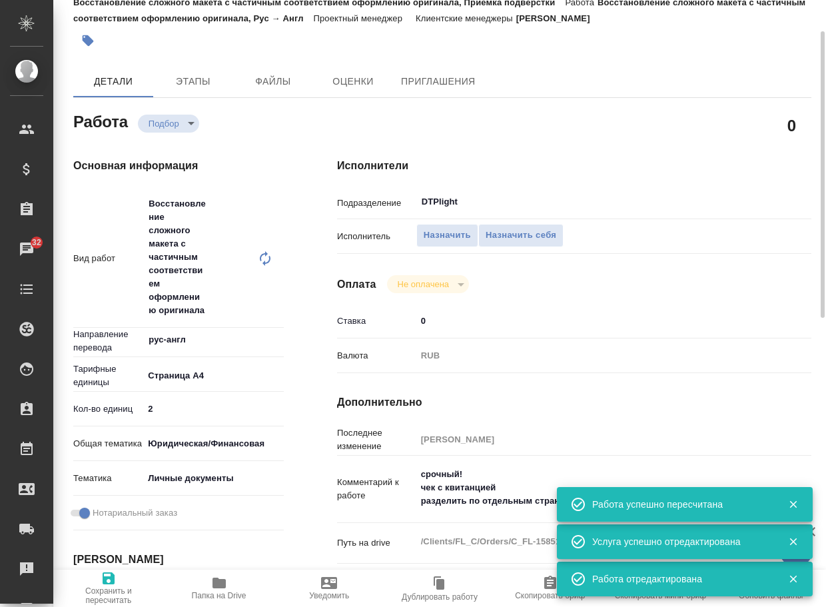
type textarea "x"
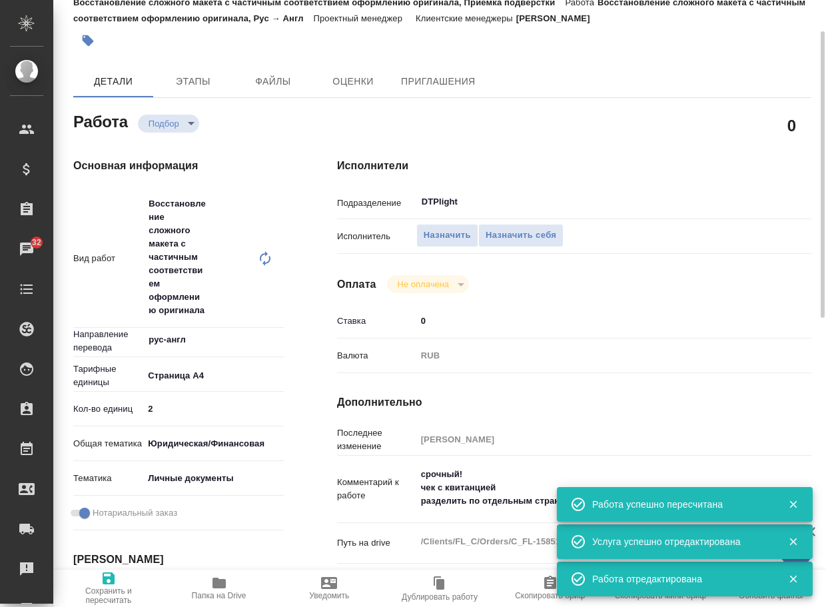
type textarea "x"
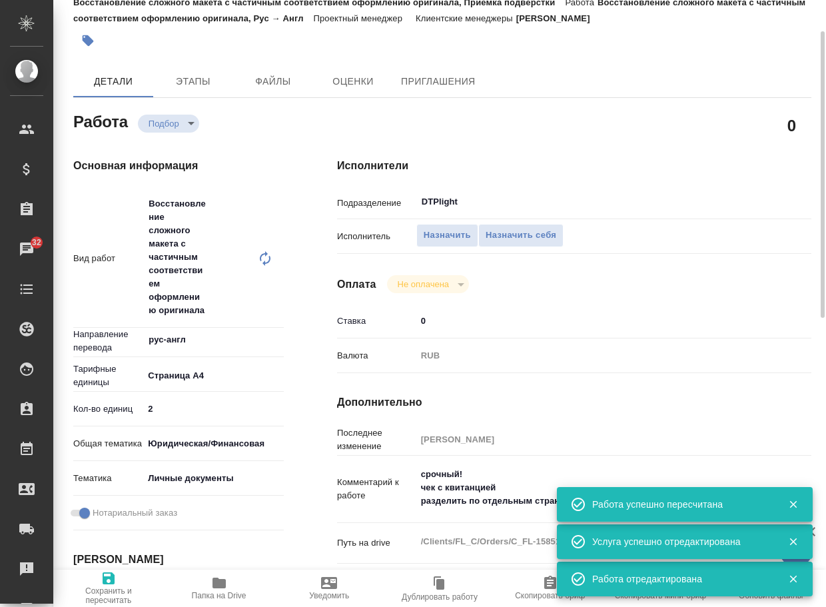
type textarea "x"
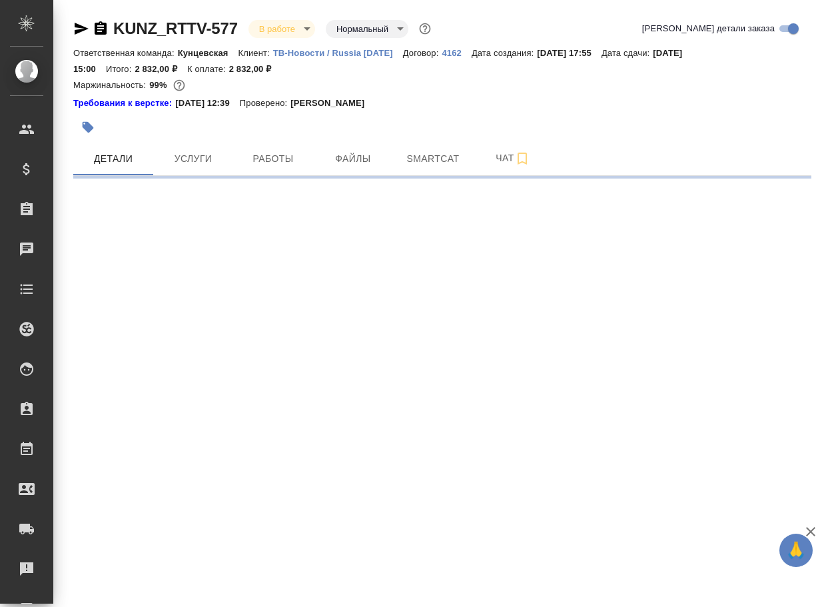
select select "RU"
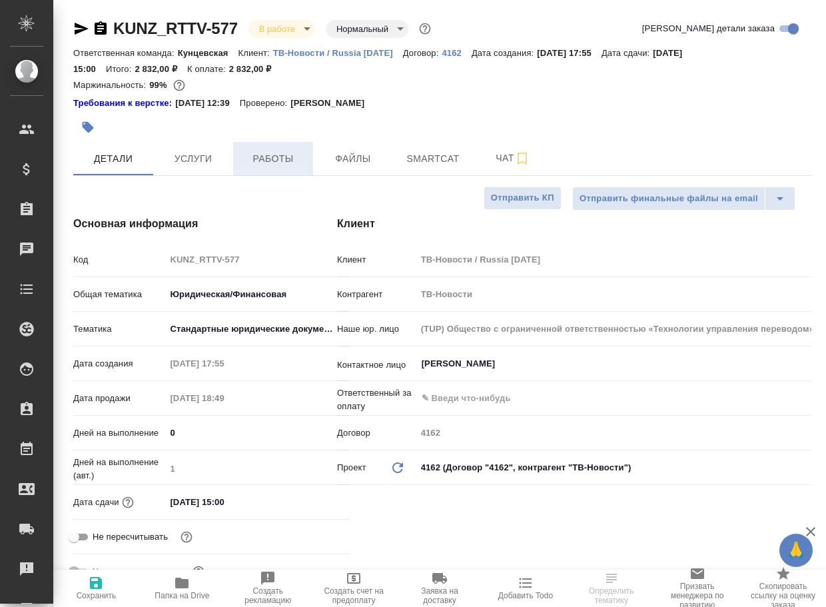
type textarea "x"
click at [275, 170] on button "Работы" at bounding box center [273, 158] width 80 height 33
type textarea "x"
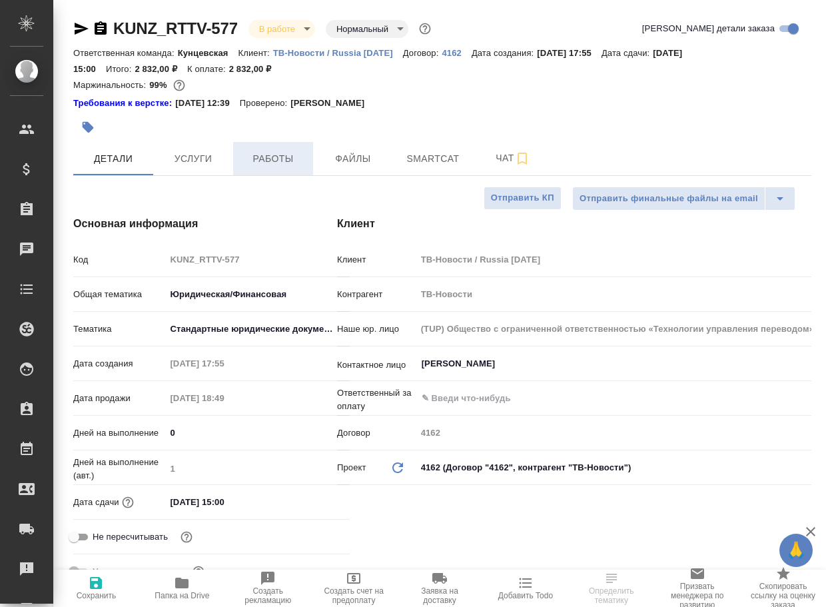
type textarea "x"
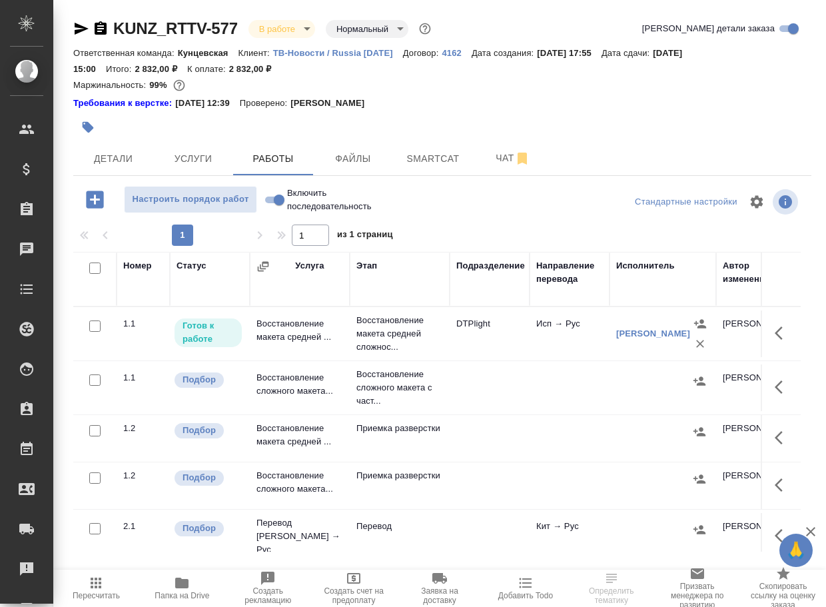
click at [273, 207] on input "Включить последовательность" at bounding box center [279, 200] width 48 height 16
checkbox input "true"
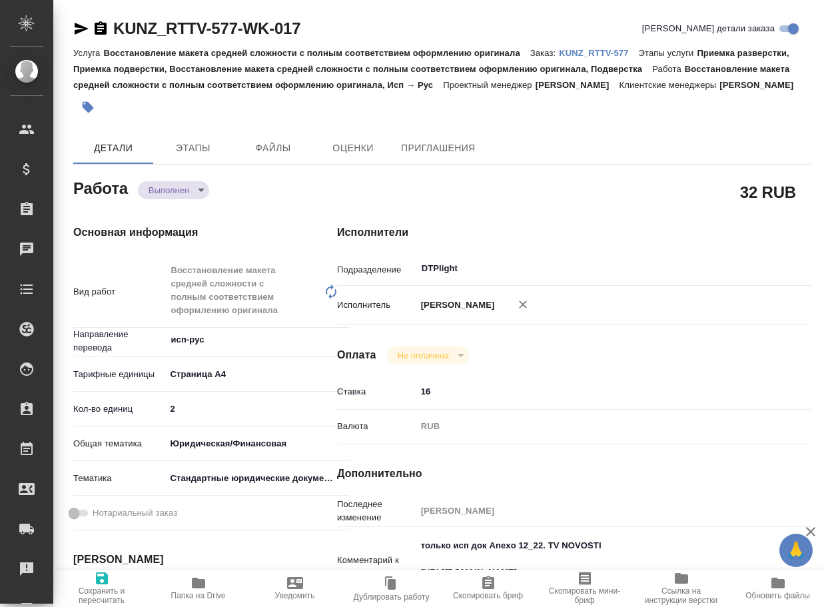
type textarea "x"
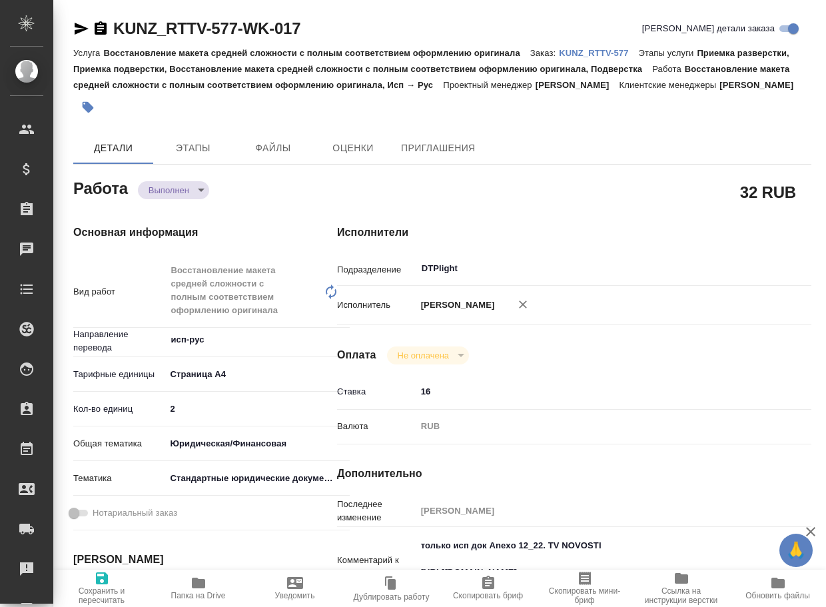
type textarea "x"
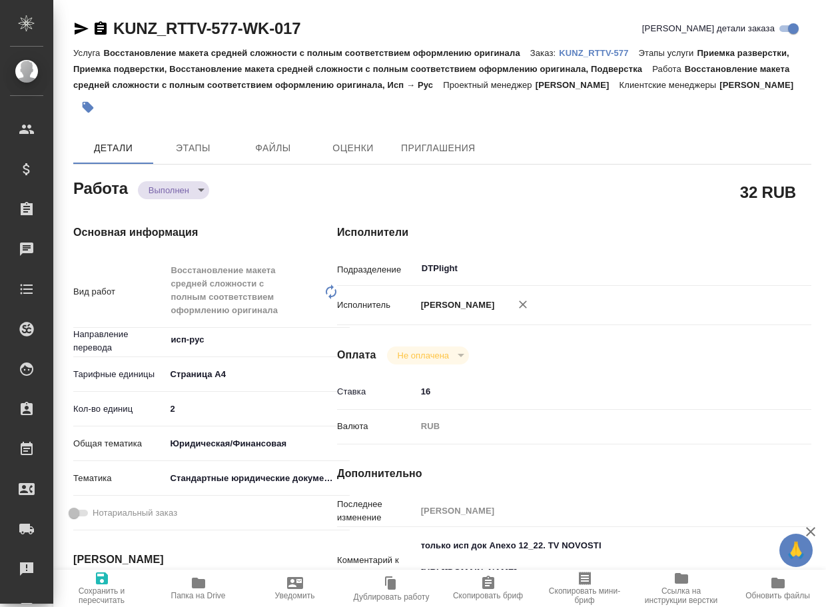
type textarea "x"
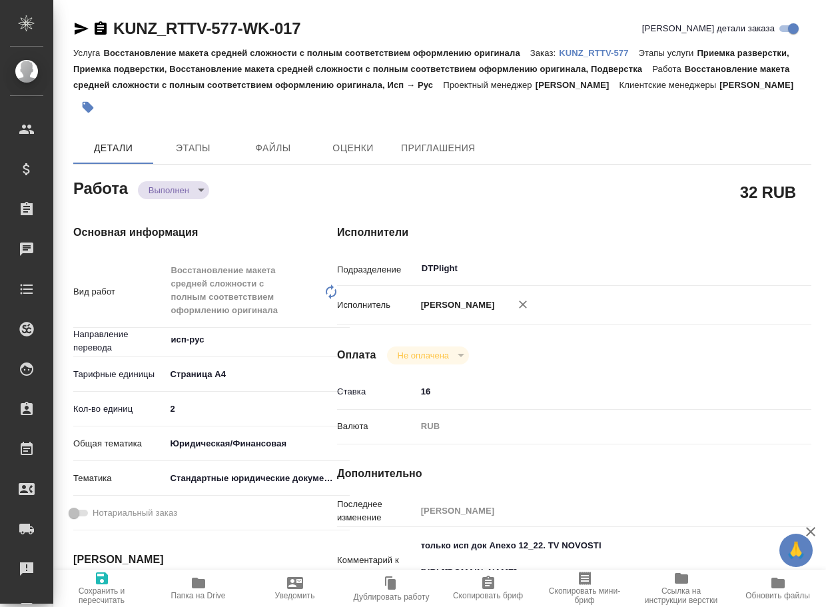
type textarea "x"
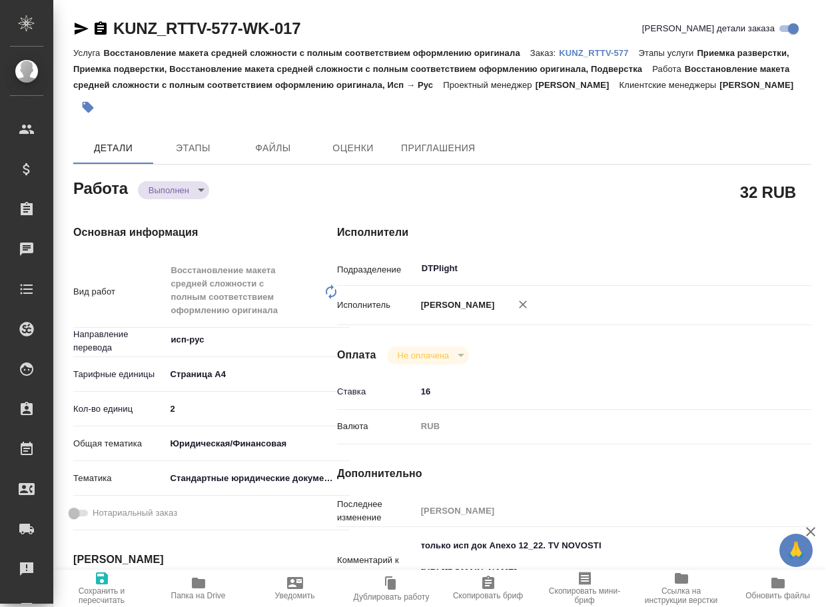
type textarea "x"
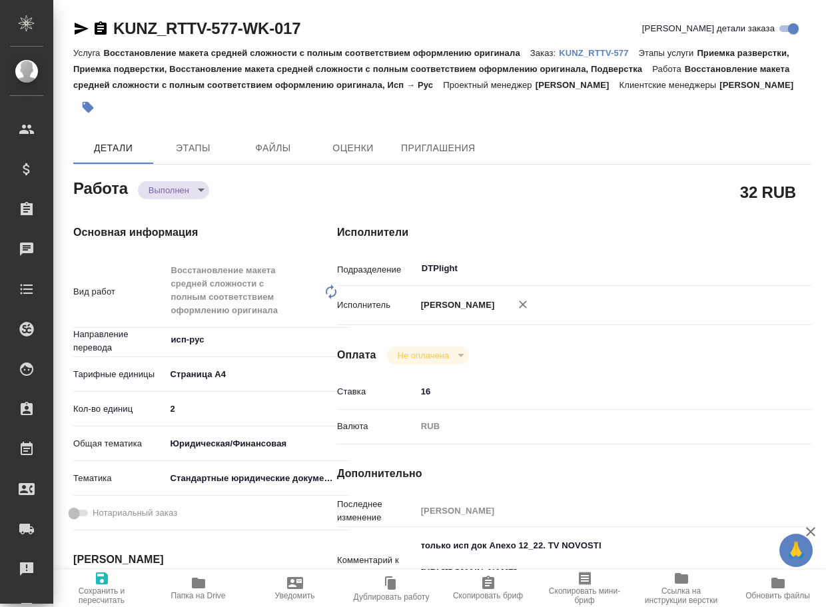
type textarea "x"
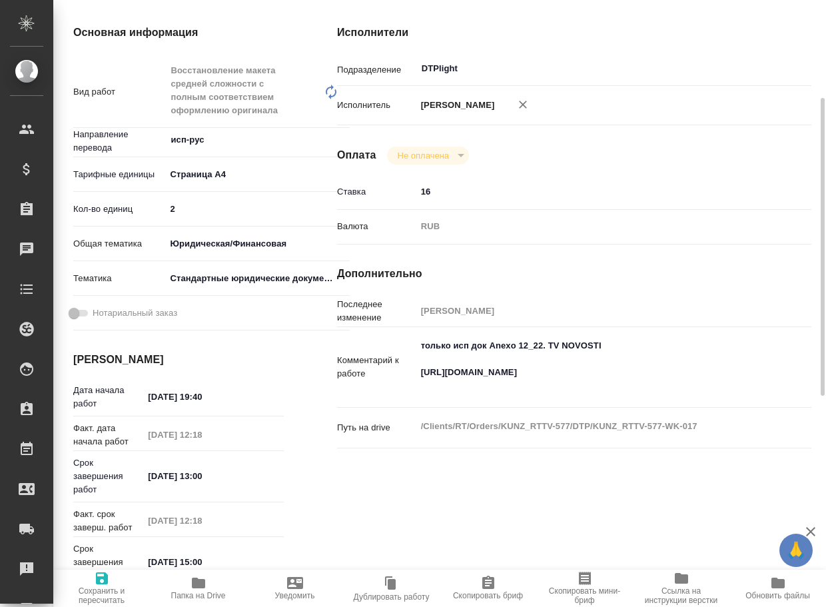
type textarea "x"
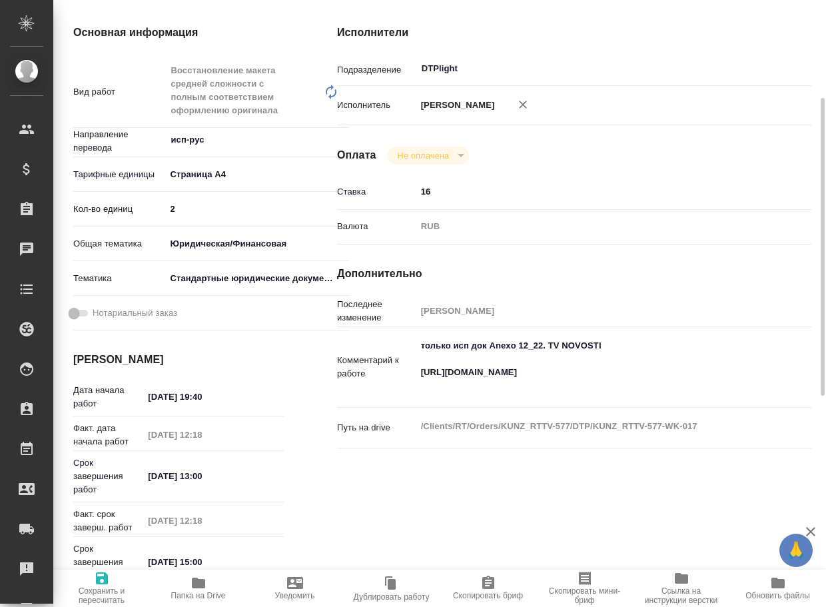
scroll to position [267, 0]
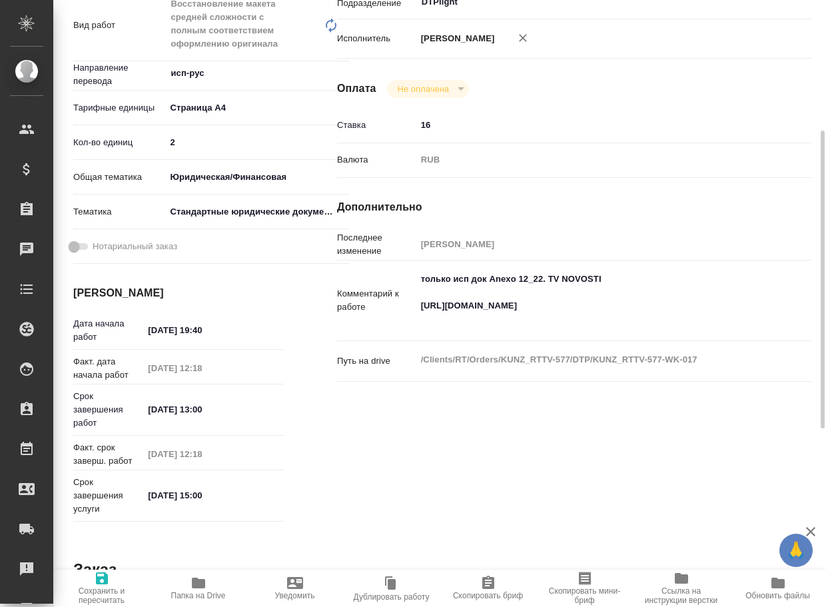
type textarea "x"
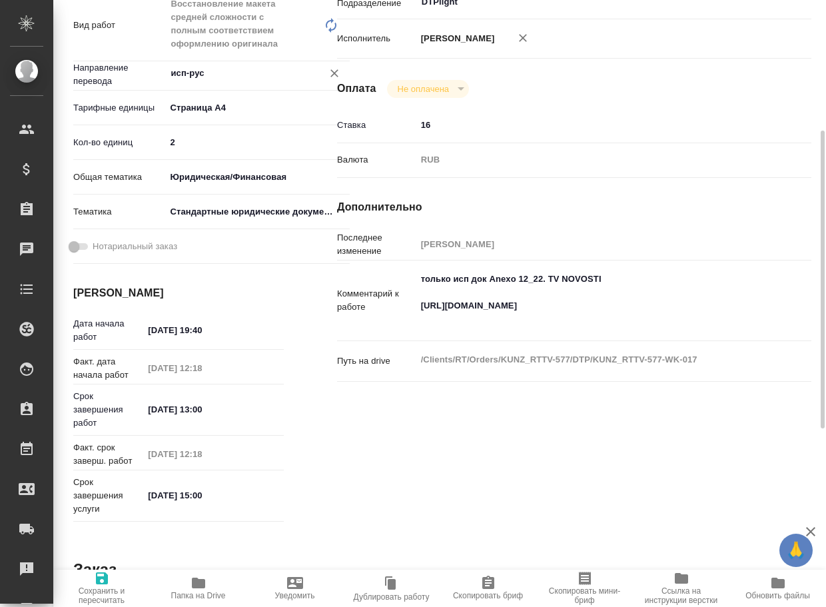
scroll to position [0, 0]
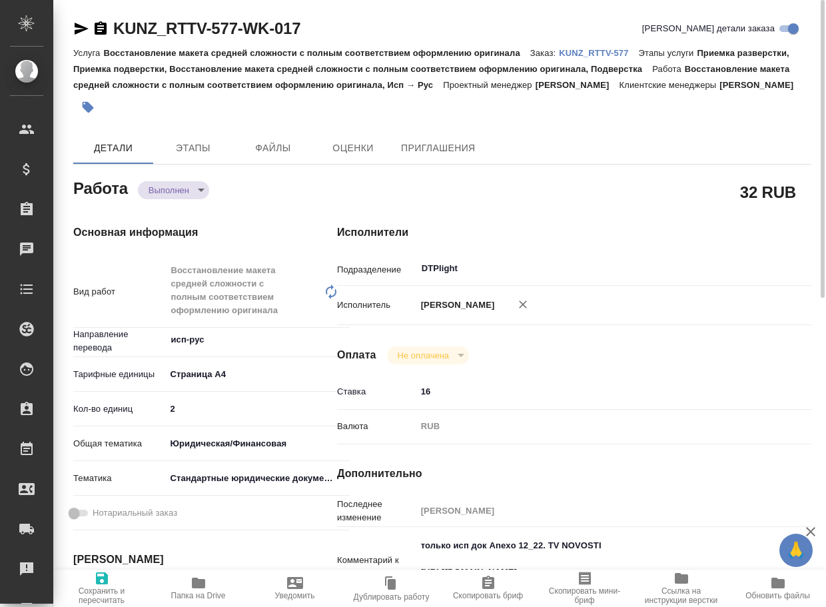
type textarea "x"
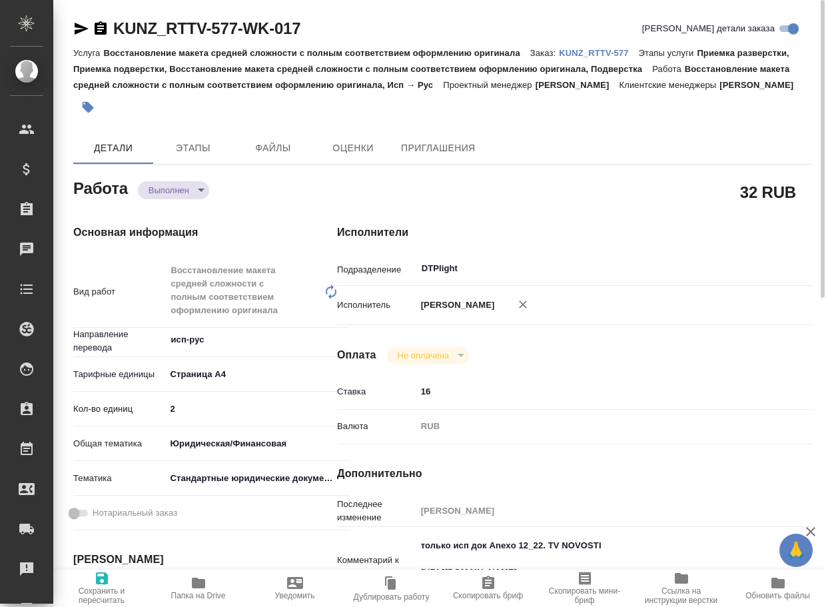
click at [194, 578] on icon "button" at bounding box center [198, 583] width 13 height 11
click at [161, 205] on body "🙏 .cls-1 fill:#fff; AWATERA Arsenyeva Vera Клиенты Спецификации Заказы 32 Чаты …" at bounding box center [413, 303] width 826 height 607
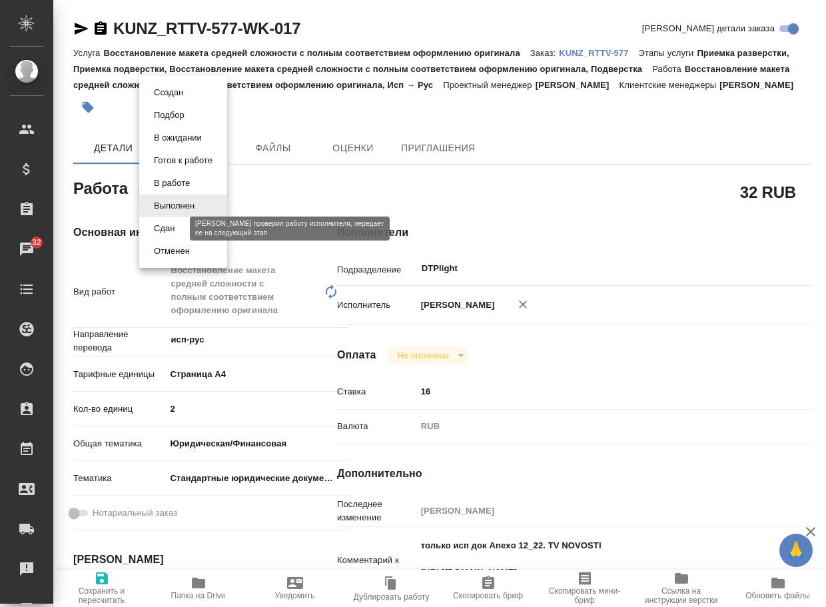
click at [159, 235] on button "Сдан" at bounding box center [164, 228] width 29 height 15
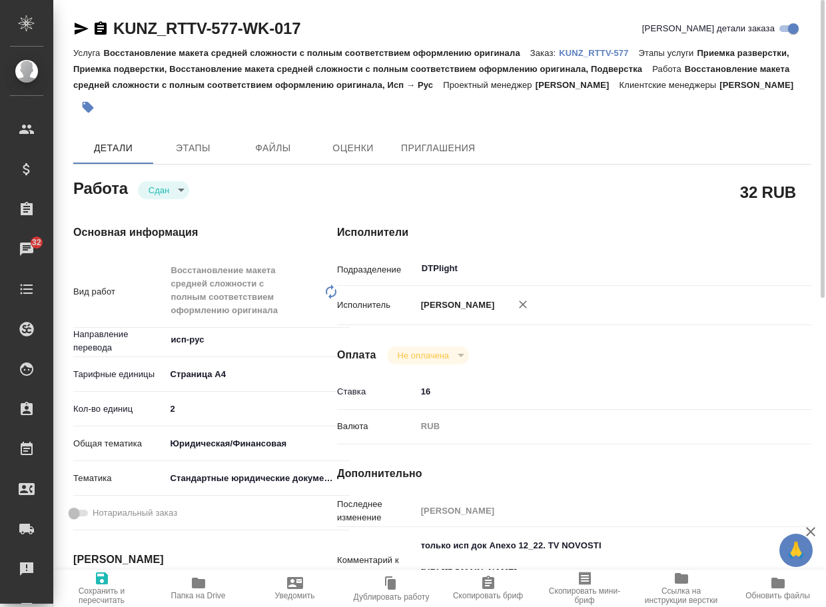
type textarea "x"
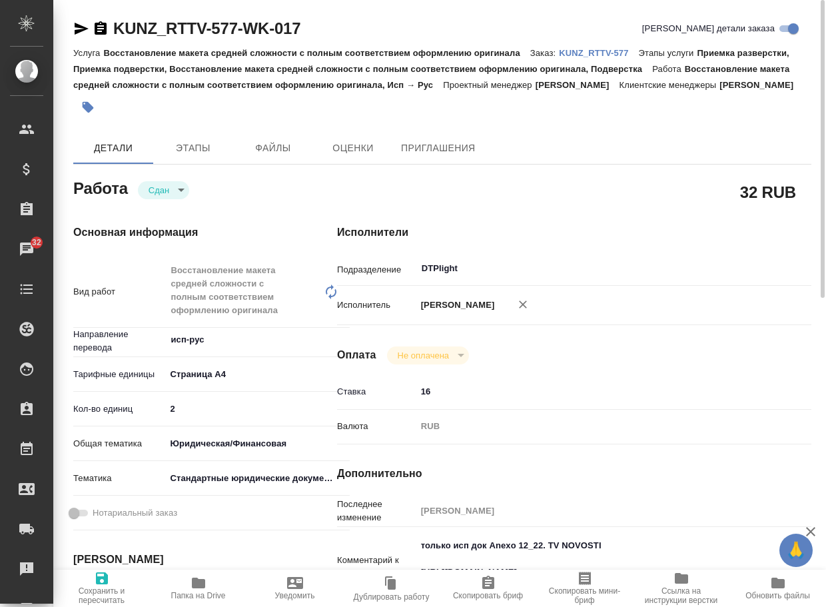
type textarea "x"
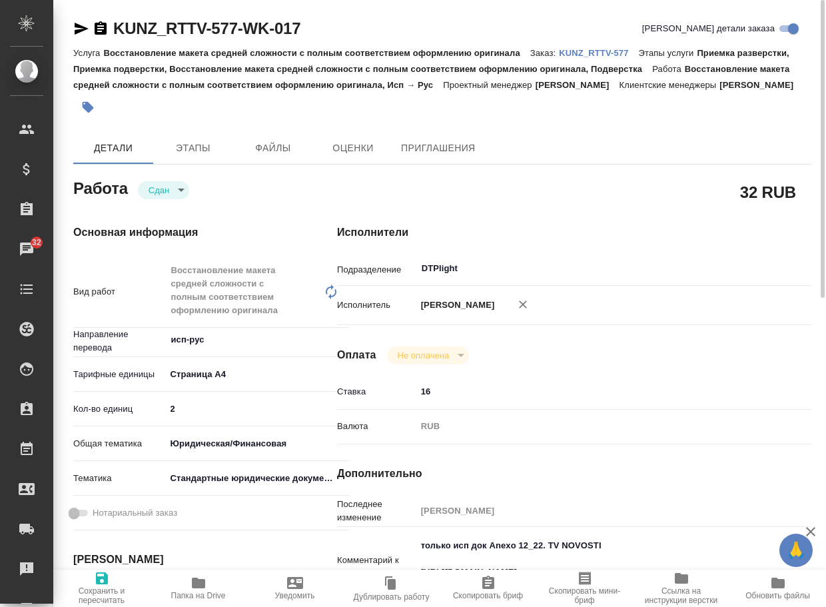
click at [622, 48] on p "KUNZ_RTTV-577" at bounding box center [598, 53] width 79 height 10
type textarea "x"
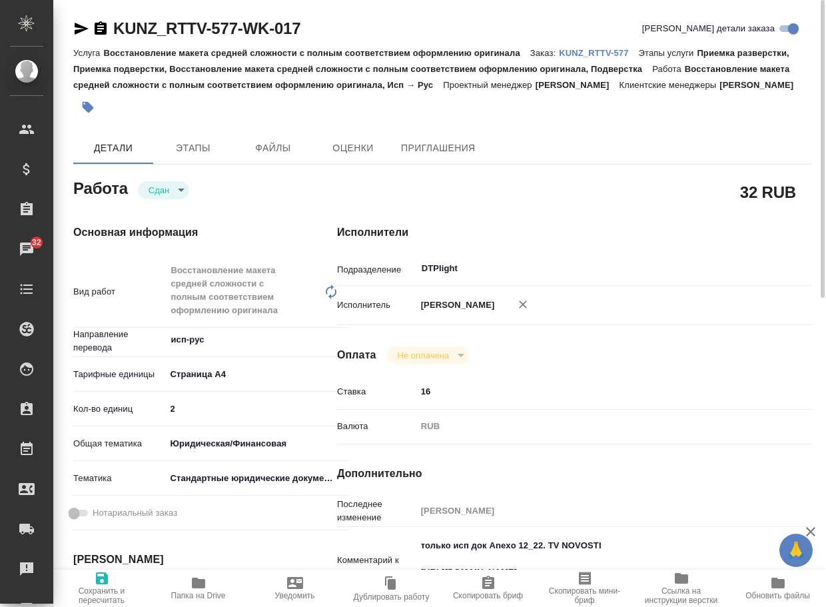
type textarea "x"
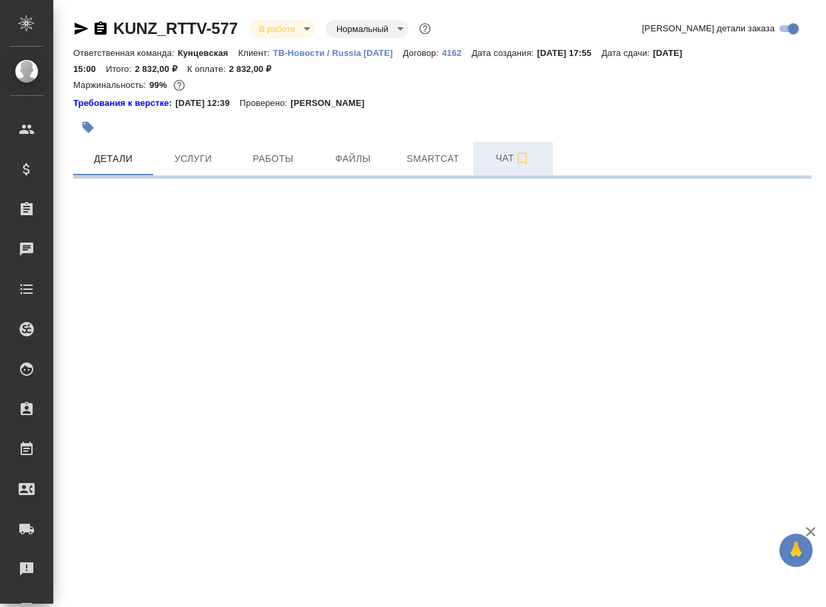
click at [503, 161] on span "Чат" at bounding box center [513, 158] width 64 height 17
select select "RU"
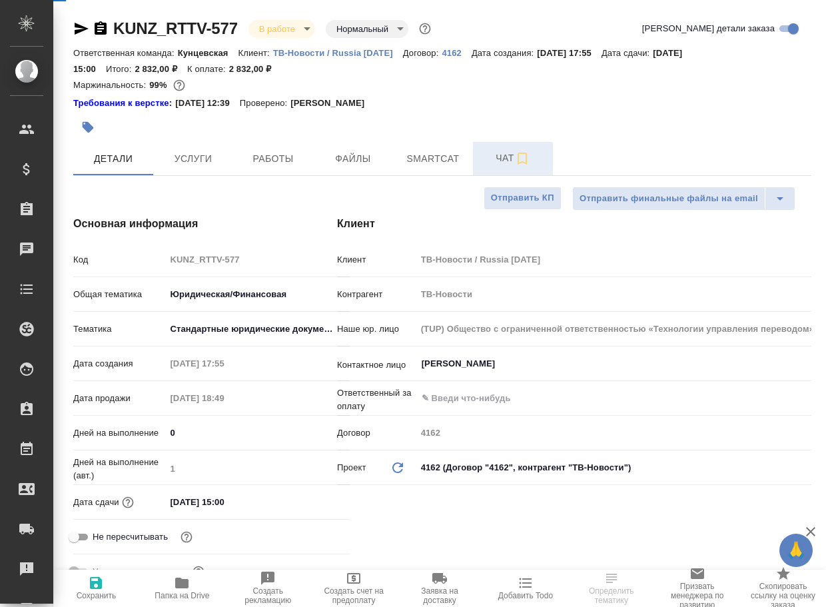
type textarea "x"
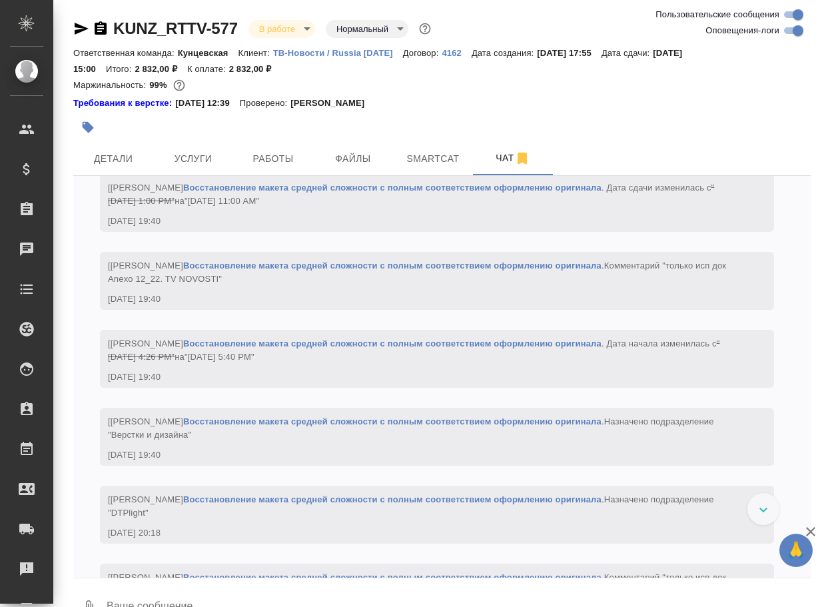
click at [165, 594] on textarea at bounding box center [458, 607] width 706 height 45
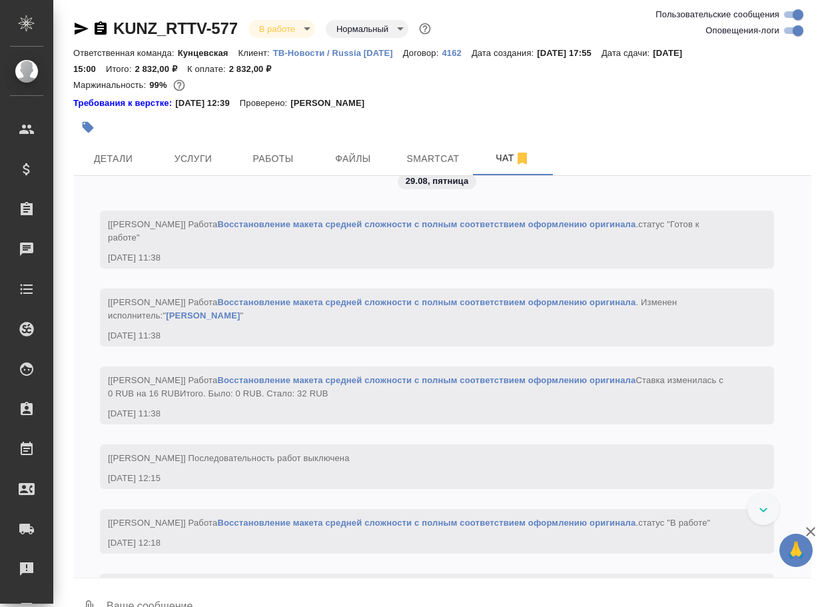
paste textarea "[URL][DOMAIN_NAME]"
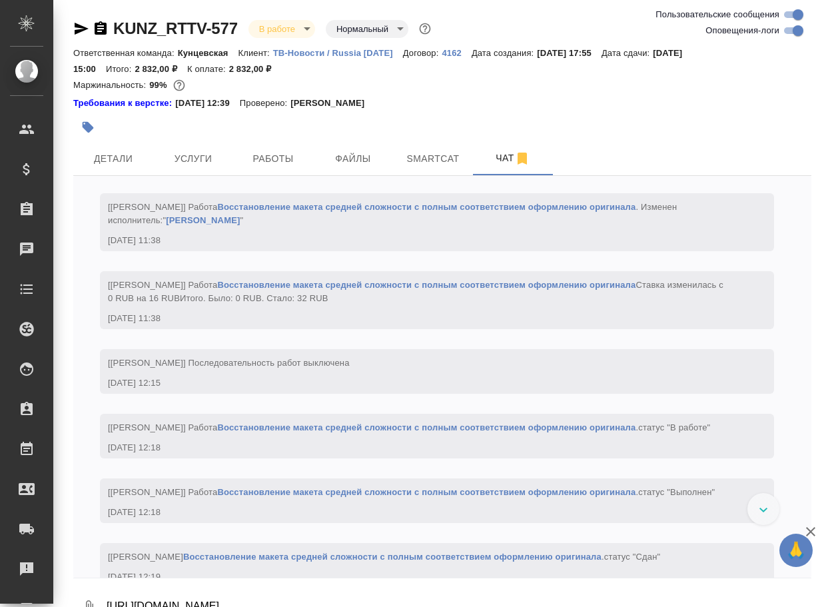
scroll to position [7, 0]
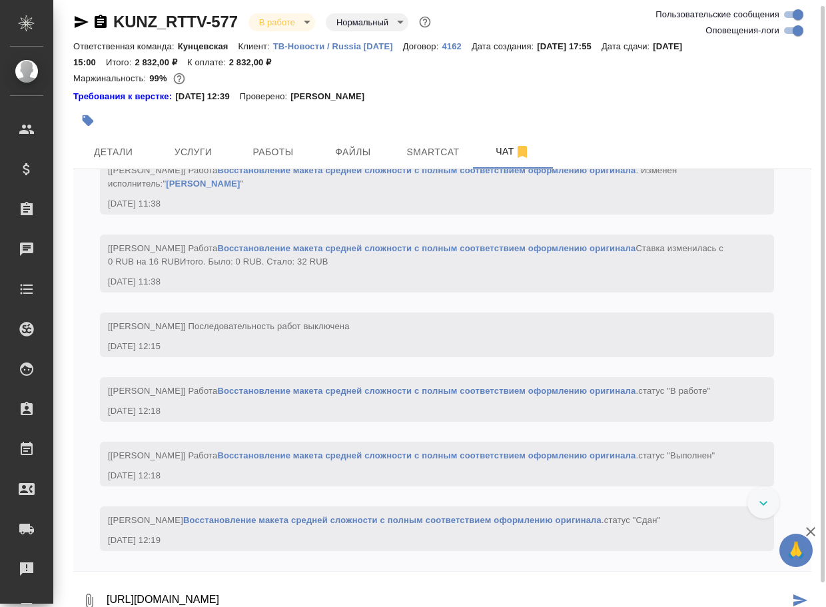
type textarea "[URL][DOMAIN_NAME]"
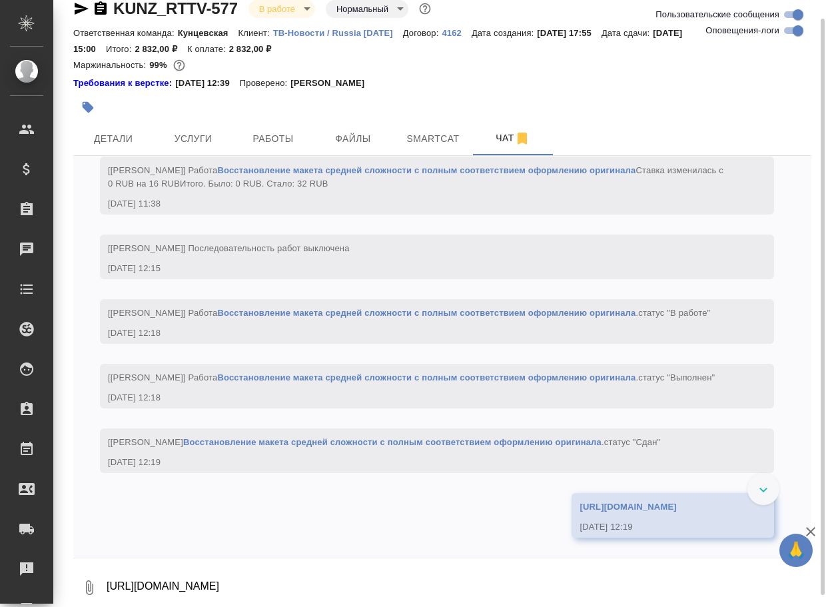
scroll to position [2822, 0]
